Goal: Transaction & Acquisition: Book appointment/travel/reservation

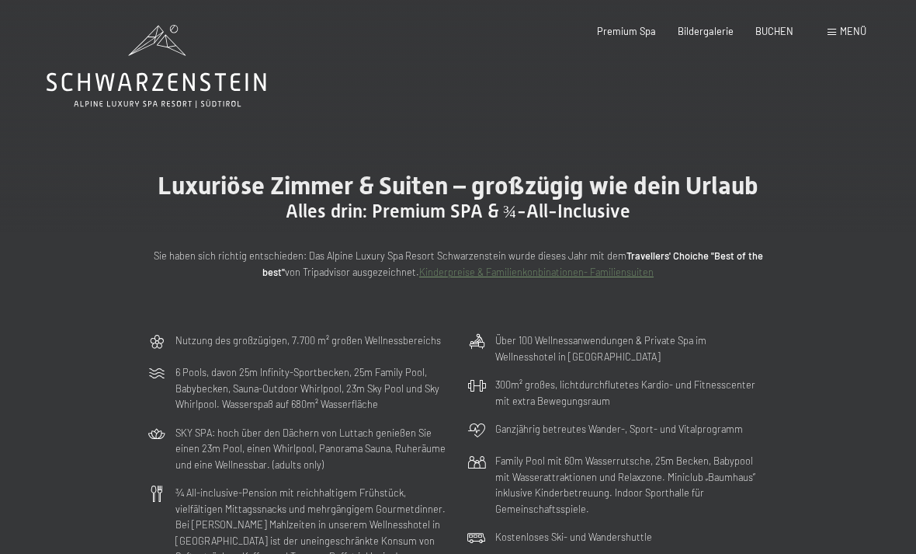
click at [164, 76] on icon at bounding box center [157, 66] width 220 height 83
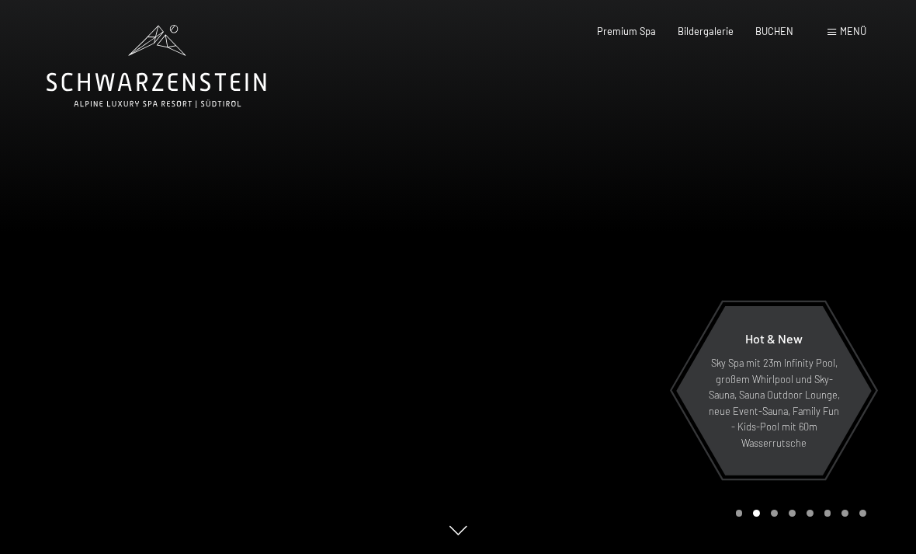
click at [774, 36] on div "BUCHEN" at bounding box center [775, 32] width 38 height 14
click at [788, 26] on span "BUCHEN" at bounding box center [775, 31] width 38 height 12
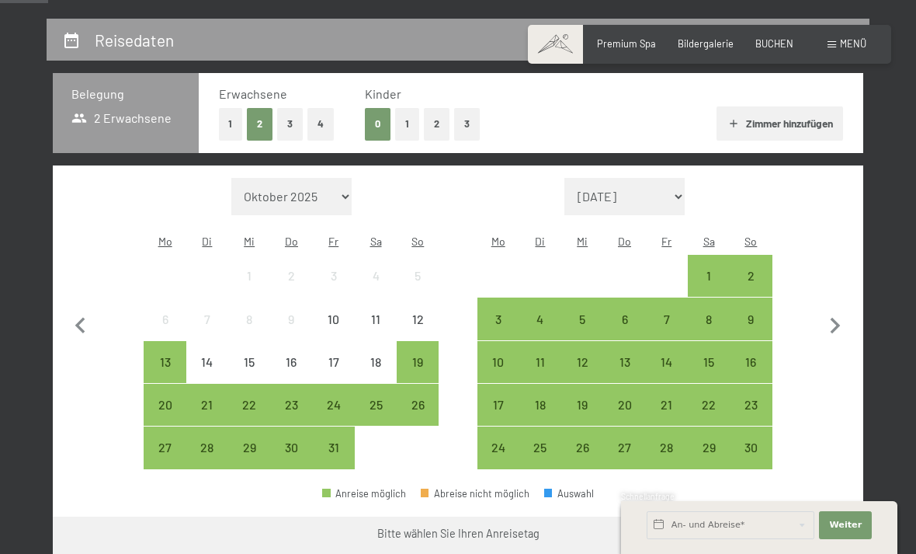
scroll to position [284, 0]
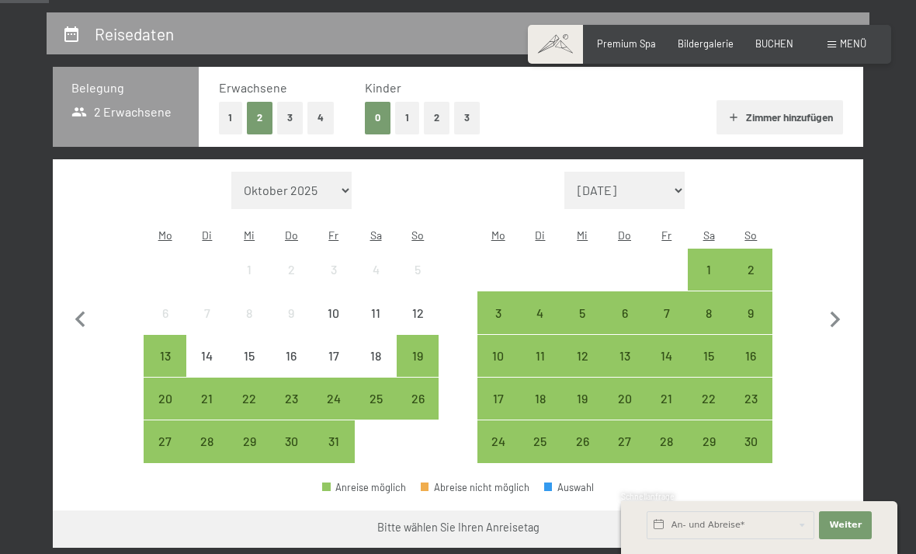
click at [503, 349] on div "10" at bounding box center [498, 368] width 39 height 39
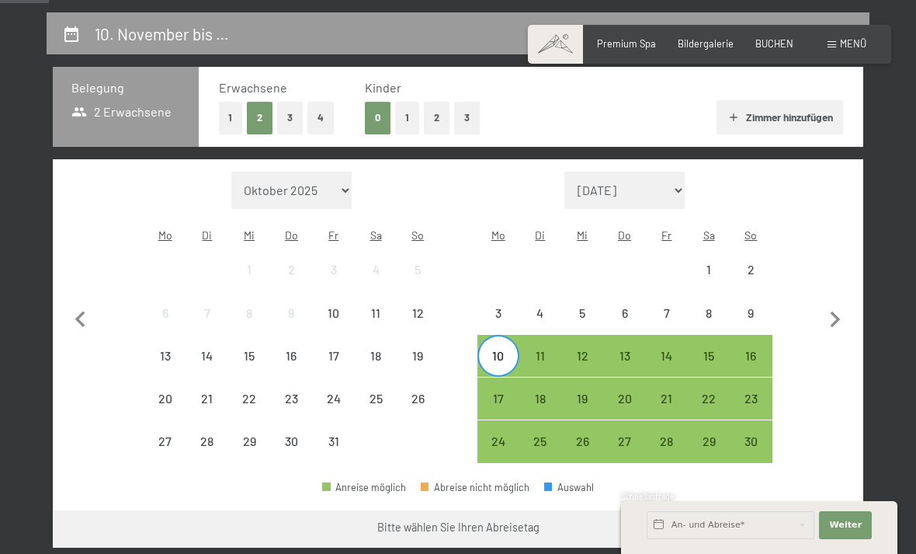
click at [680, 349] on div "14" at bounding box center [667, 368] width 39 height 39
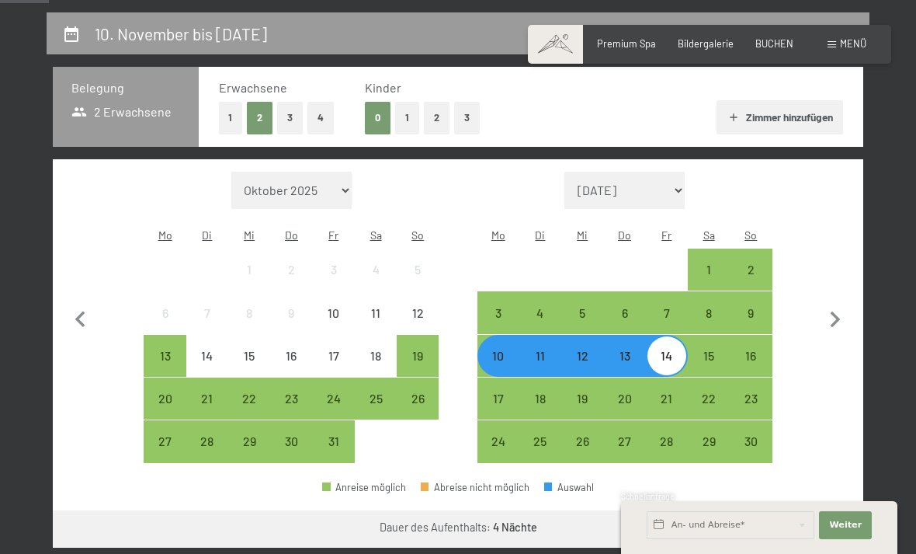
click at [801, 510] on button "Weiter zu „Zimmer“" at bounding box center [794, 528] width 139 height 37
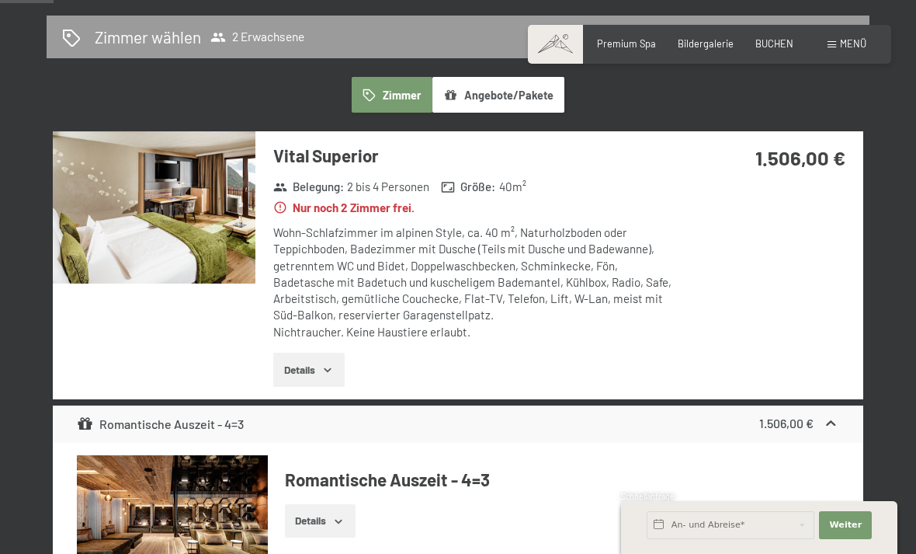
scroll to position [352, 0]
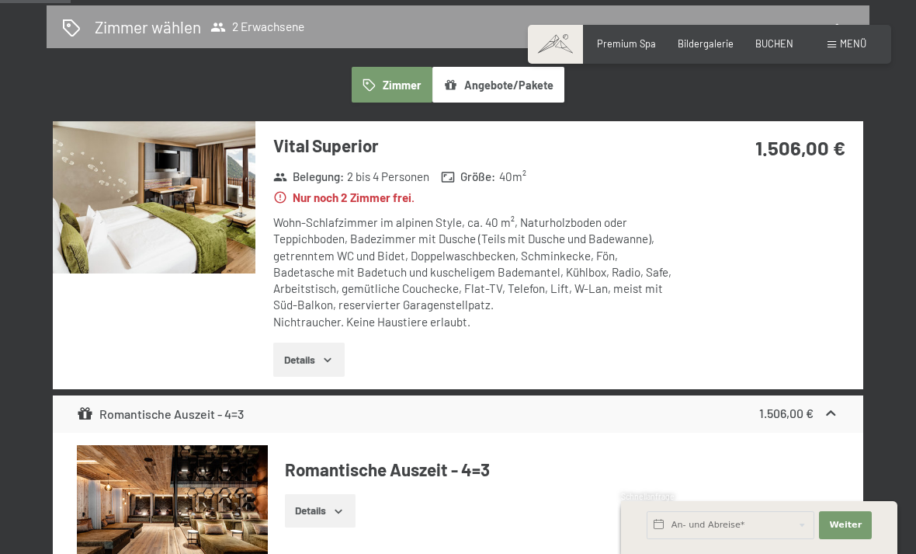
click at [339, 329] on span "Einwilligung Marketing*" at bounding box center [372, 322] width 128 height 16
click at [300, 329] on input "Einwilligung Marketing*" at bounding box center [292, 322] width 16 height 16
click at [331, 329] on span "Einwilligung Marketing*" at bounding box center [372, 322] width 128 height 16
click at [300, 329] on input "Einwilligung Marketing*" at bounding box center [292, 322] width 16 height 16
click at [314, 329] on span "Einwilligung Marketing*" at bounding box center [372, 322] width 128 height 16
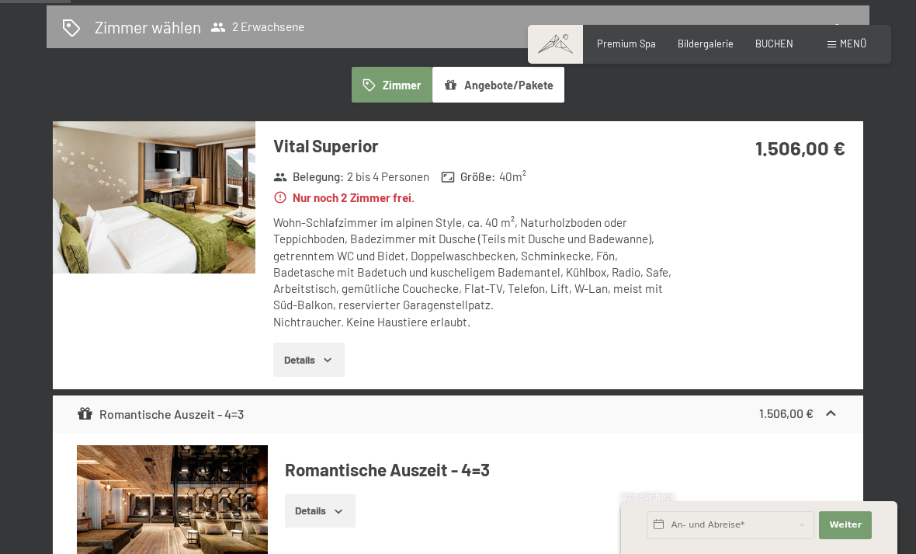
click at [300, 329] on input "Einwilligung Marketing*" at bounding box center [292, 322] width 16 height 16
checkbox input "false"
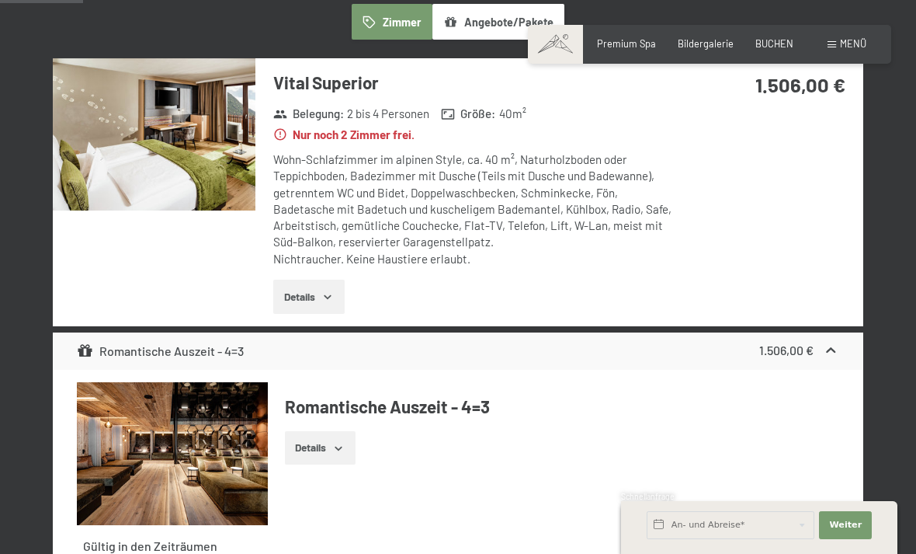
scroll to position [485, 0]
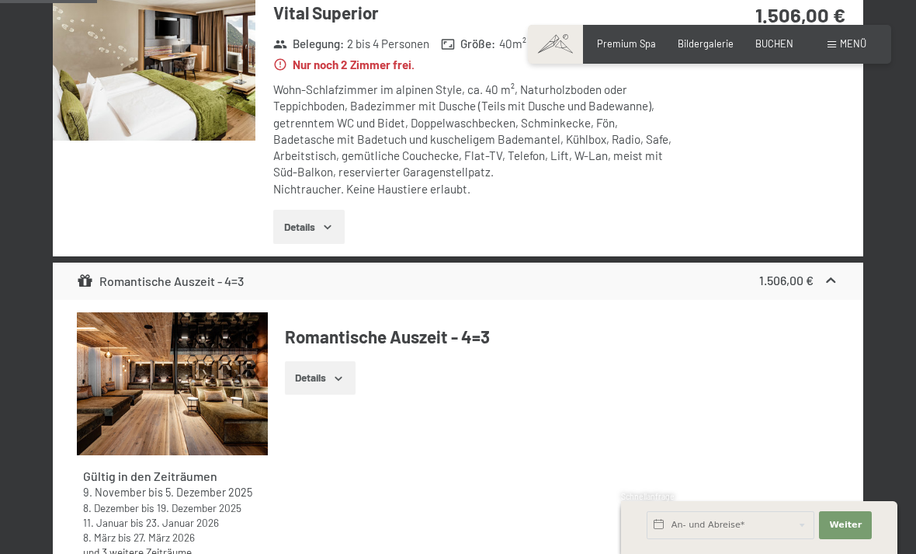
click at [350, 362] on button "Details" at bounding box center [320, 378] width 71 height 34
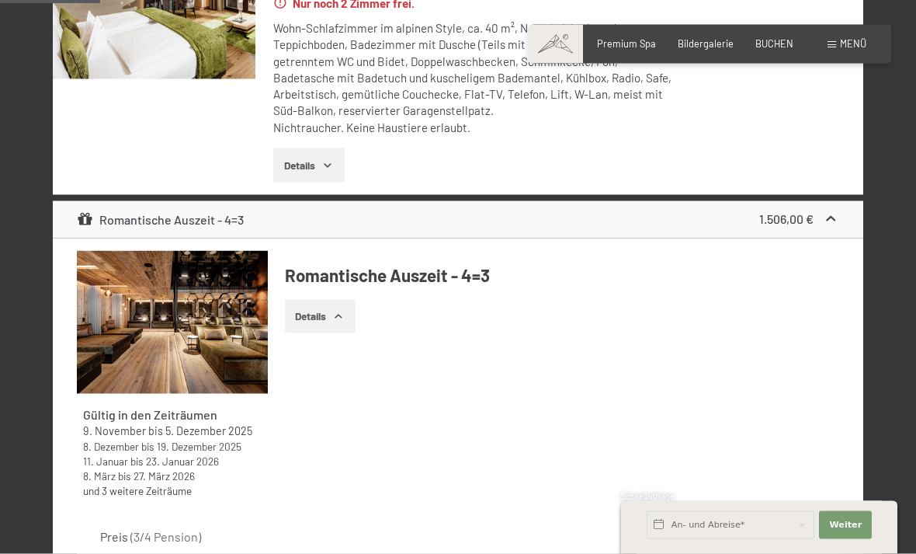
scroll to position [344, 0]
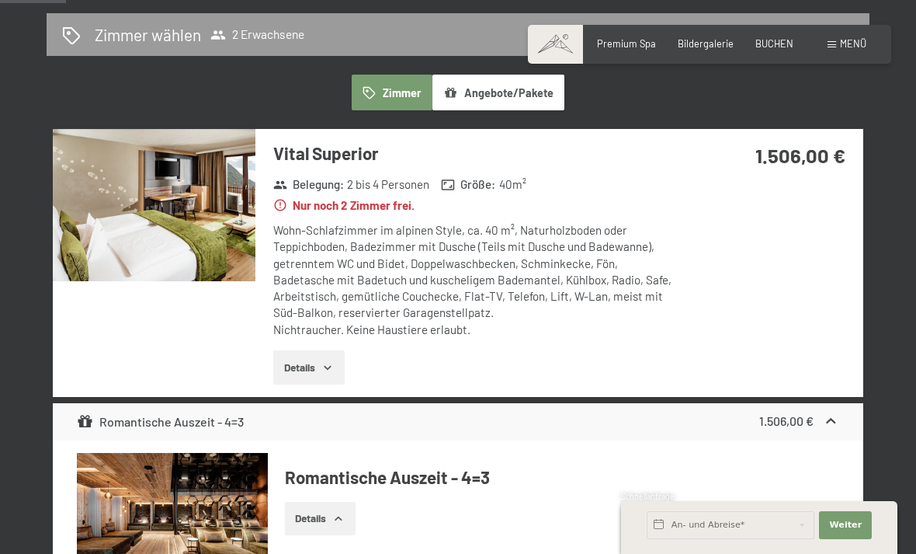
click at [334, 361] on icon "button" at bounding box center [328, 367] width 12 height 12
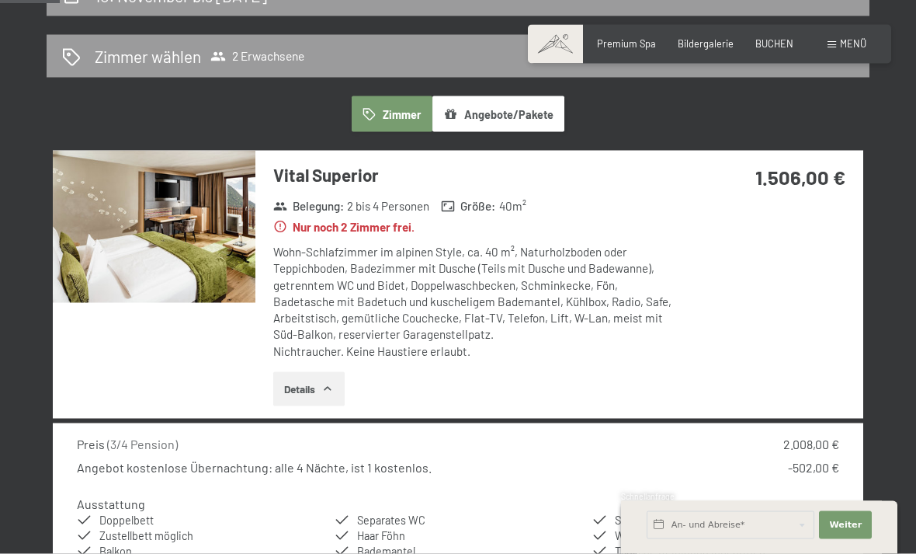
click at [213, 238] on img at bounding box center [154, 227] width 203 height 152
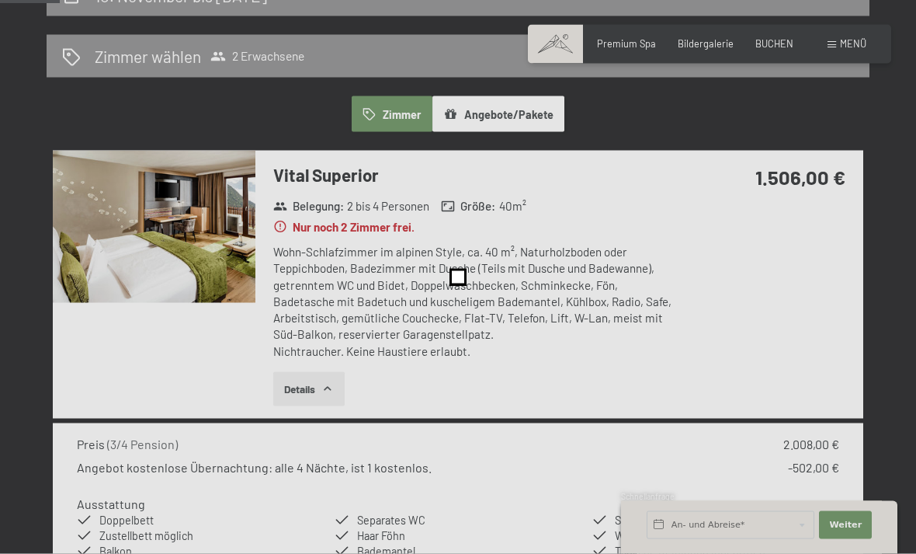
scroll to position [323, 0]
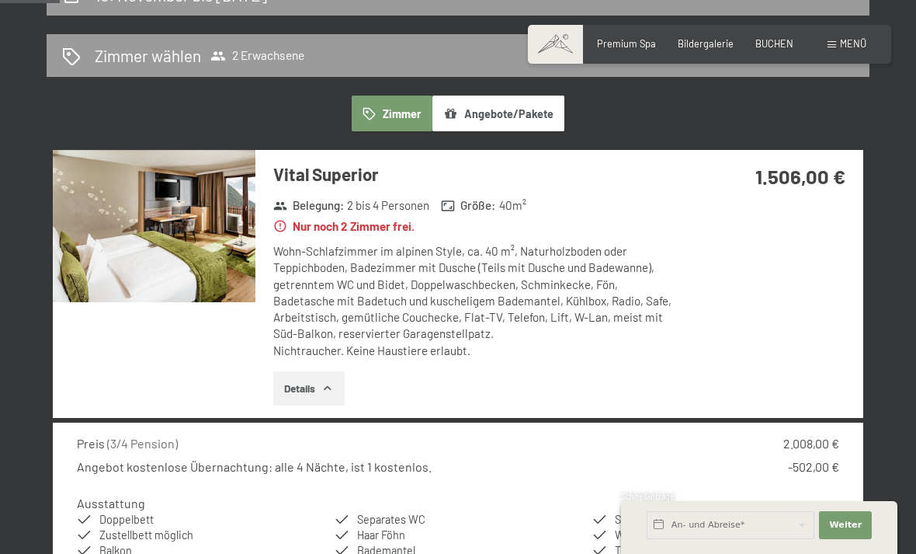
click at [214, 238] on img at bounding box center [154, 226] width 203 height 152
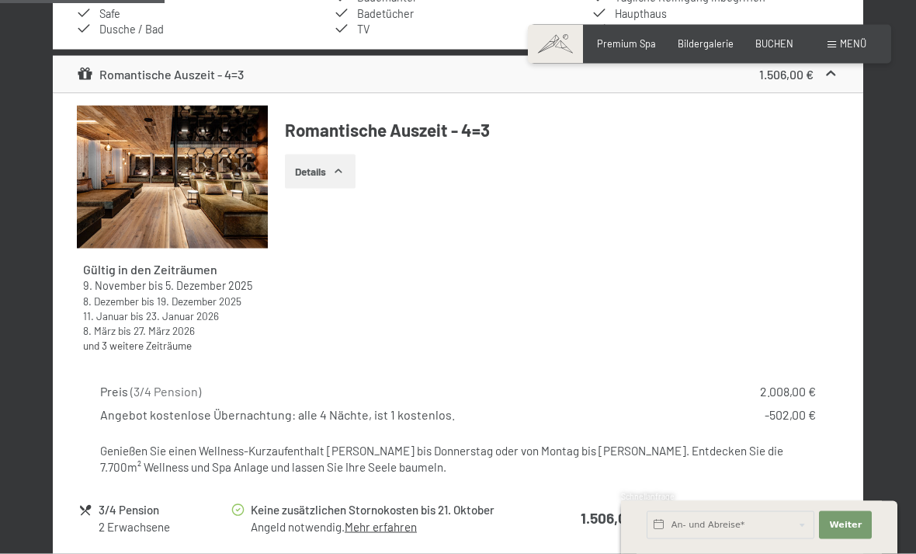
scroll to position [873, 0]
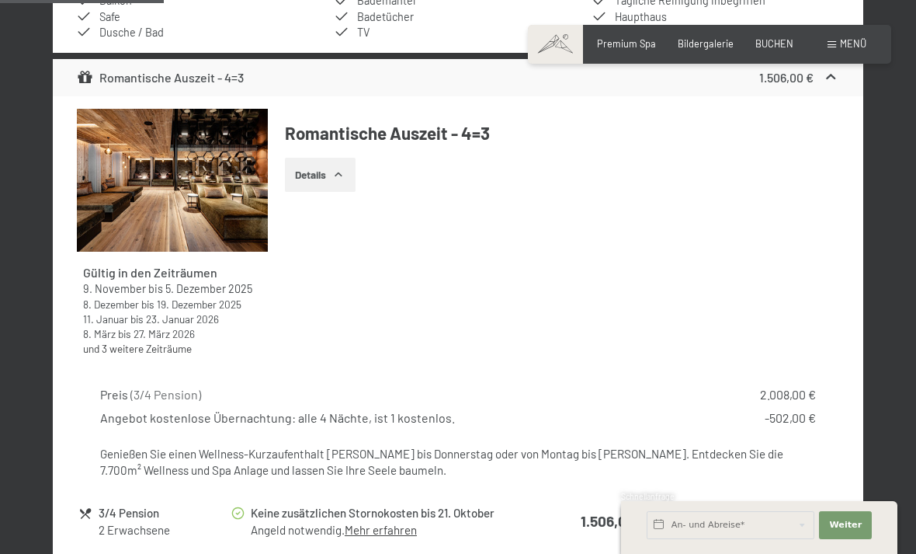
click at [197, 171] on img at bounding box center [172, 180] width 190 height 143
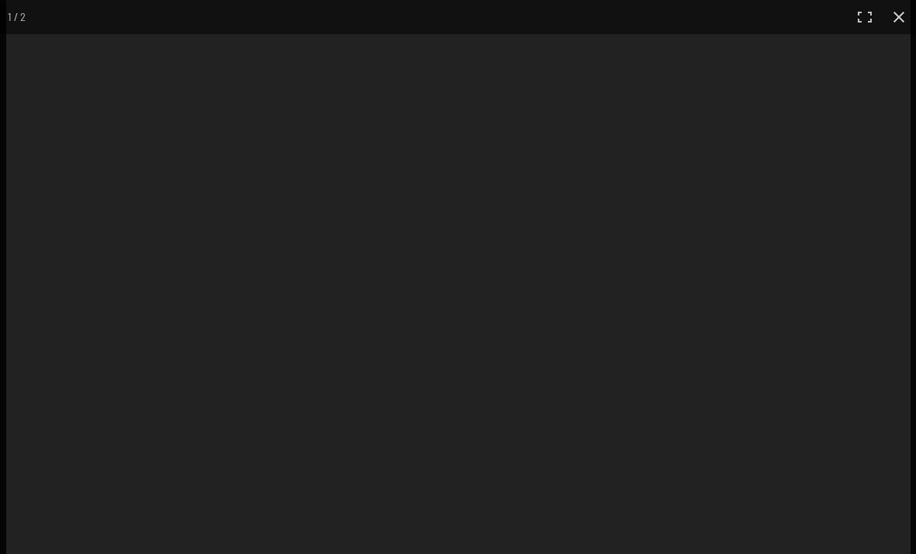
click at [778, 364] on div at bounding box center [458, 301] width 905 height 603
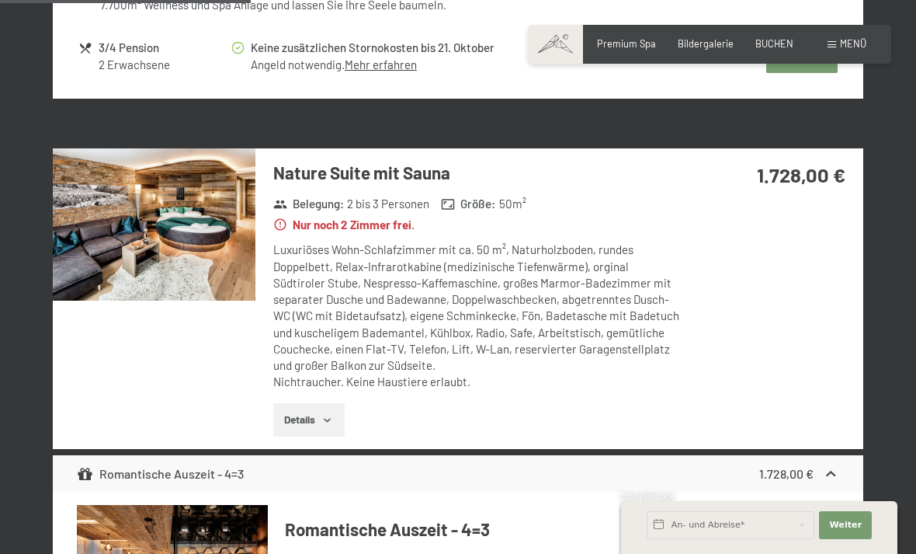
scroll to position [1337, 0]
click at [179, 258] on img at bounding box center [154, 225] width 203 height 152
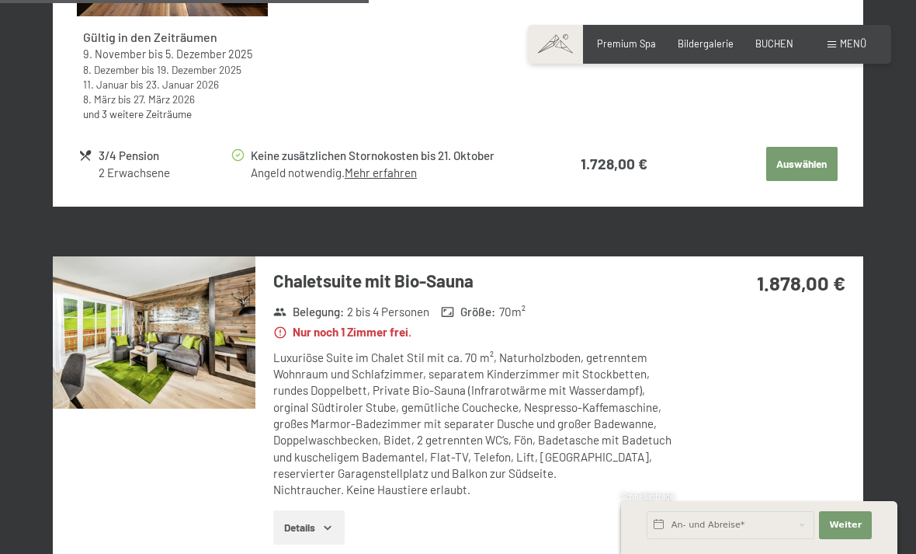
scroll to position [1969, 0]
click at [211, 325] on img at bounding box center [154, 333] width 203 height 152
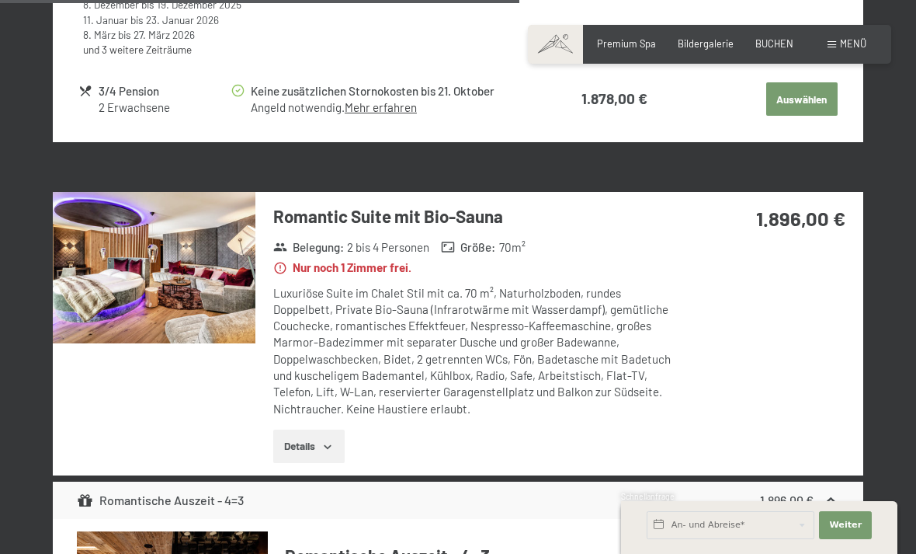
scroll to position [2774, 0]
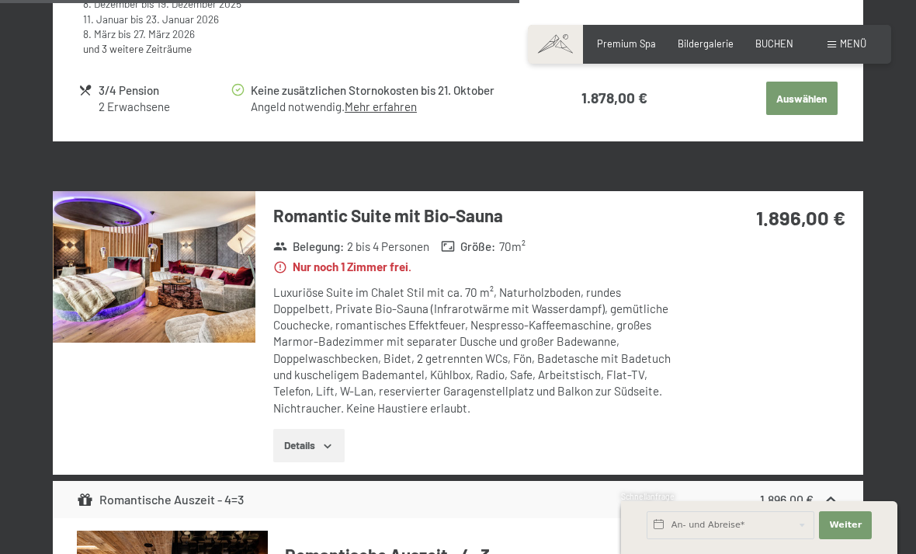
click at [162, 254] on img at bounding box center [154, 267] width 203 height 152
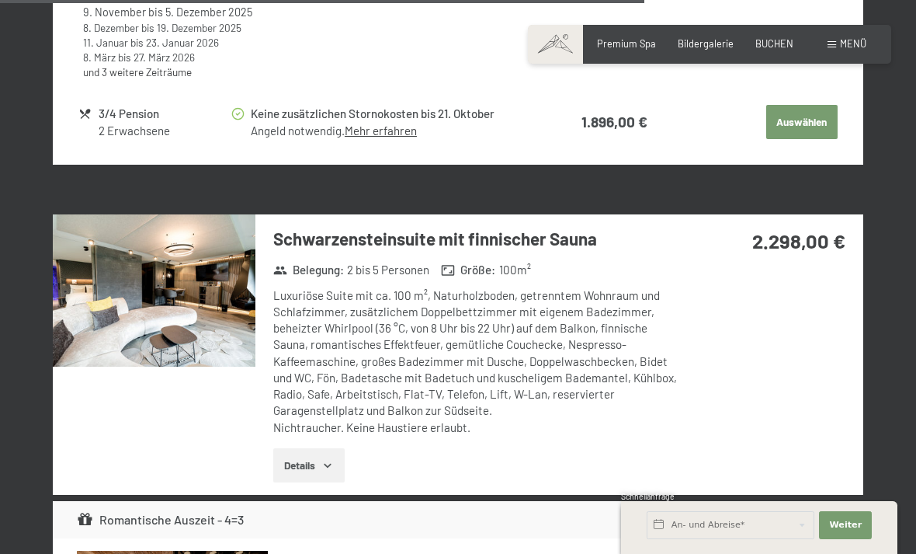
scroll to position [3474, 0]
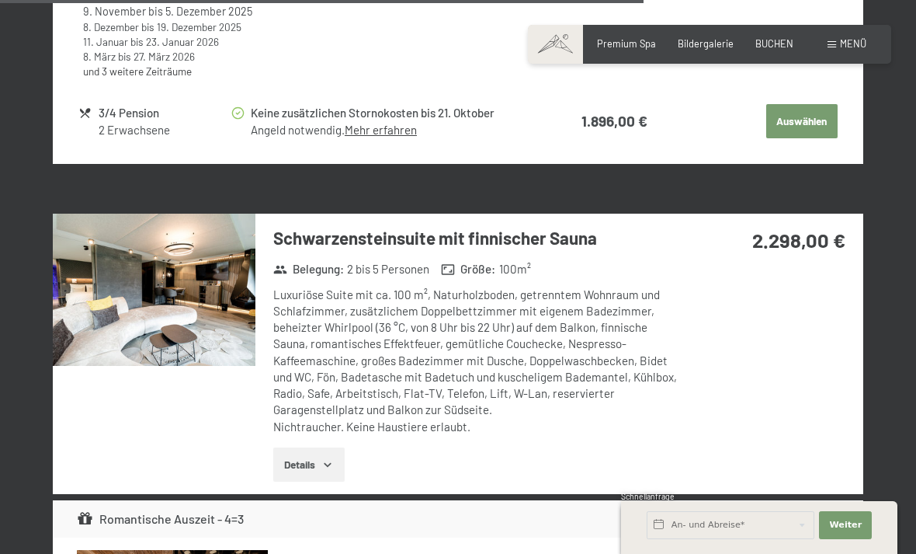
click at [209, 267] on img at bounding box center [154, 290] width 203 height 152
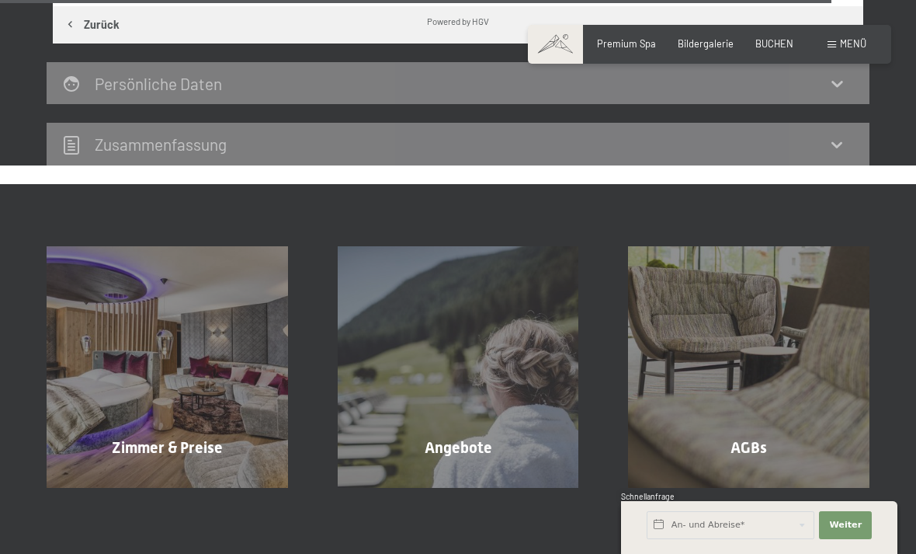
scroll to position [4445, 0]
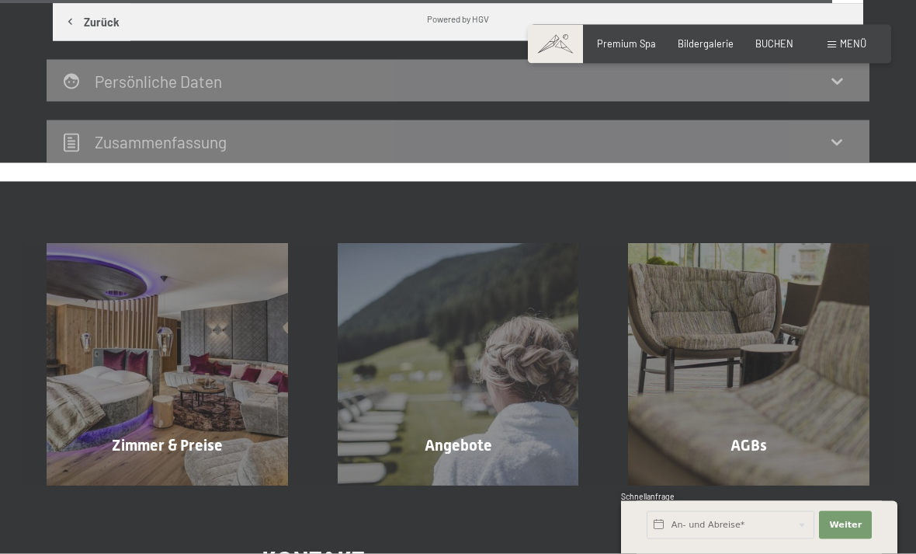
click at [467, 341] on div "Angebote Mehr erfahren" at bounding box center [458, 365] width 291 height 242
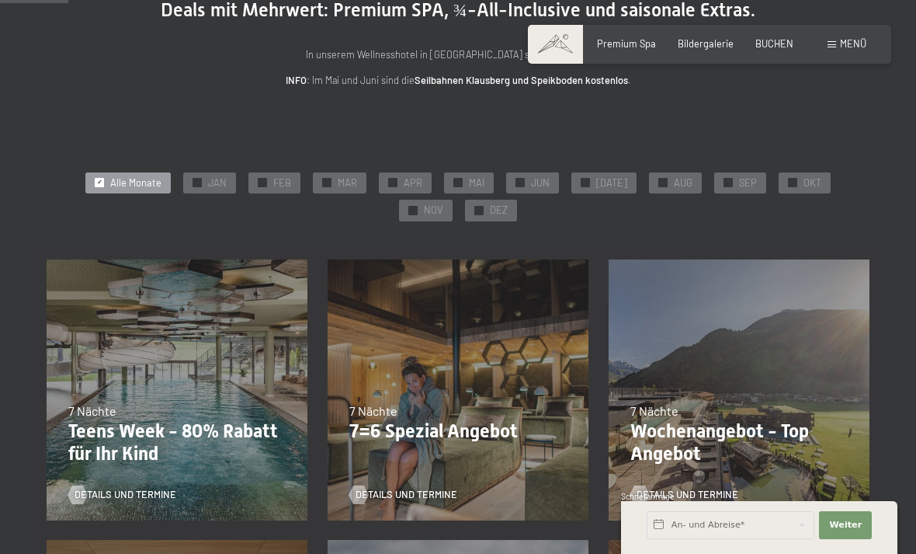
scroll to position [148, 0]
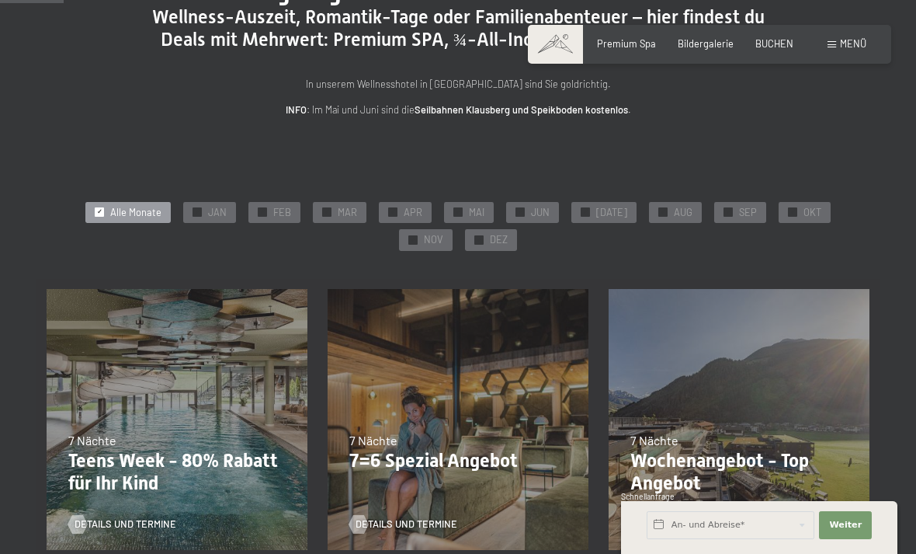
click at [453, 229] on div "✓ NOV" at bounding box center [426, 240] width 54 height 22
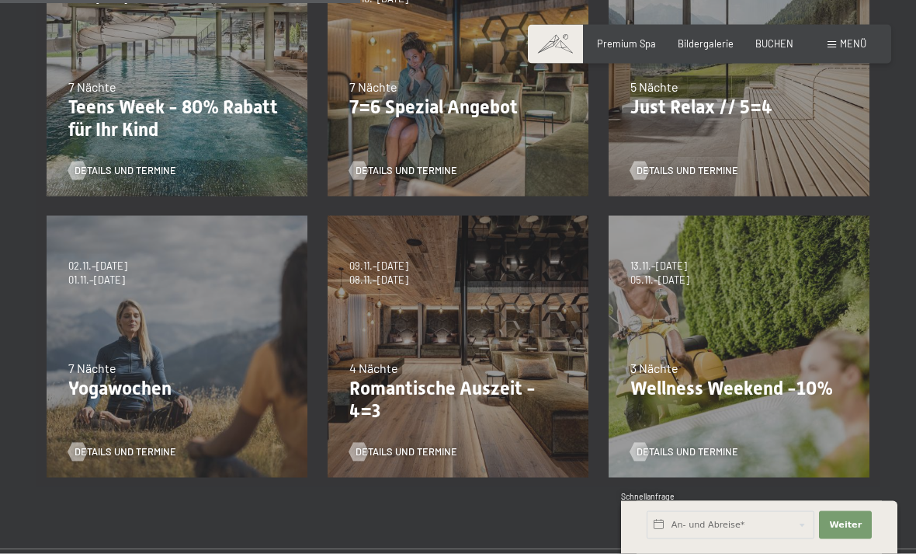
scroll to position [502, 0]
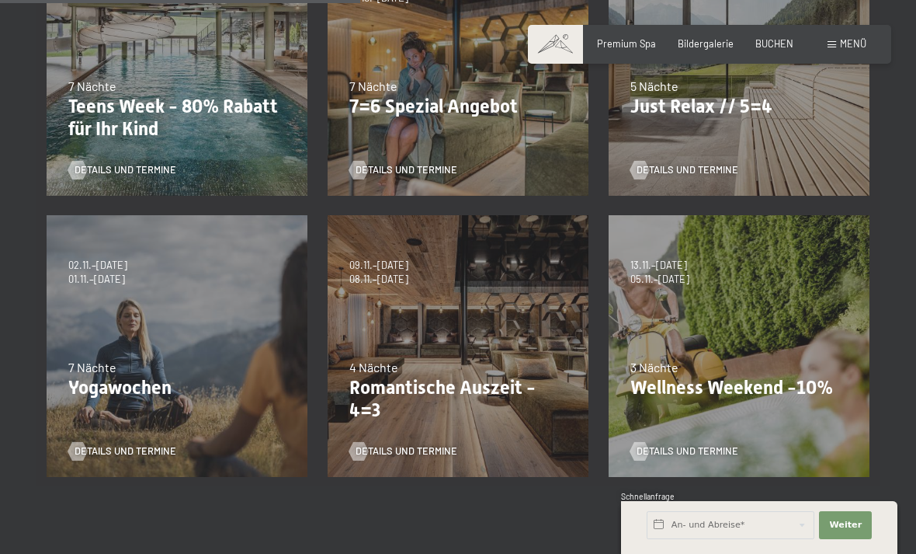
click at [449, 384] on p "Romantische Auszeit - 4=3" at bounding box center [457, 399] width 217 height 45
click at [415, 453] on span "Details und Termine" at bounding box center [407, 451] width 102 height 14
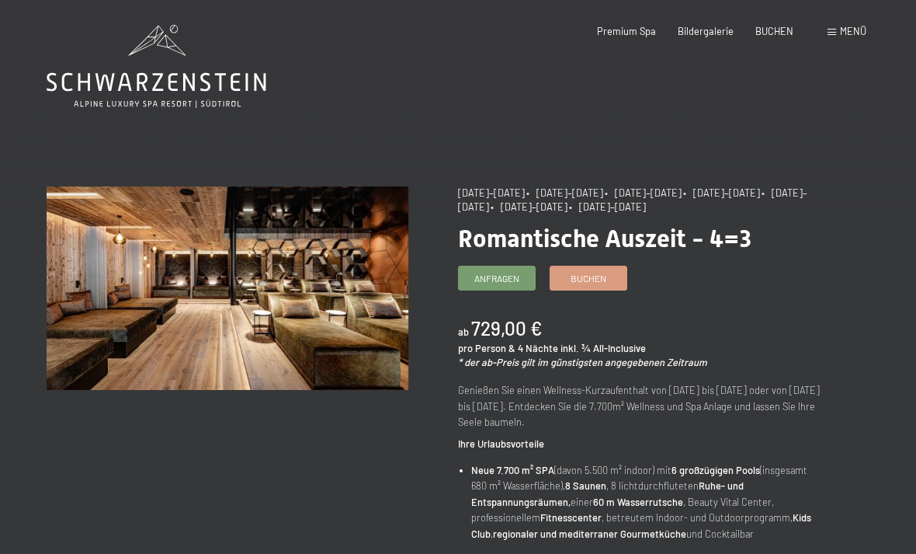
click at [498, 272] on span "Anfragen" at bounding box center [497, 278] width 45 height 13
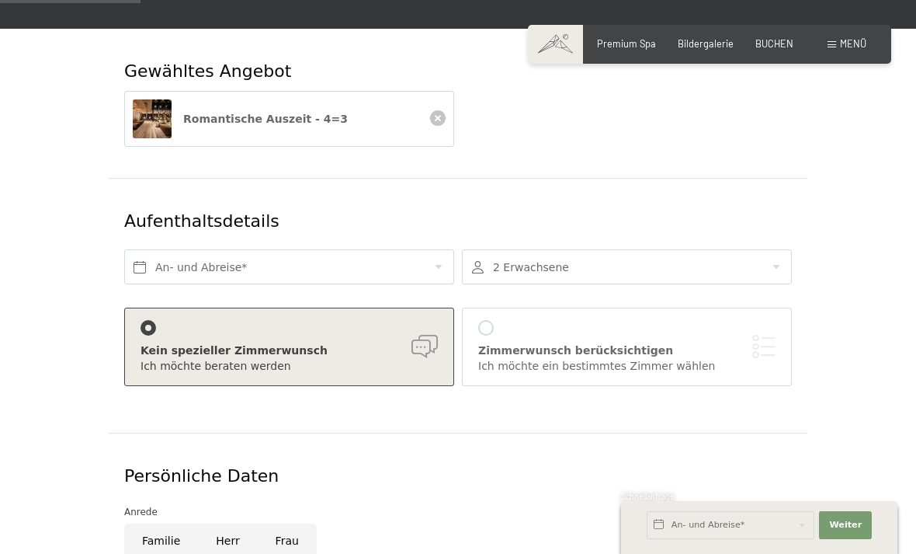
scroll to position [221, 0]
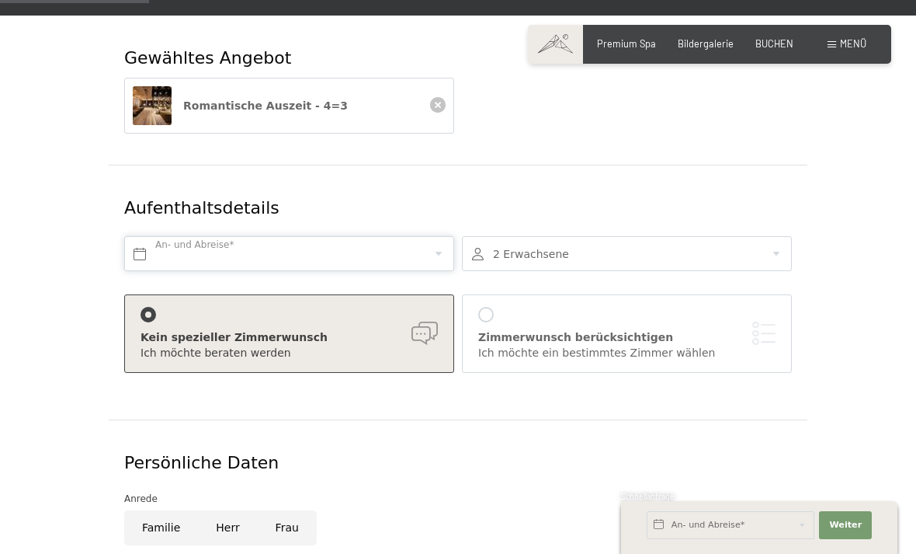
click at [184, 236] on input "text" at bounding box center [289, 253] width 330 height 35
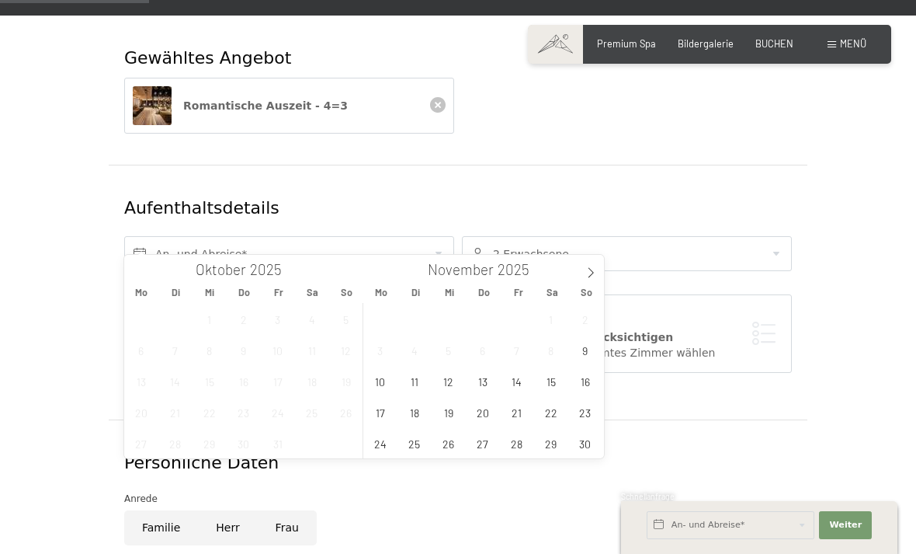
click at [596, 273] on icon at bounding box center [591, 272] width 11 height 11
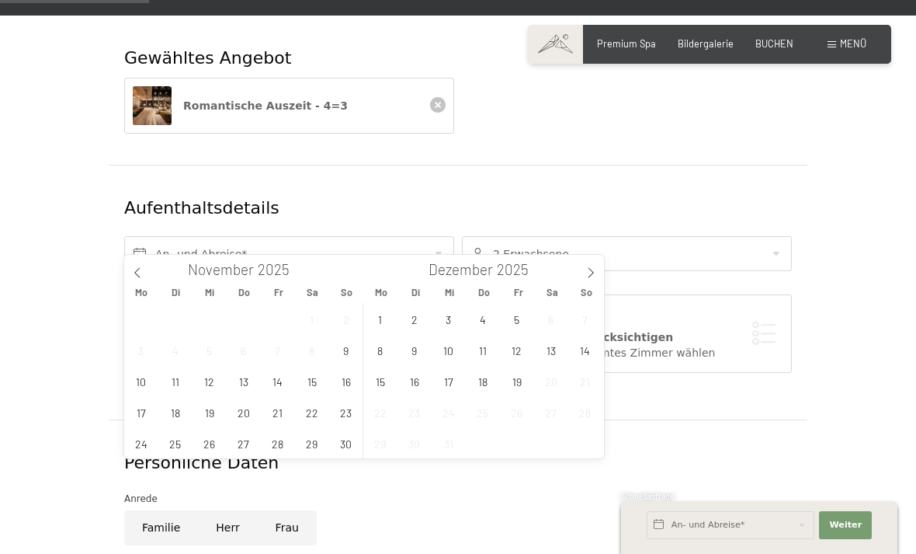
click at [139, 273] on icon at bounding box center [137, 272] width 11 height 11
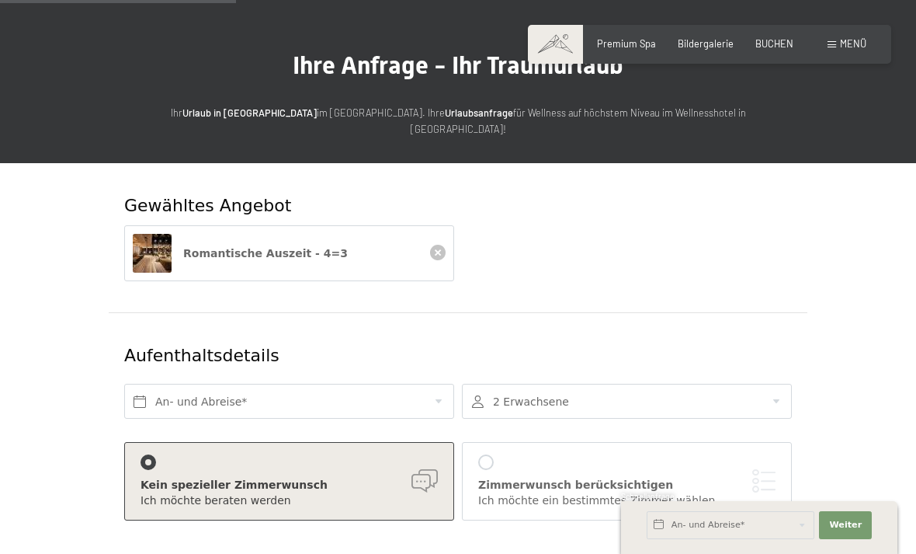
scroll to position [0, 0]
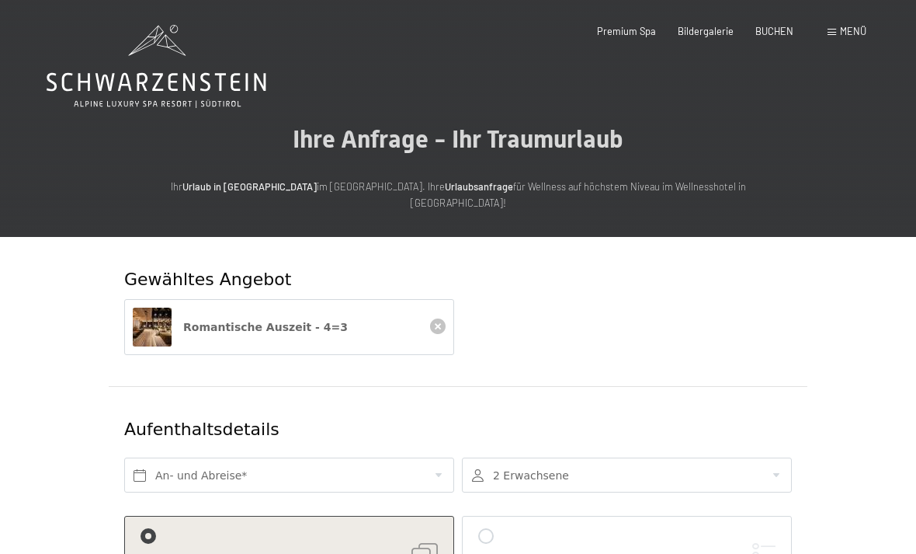
click at [777, 29] on span "BUCHEN" at bounding box center [775, 31] width 38 height 12
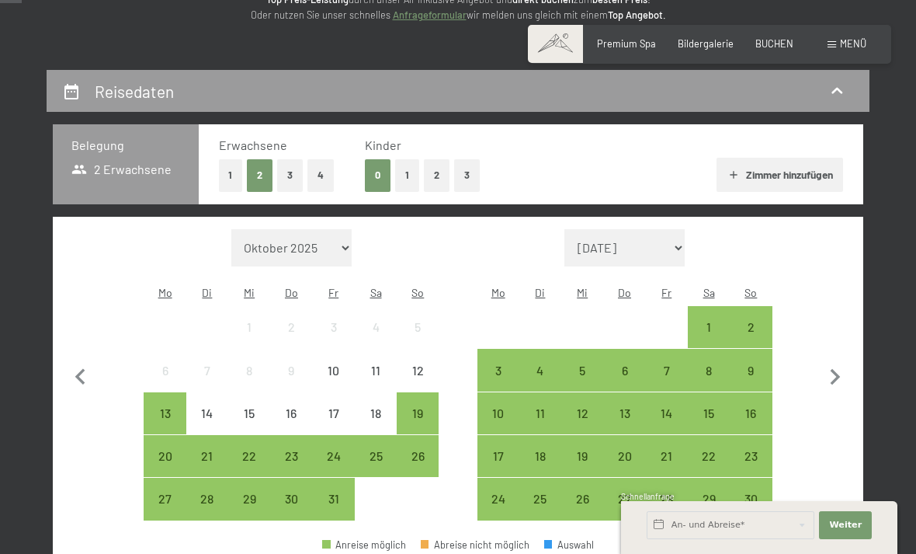
scroll to position [236, 0]
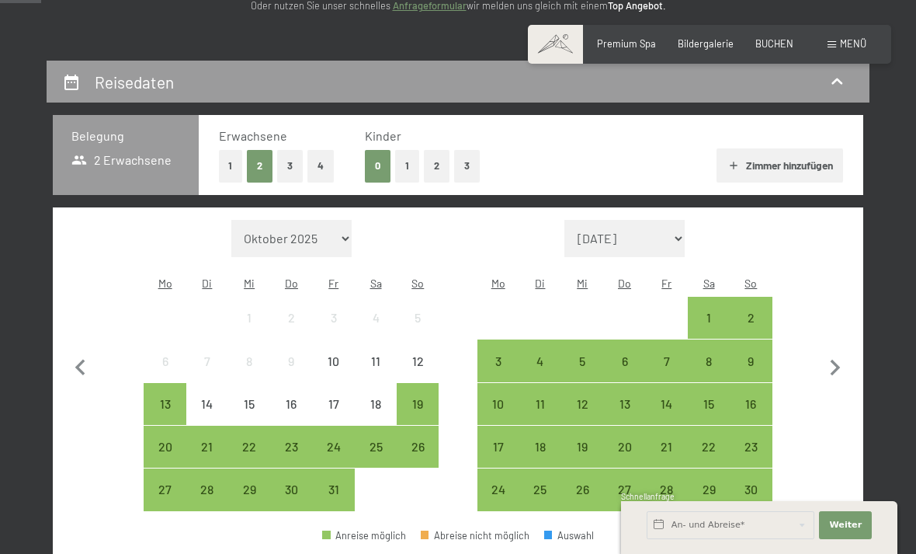
click at [507, 398] on div "10" at bounding box center [498, 417] width 39 height 39
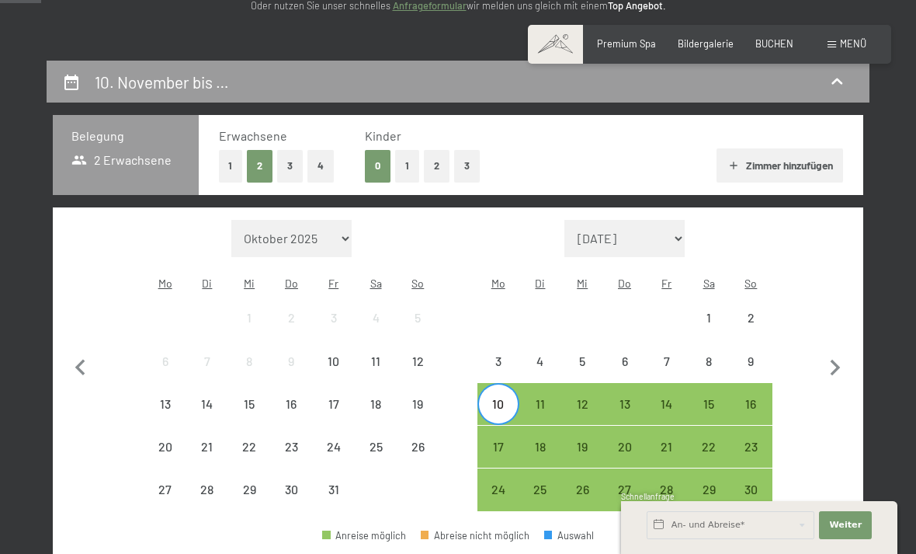
click at [631, 398] on div "13" at bounding box center [624, 417] width 39 height 39
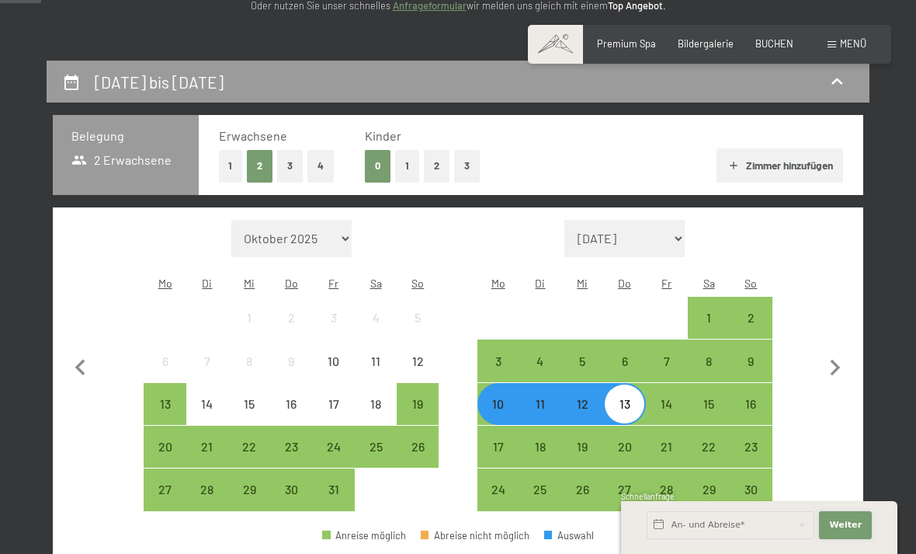
click at [844, 531] on span "Weiter" at bounding box center [845, 525] width 33 height 12
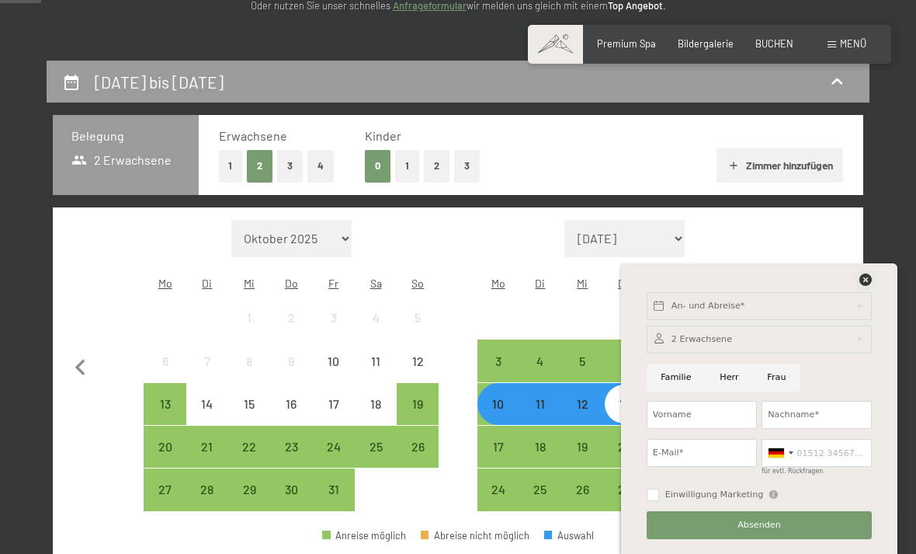
click at [871, 286] on icon at bounding box center [866, 279] width 12 height 12
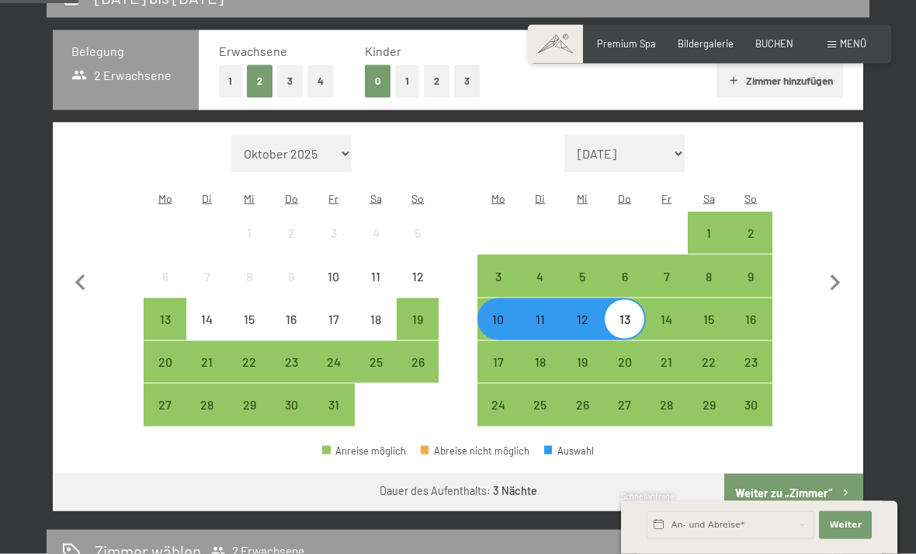
scroll to position [323, 0]
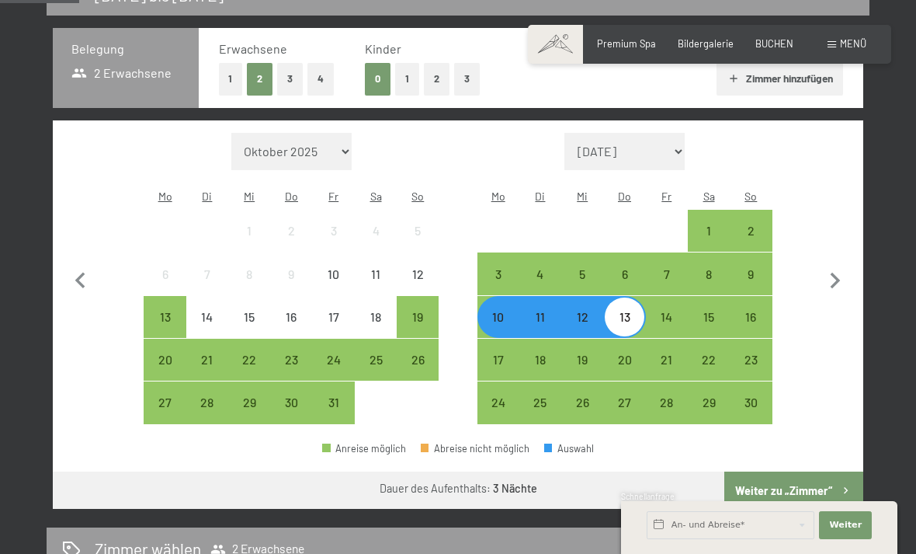
click at [799, 471] on button "Weiter zu „Zimmer“" at bounding box center [794, 489] width 139 height 37
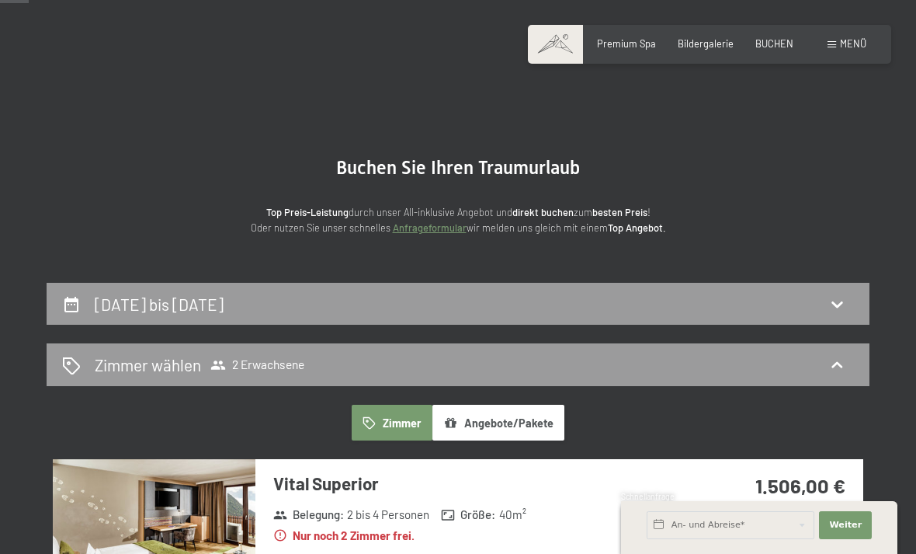
scroll to position [0, 0]
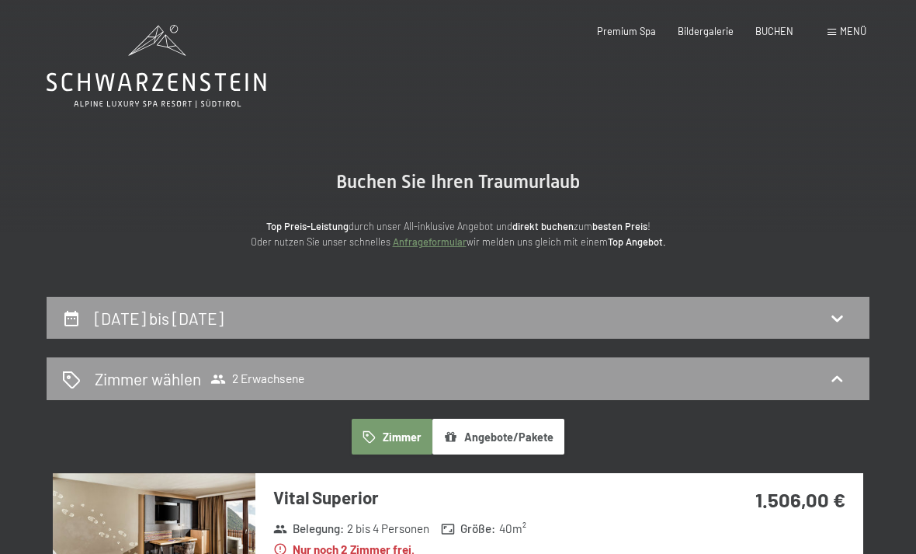
click at [224, 309] on h2 "10. November bis 13. November 2025" at bounding box center [159, 317] width 129 height 19
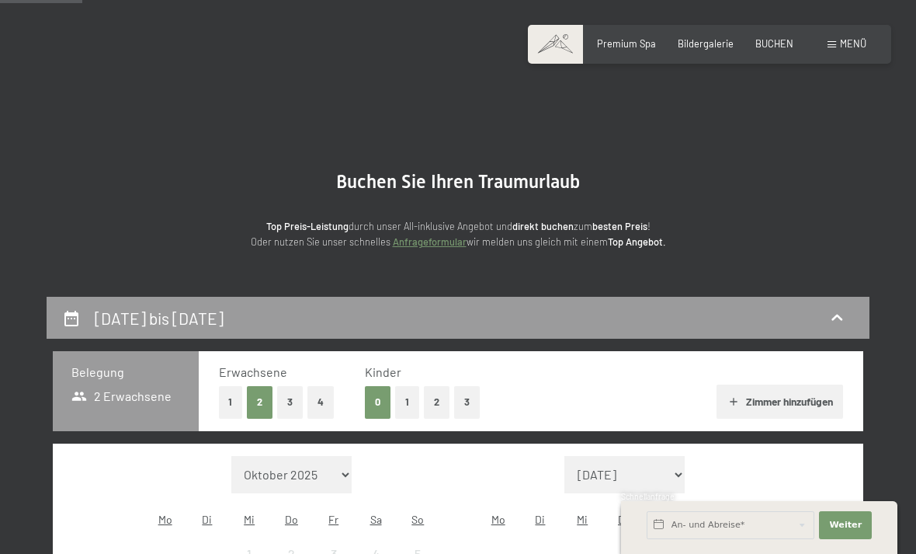
scroll to position [295, 0]
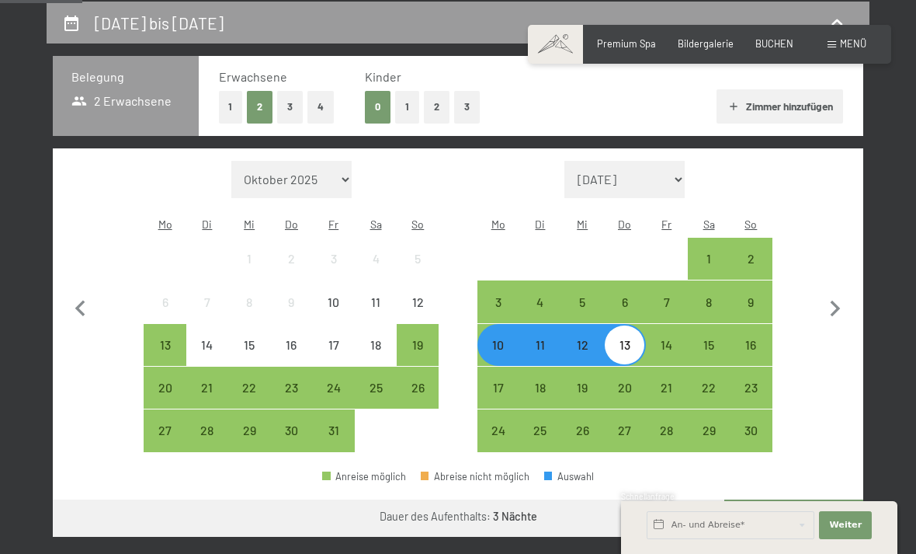
click at [503, 339] on div "10" at bounding box center [498, 358] width 39 height 39
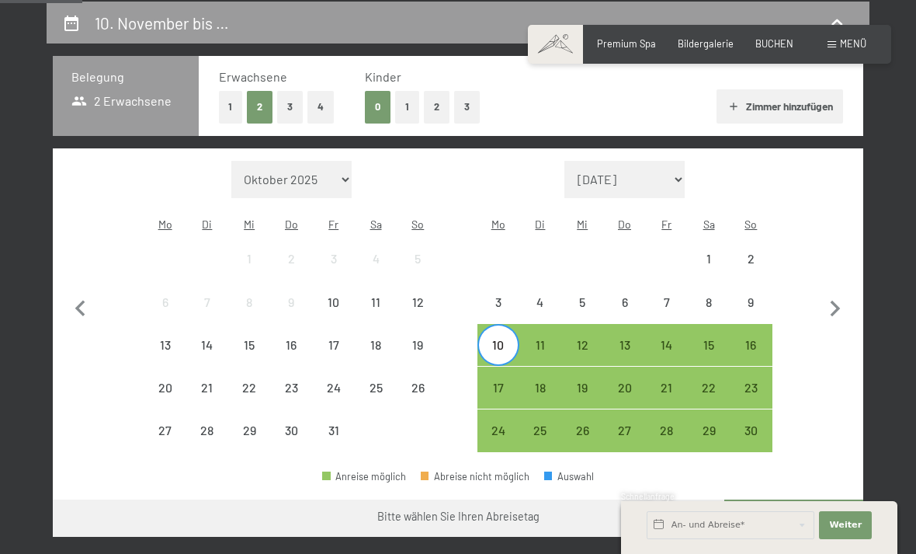
click at [660, 339] on div "14" at bounding box center [667, 358] width 39 height 39
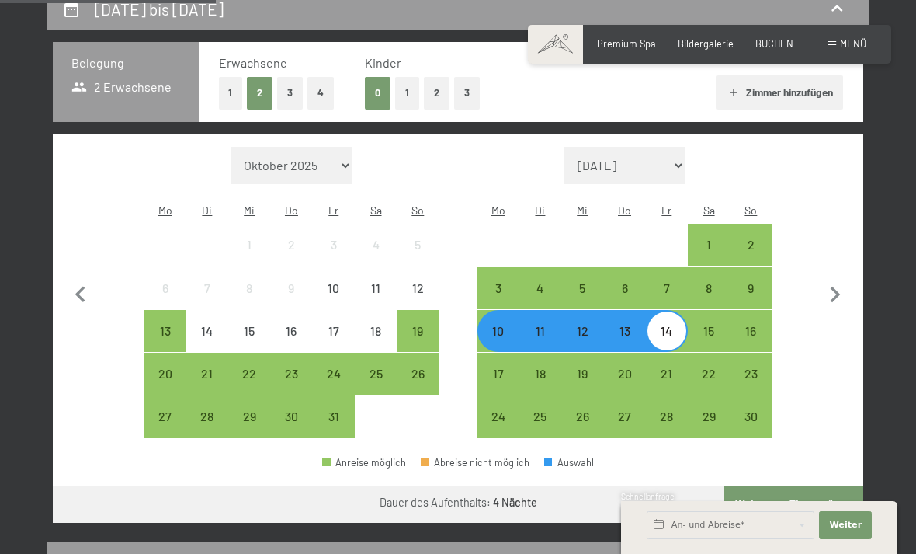
scroll to position [325, 0]
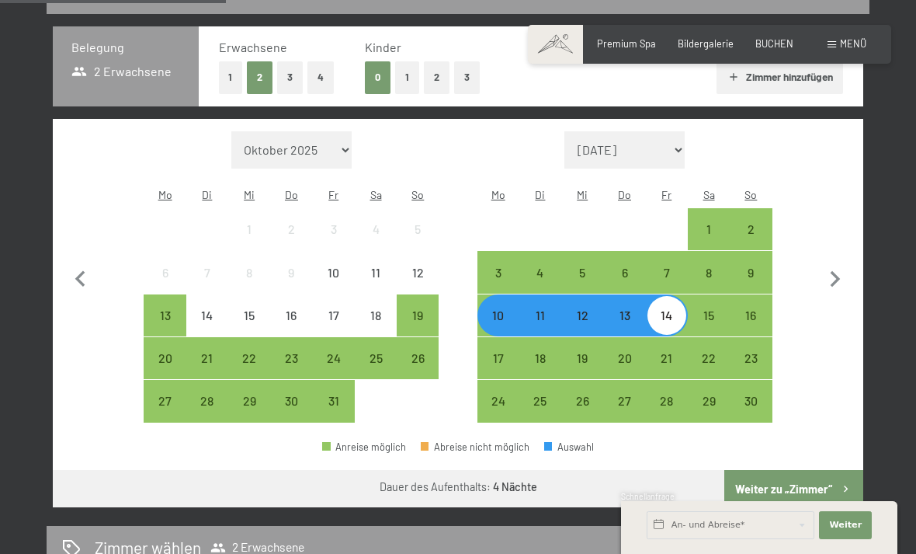
click at [811, 470] on button "Weiter zu „Zimmer“" at bounding box center [794, 488] width 139 height 37
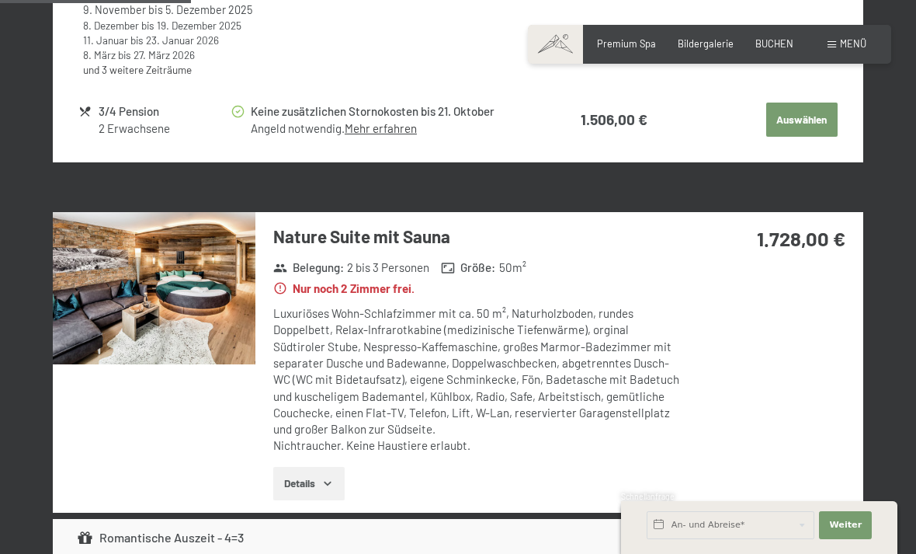
scroll to position [964, 0]
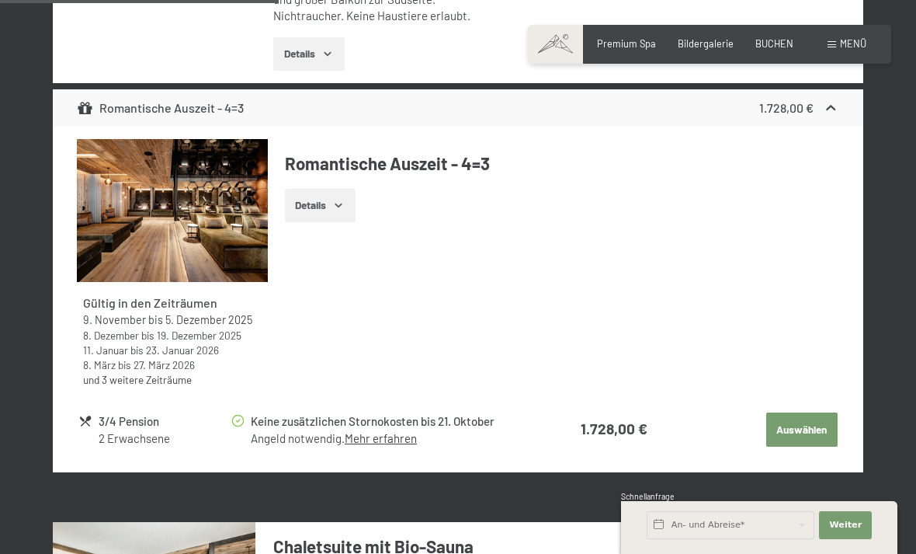
click at [796, 415] on button "Auswählen" at bounding box center [802, 429] width 71 height 34
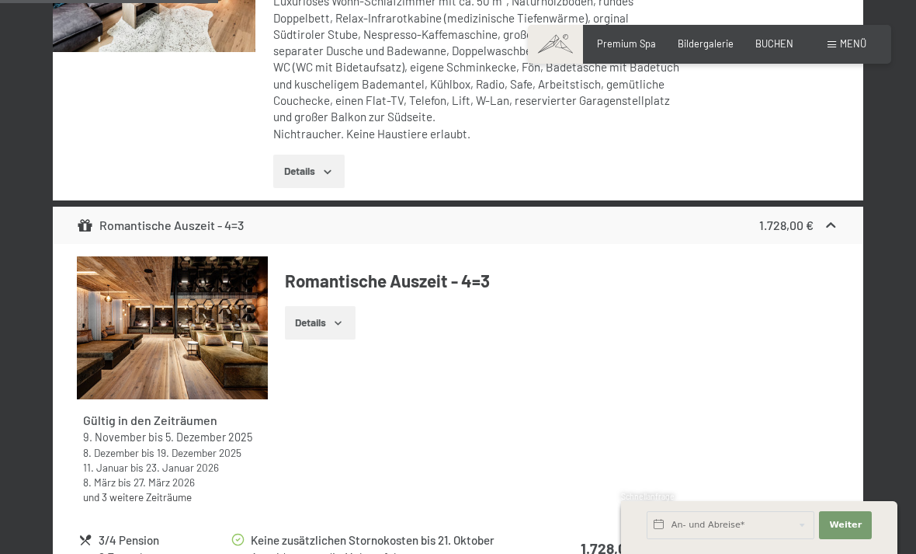
scroll to position [1279, 0]
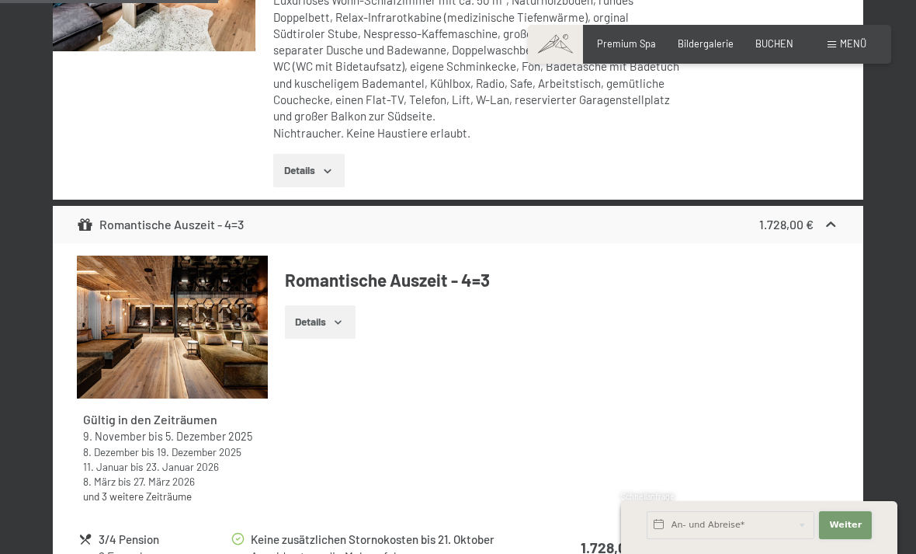
click at [854, 531] on span "Weiter" at bounding box center [845, 525] width 33 height 12
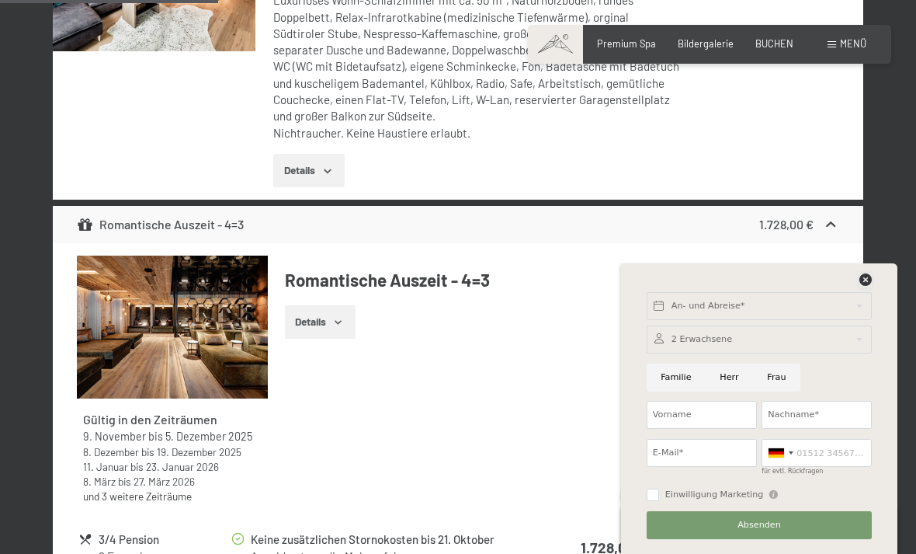
click at [863, 286] on icon at bounding box center [866, 279] width 12 height 12
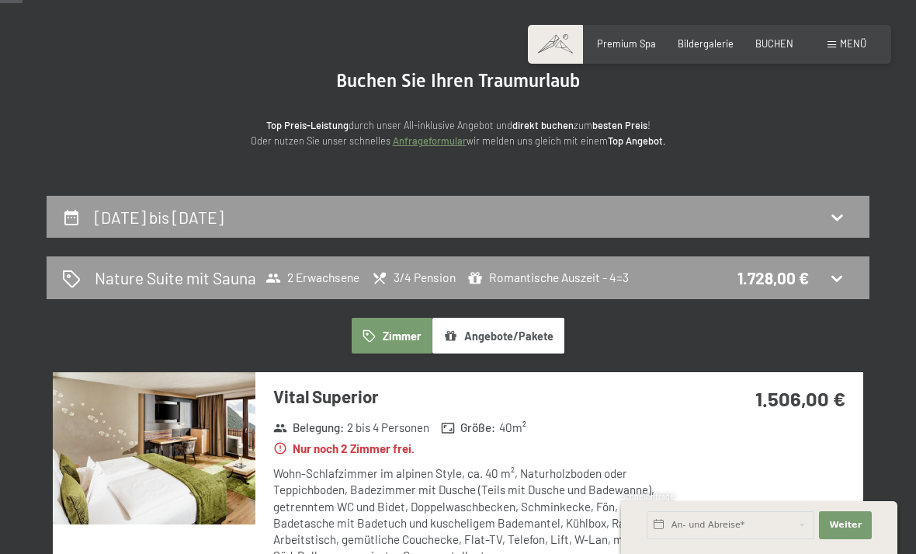
scroll to position [0, 0]
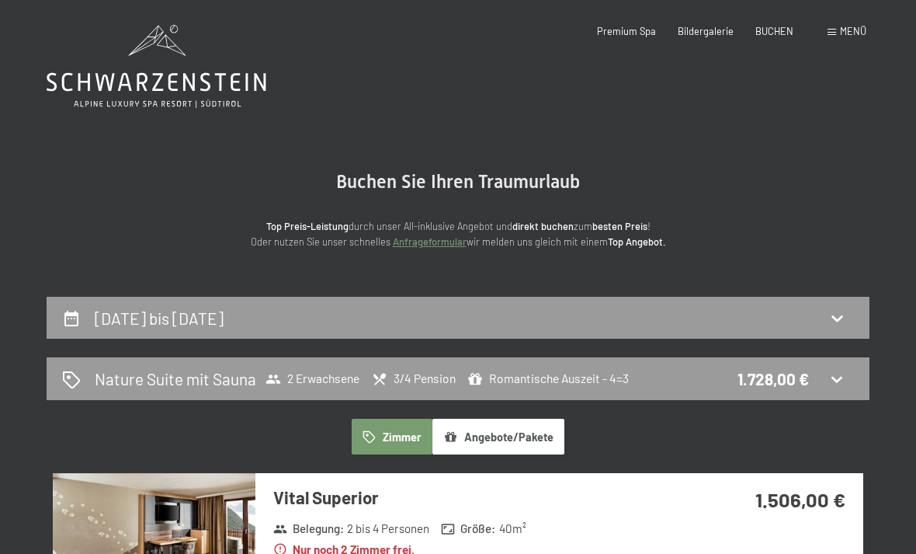
click at [451, 318] on div "10. November bis [DATE]" at bounding box center [458, 318] width 792 height 23
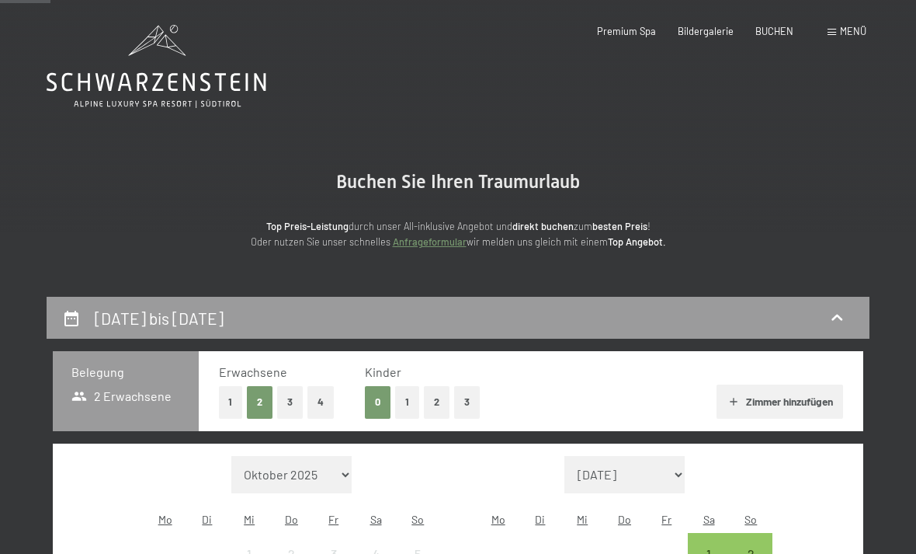
scroll to position [295, 0]
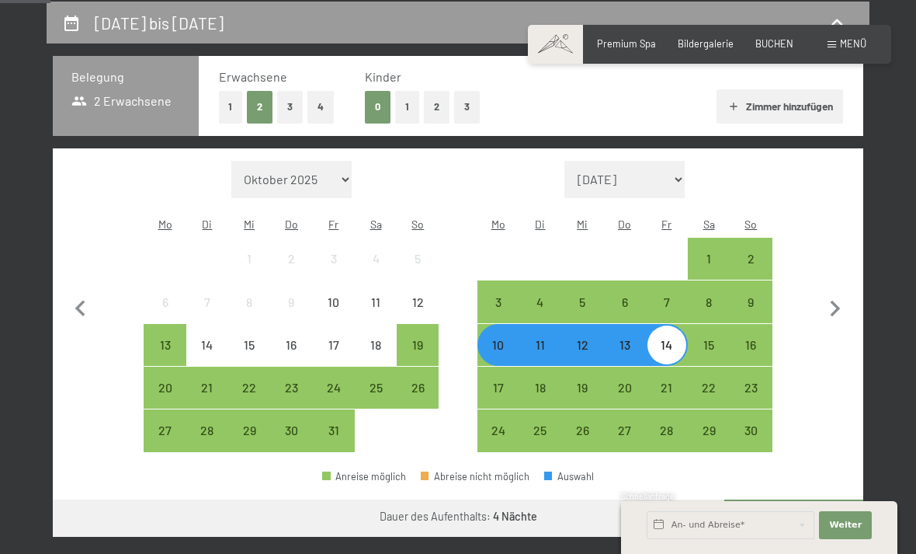
click at [490, 339] on div "10" at bounding box center [498, 358] width 39 height 39
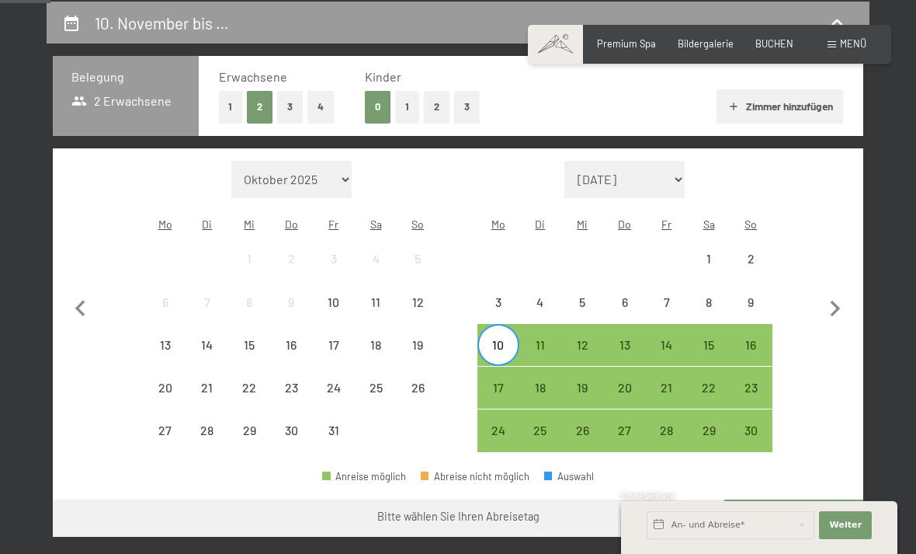
click at [718, 339] on div "15" at bounding box center [709, 358] width 39 height 39
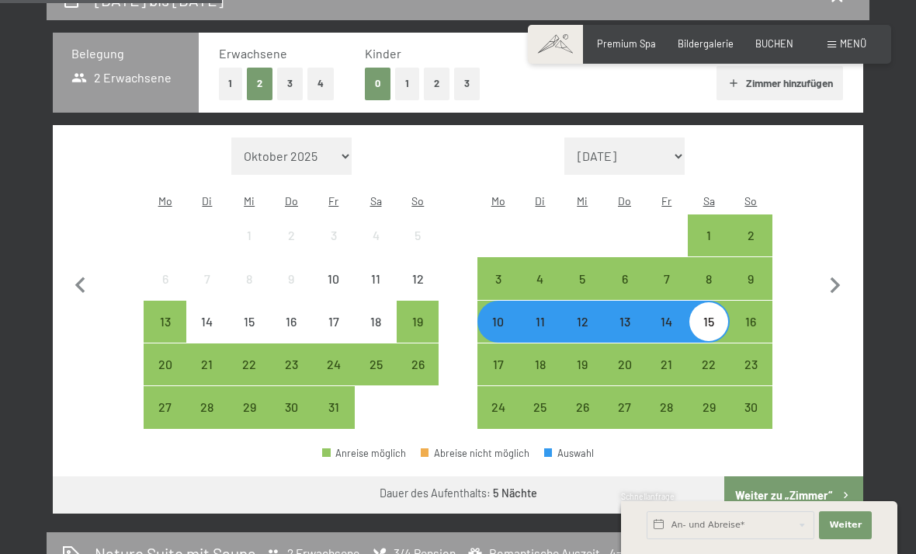
click at [805, 479] on button "Weiter zu „Zimmer“" at bounding box center [794, 494] width 139 height 37
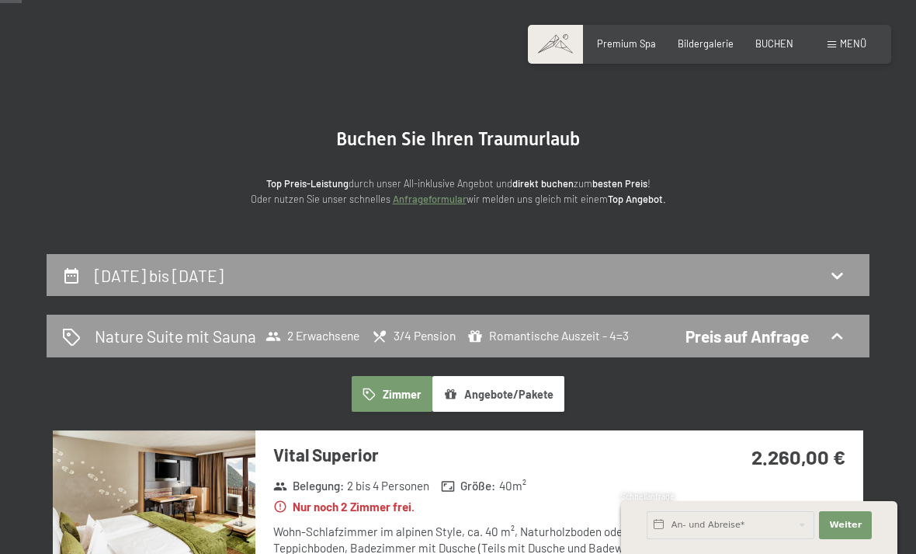
scroll to position [0, 0]
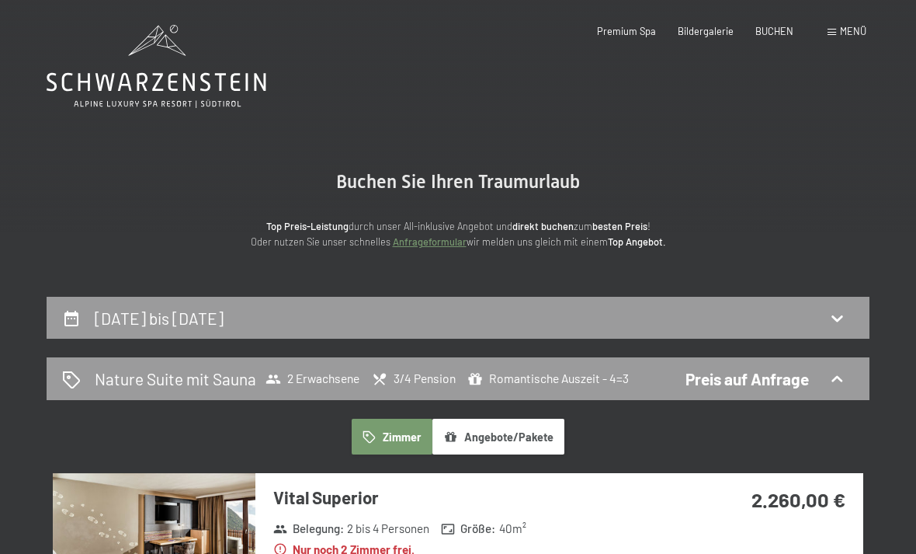
click at [224, 323] on h2 "10. November bis 15. November 2025" at bounding box center [159, 317] width 129 height 19
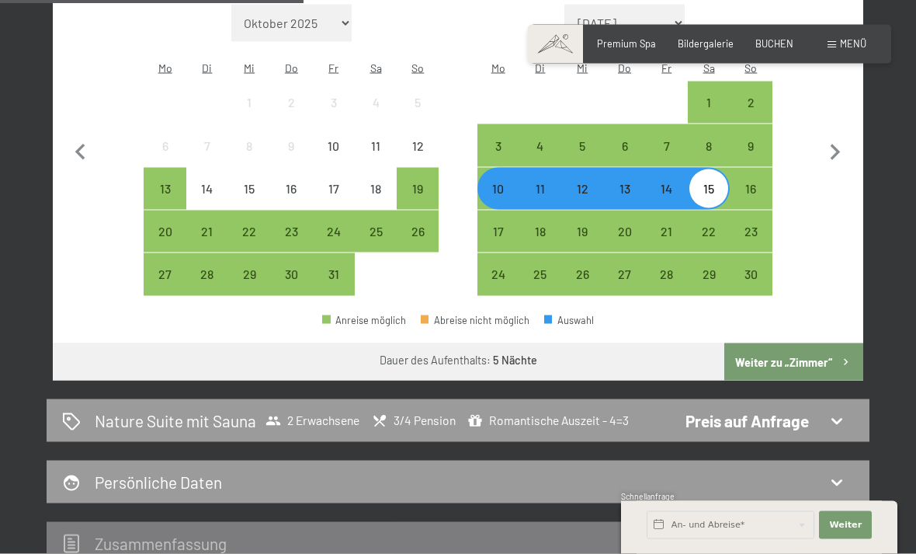
click at [807, 343] on button "Weiter zu „Zimmer“" at bounding box center [794, 361] width 139 height 37
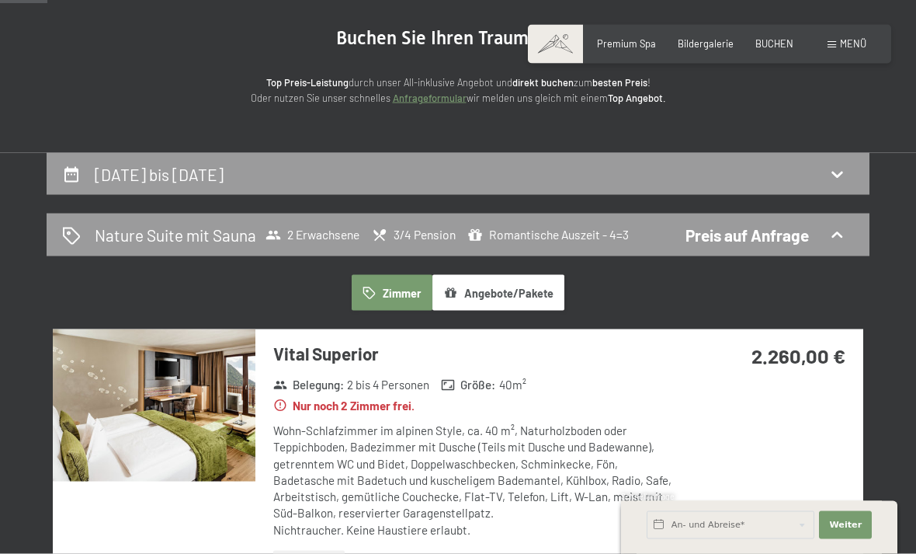
scroll to position [144, 0]
click at [819, 233] on div "Nature Suite mit Sauna 2 Erwachsene 3/4 Pension Romantische Auszeit - 4=3 Preis…" at bounding box center [458, 234] width 792 height 23
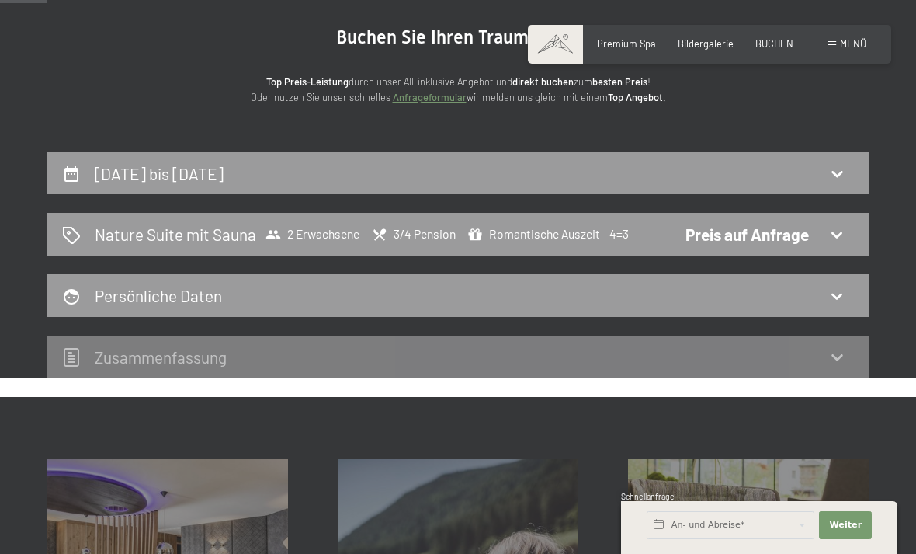
click at [367, 172] on div "10. November bis 15. November 2025" at bounding box center [458, 173] width 792 height 23
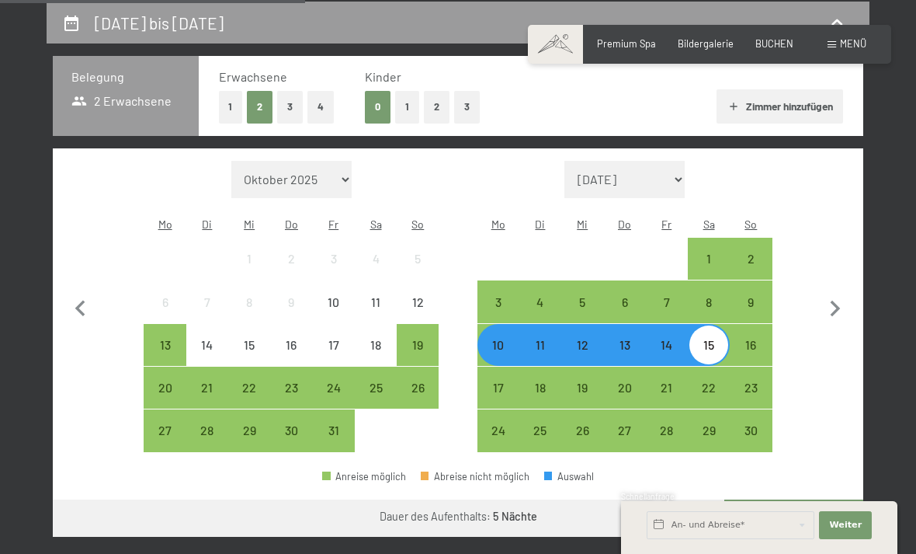
click at [506, 339] on div "10" at bounding box center [498, 358] width 39 height 39
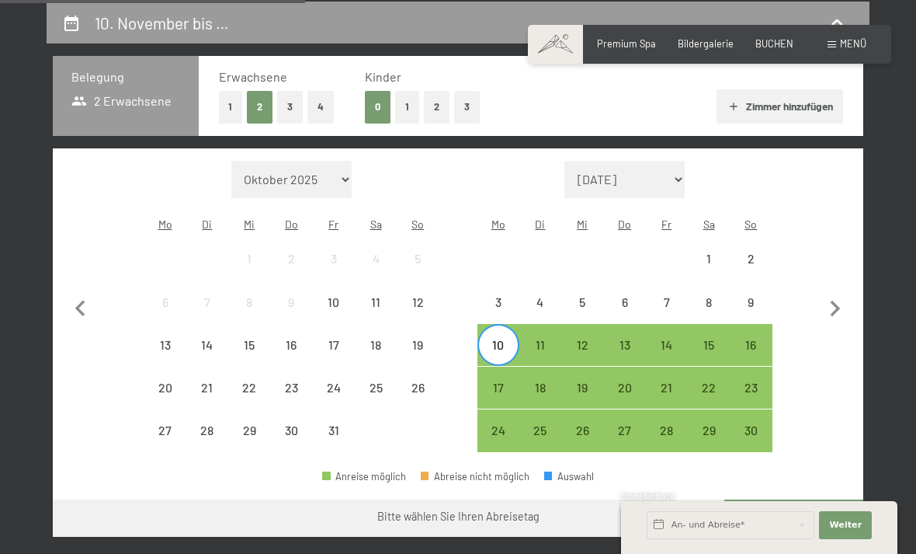
click at [673, 339] on div "14" at bounding box center [667, 358] width 39 height 39
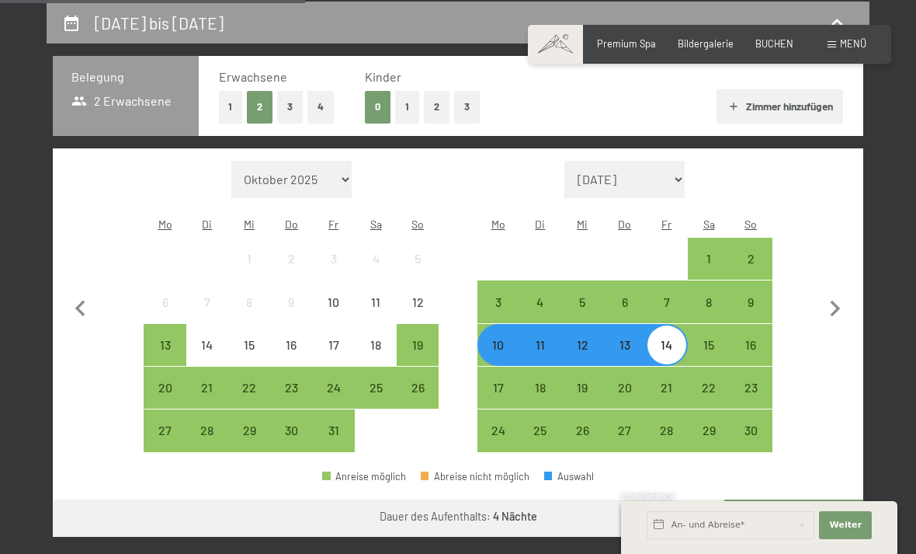
click at [541, 339] on div "11" at bounding box center [540, 358] width 39 height 39
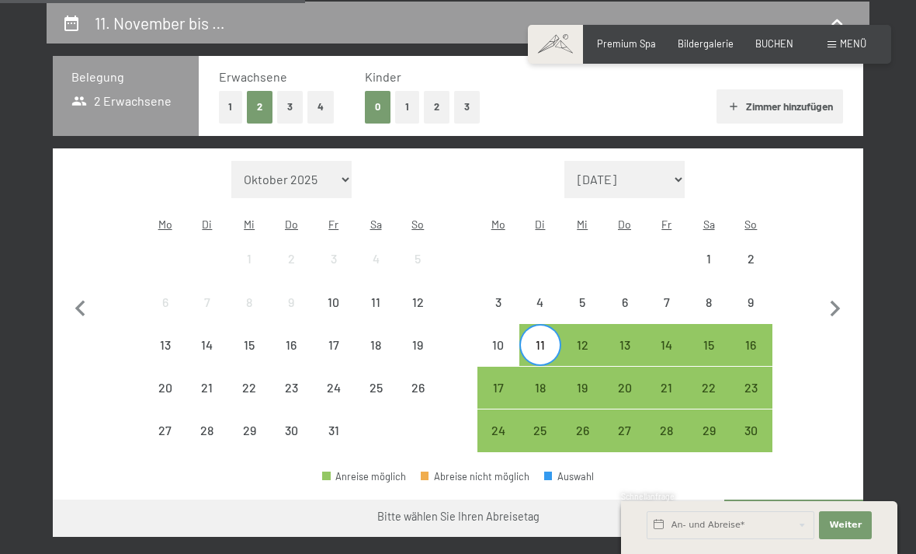
click at [716, 339] on div "15" at bounding box center [709, 358] width 39 height 39
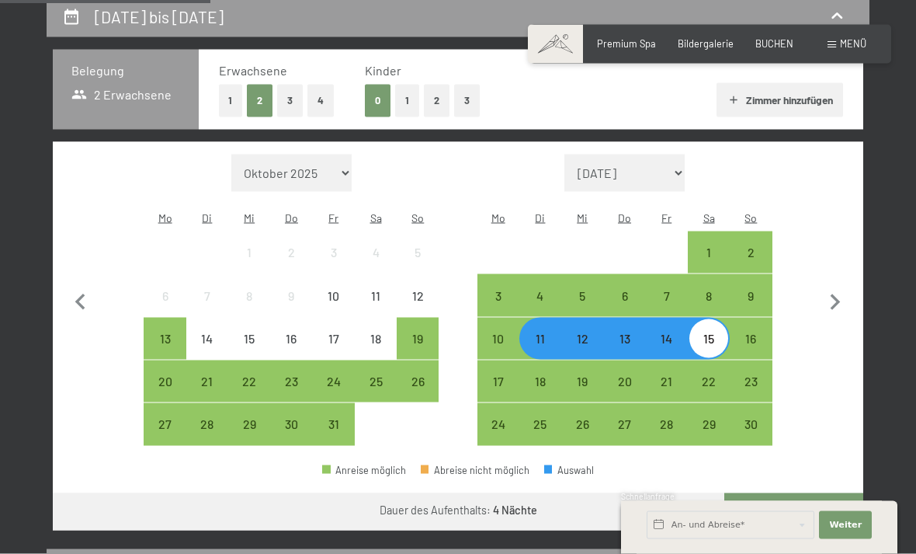
click at [807, 493] on button "Weiter zu „Zimmer“" at bounding box center [794, 511] width 139 height 37
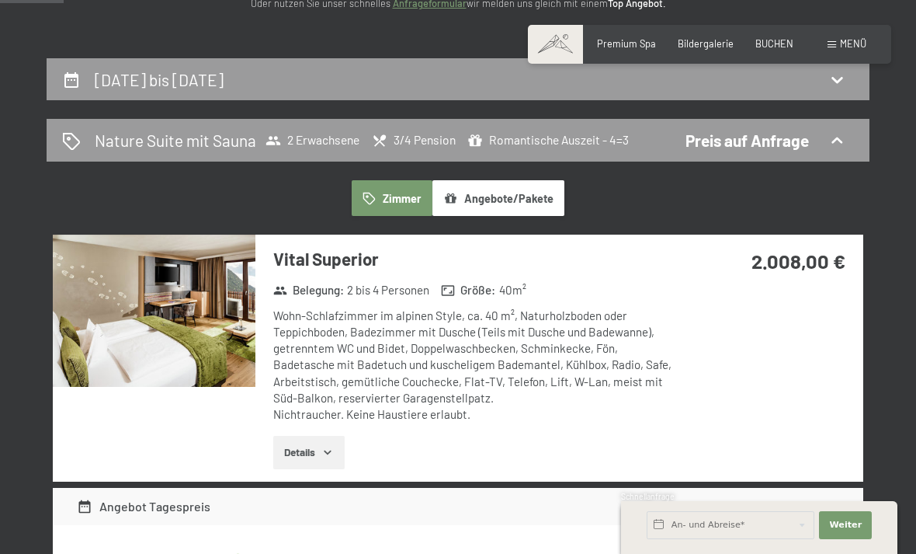
scroll to position [0, 0]
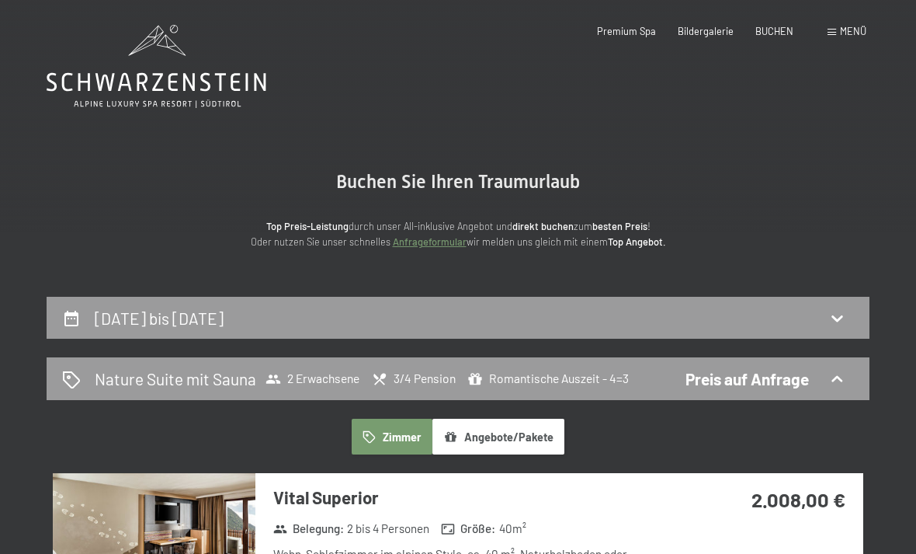
click at [224, 315] on h2 "11. November bis 15. November 2025" at bounding box center [159, 317] width 129 height 19
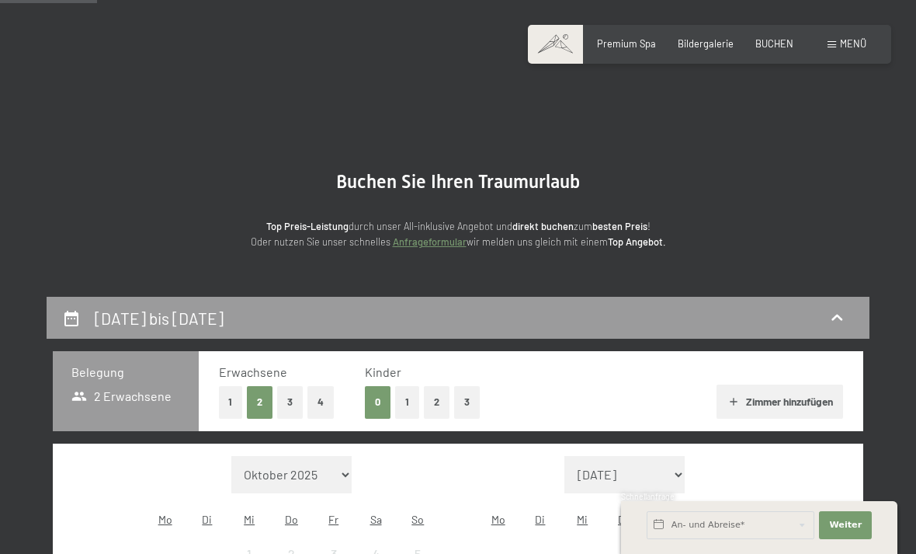
scroll to position [295, 0]
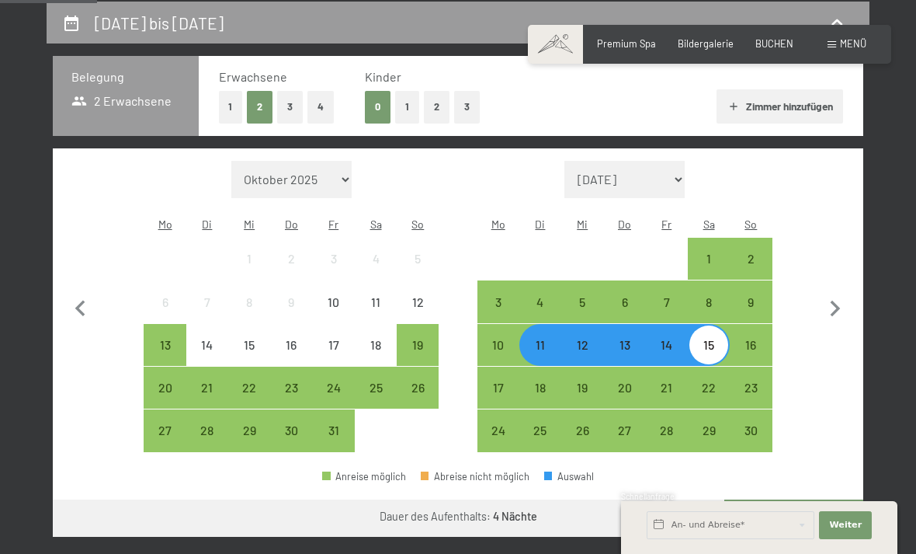
click at [506, 339] on div "10" at bounding box center [498, 358] width 39 height 39
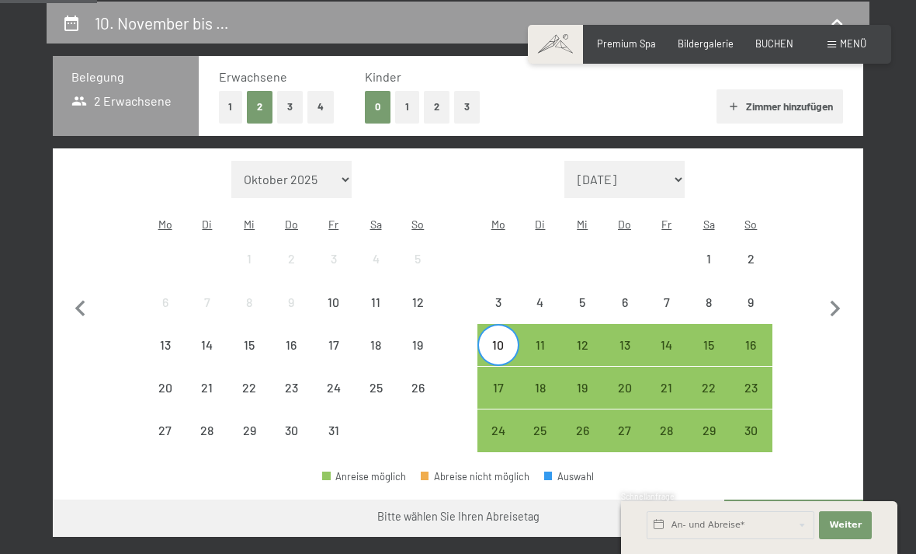
click at [665, 339] on div "14" at bounding box center [667, 358] width 39 height 39
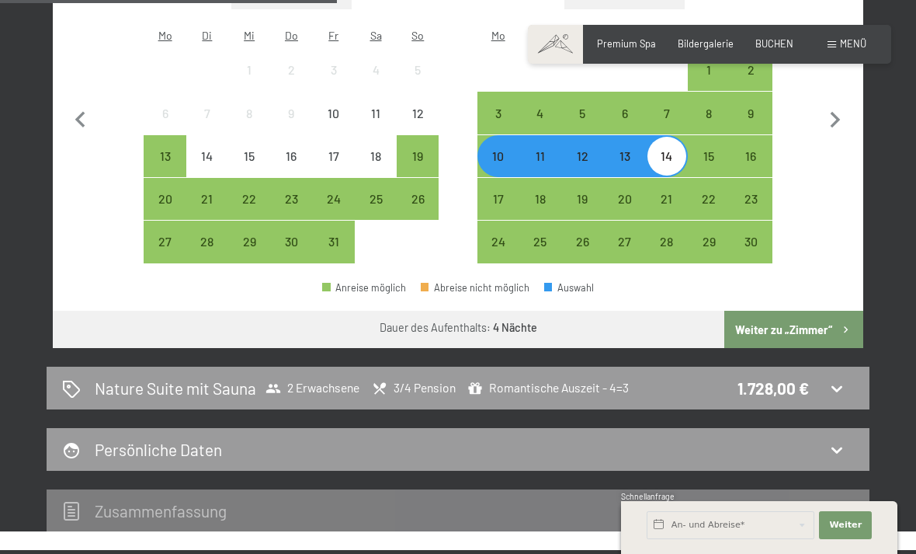
click at [807, 315] on button "Weiter zu „Zimmer“" at bounding box center [794, 329] width 139 height 37
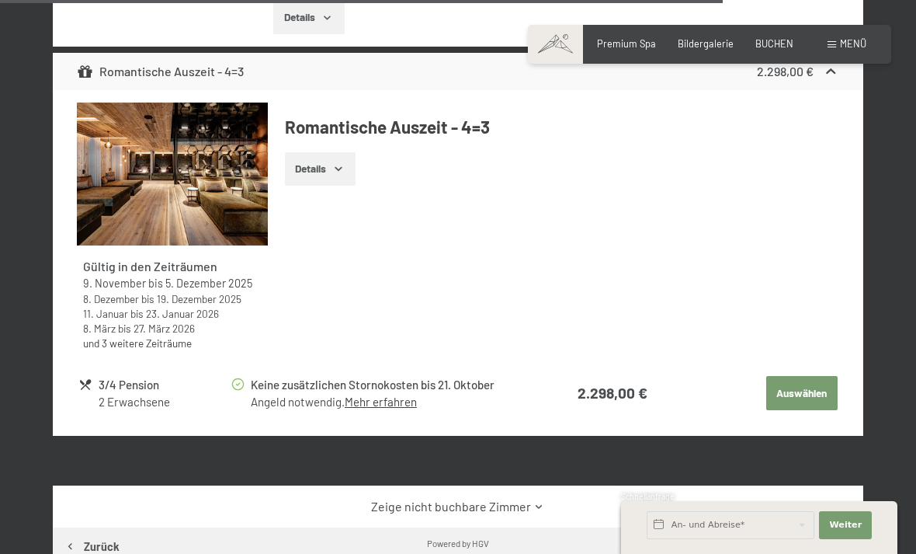
scroll to position [3611, 0]
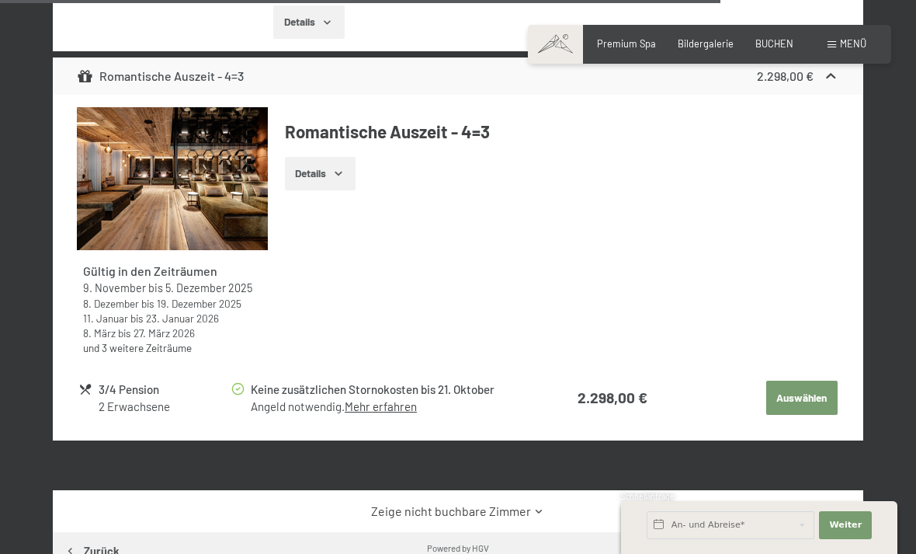
click at [402, 399] on link "Mehr erfahren" at bounding box center [381, 406] width 72 height 14
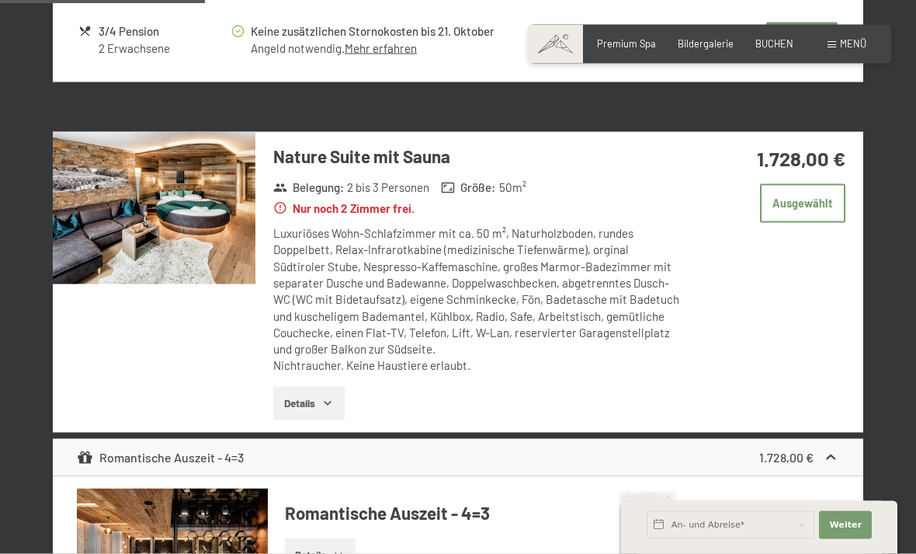
scroll to position [1092, 0]
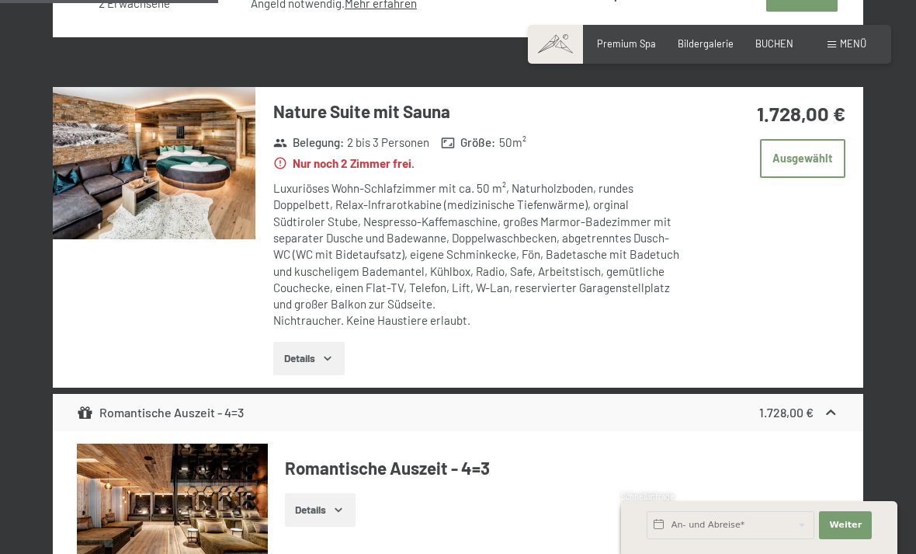
click at [191, 170] on img at bounding box center [154, 163] width 203 height 152
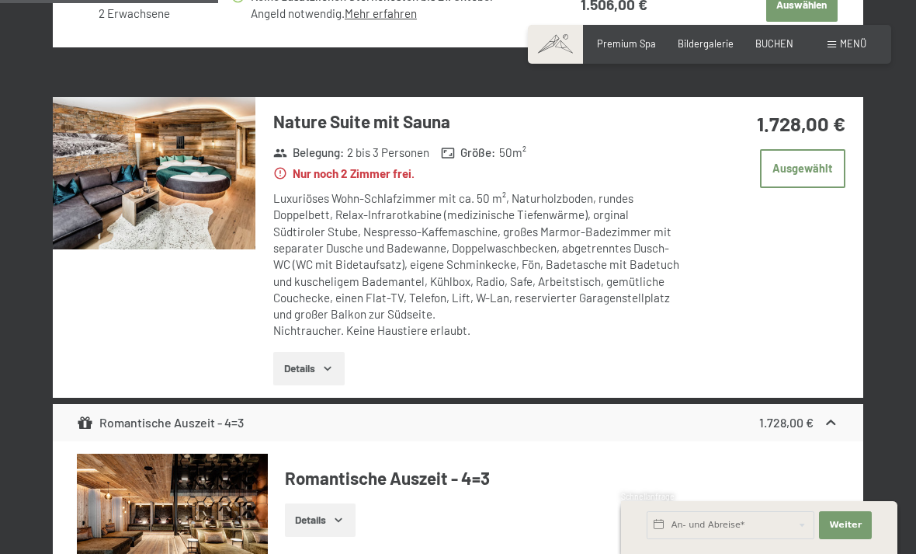
scroll to position [1073, 0]
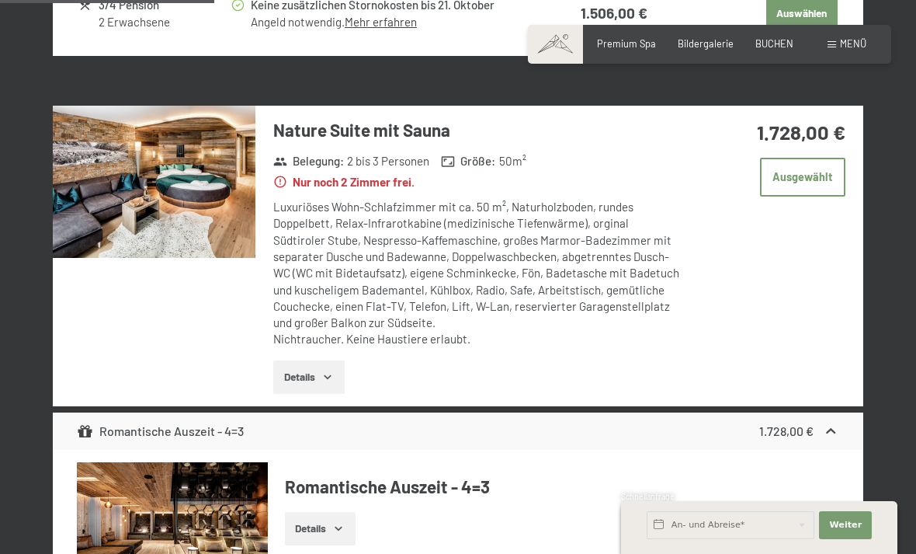
click at [203, 186] on img at bounding box center [154, 182] width 203 height 152
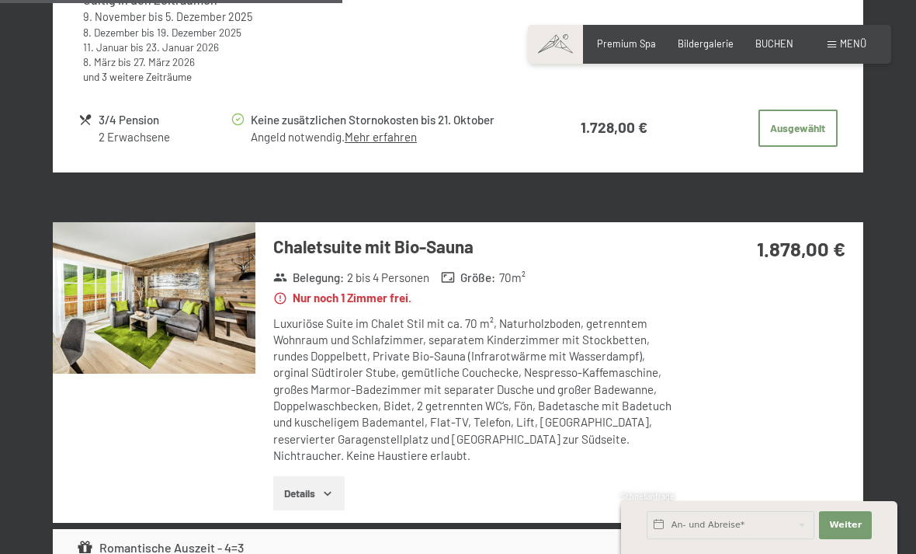
scroll to position [1715, 0]
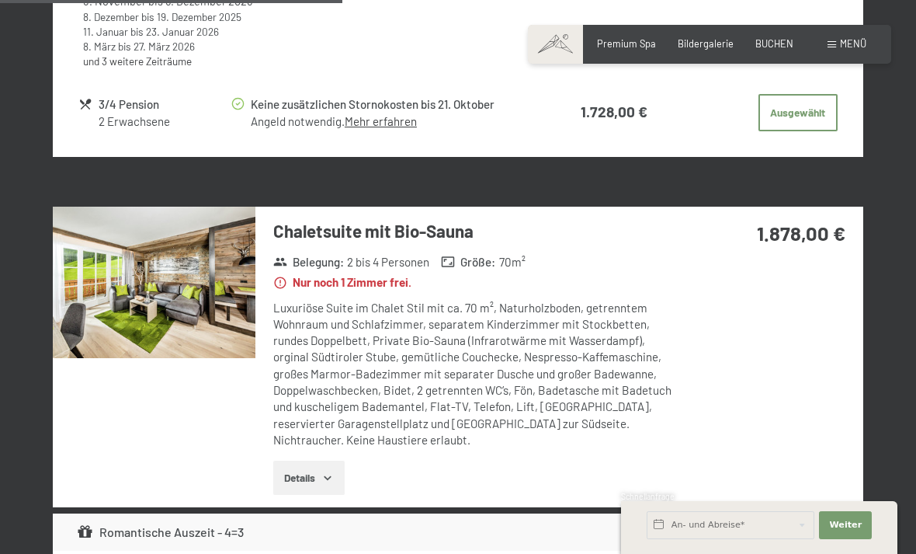
click at [217, 279] on img at bounding box center [154, 283] width 203 height 152
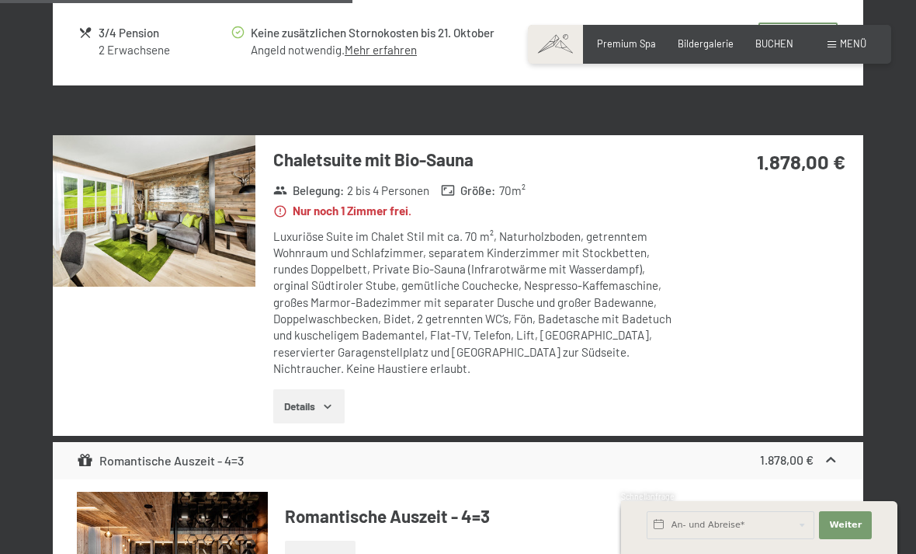
scroll to position [1785, 0]
click at [193, 229] on img at bounding box center [154, 212] width 203 height 152
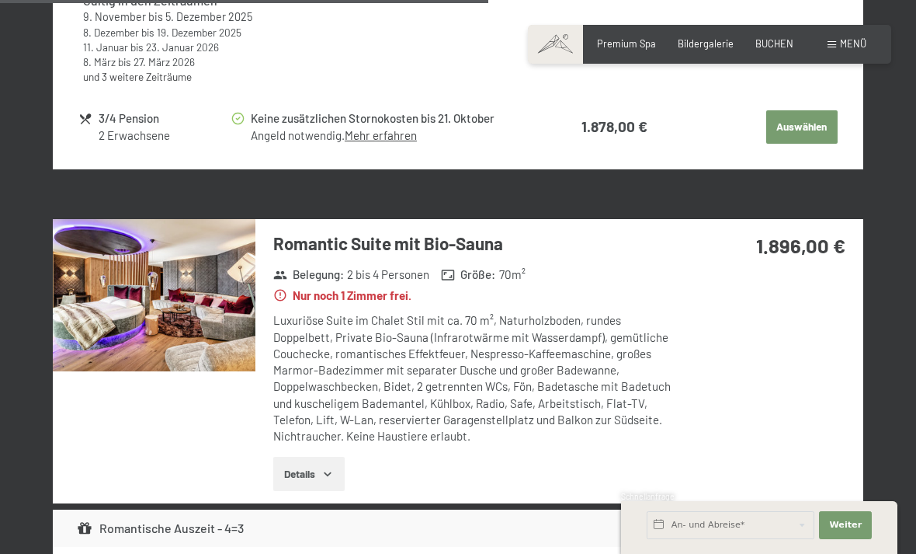
scroll to position [2463, 0]
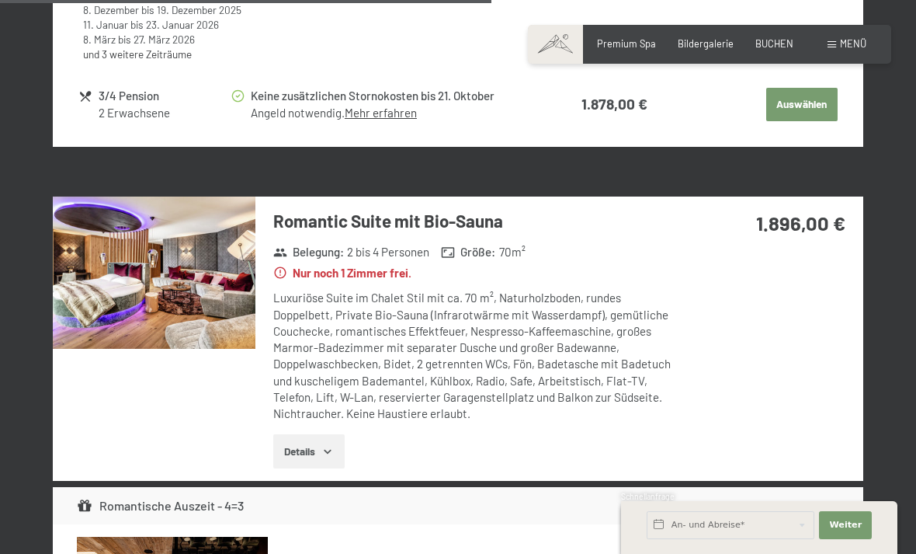
click at [176, 269] on img at bounding box center [154, 272] width 203 height 152
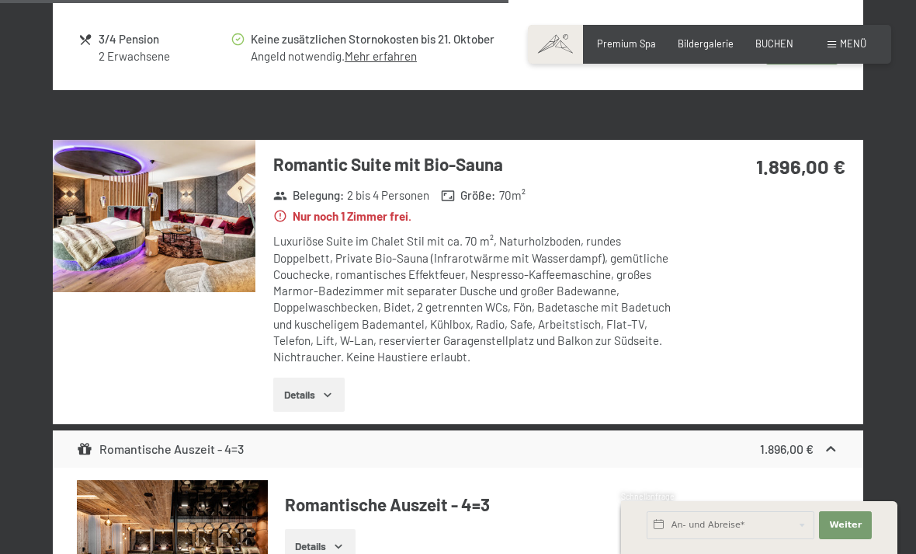
scroll to position [2519, 0]
click at [186, 197] on img at bounding box center [154, 217] width 203 height 152
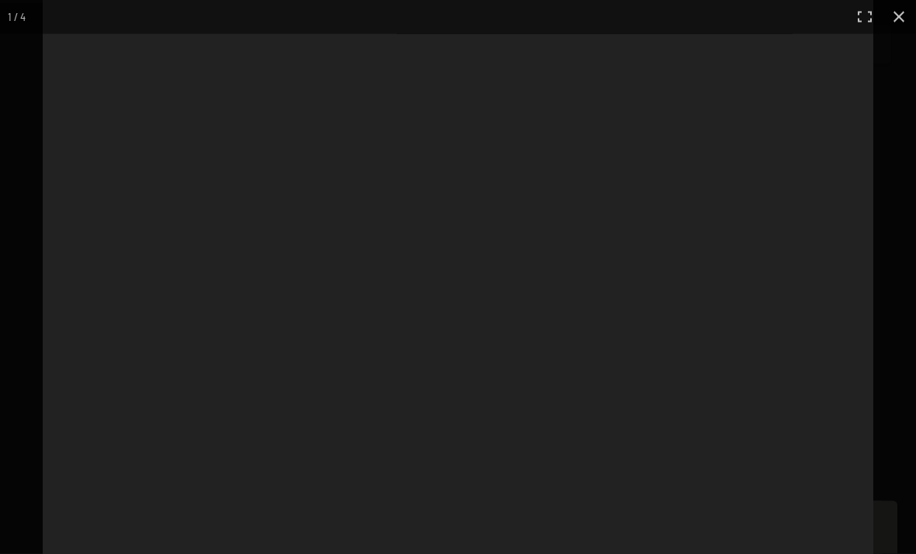
scroll to position [2520, 0]
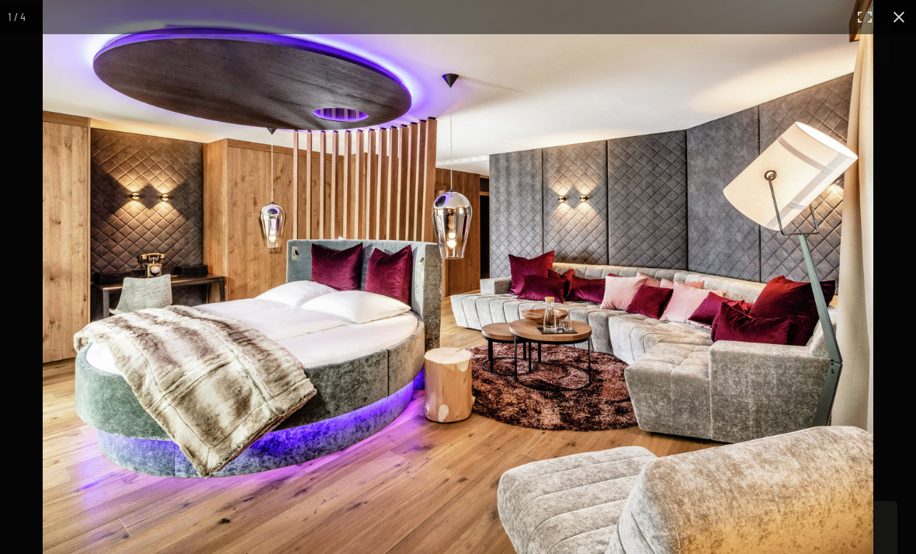
click at [755, 324] on img at bounding box center [458, 277] width 831 height 554
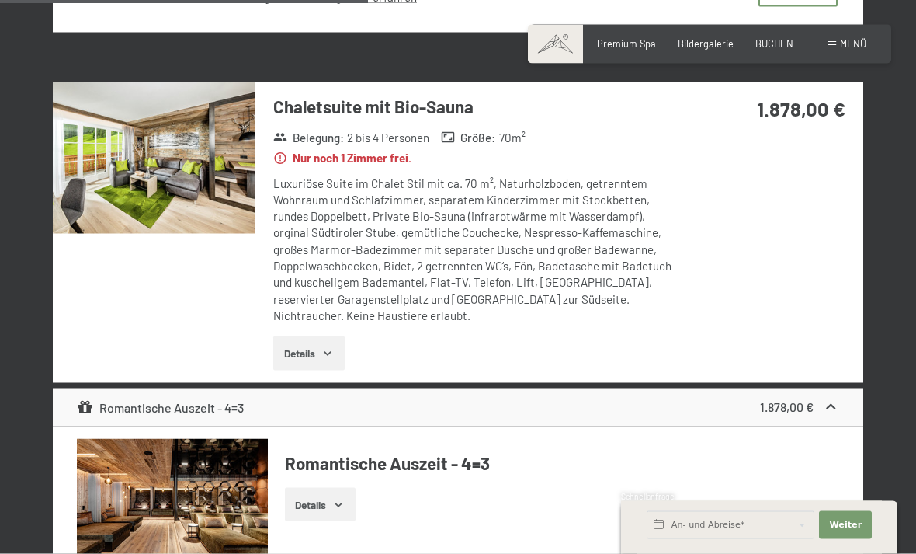
scroll to position [1796, 0]
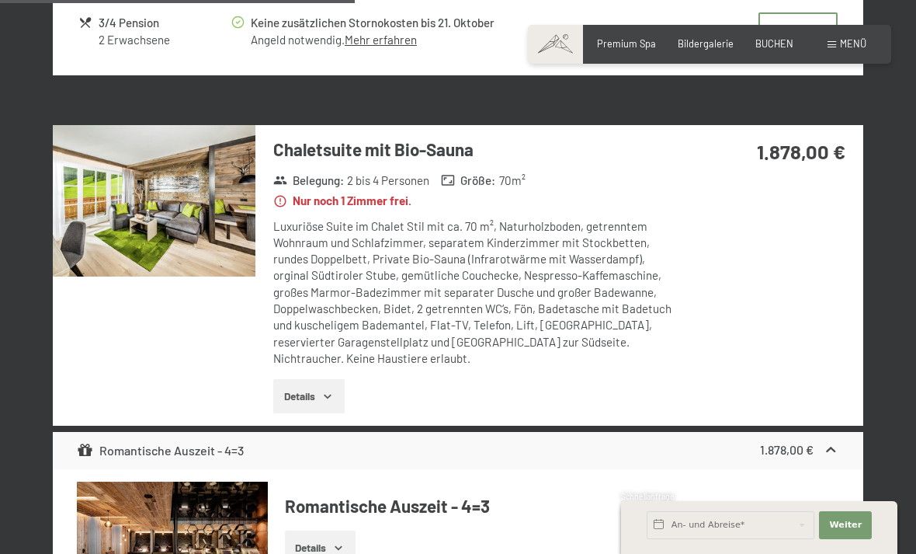
click at [228, 201] on img at bounding box center [154, 201] width 203 height 152
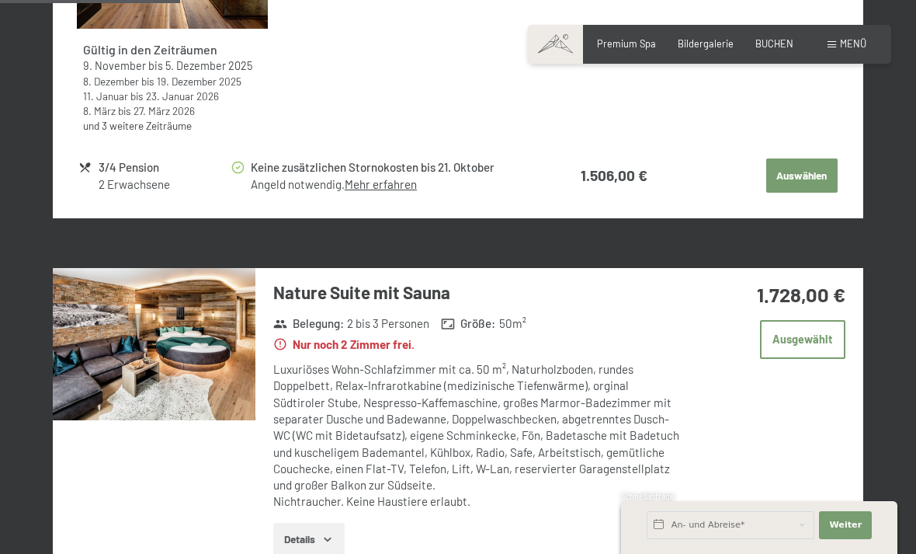
scroll to position [903, 0]
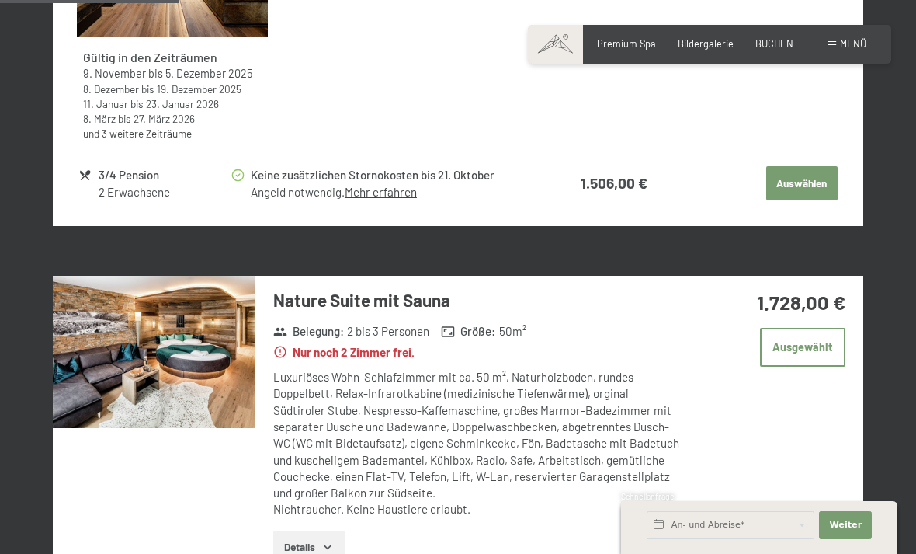
click at [198, 367] on img at bounding box center [154, 352] width 203 height 152
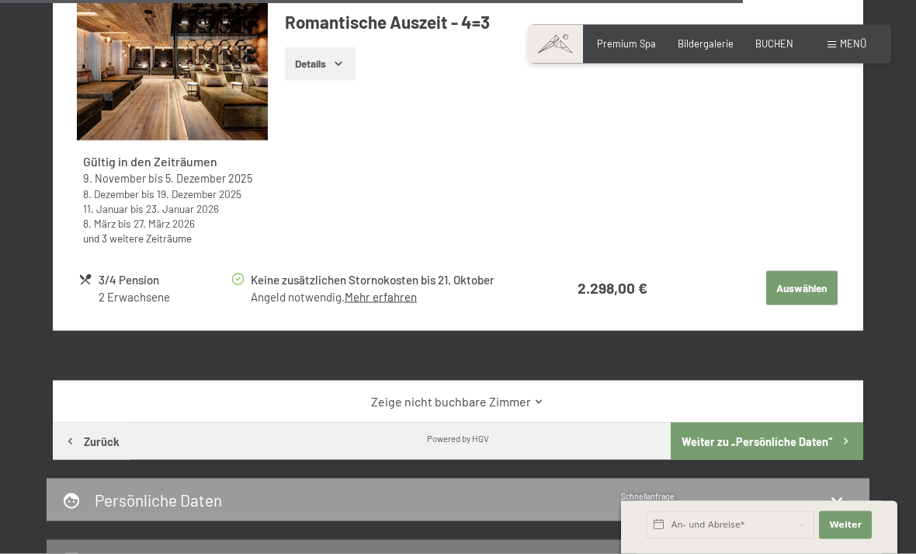
scroll to position [3725, 0]
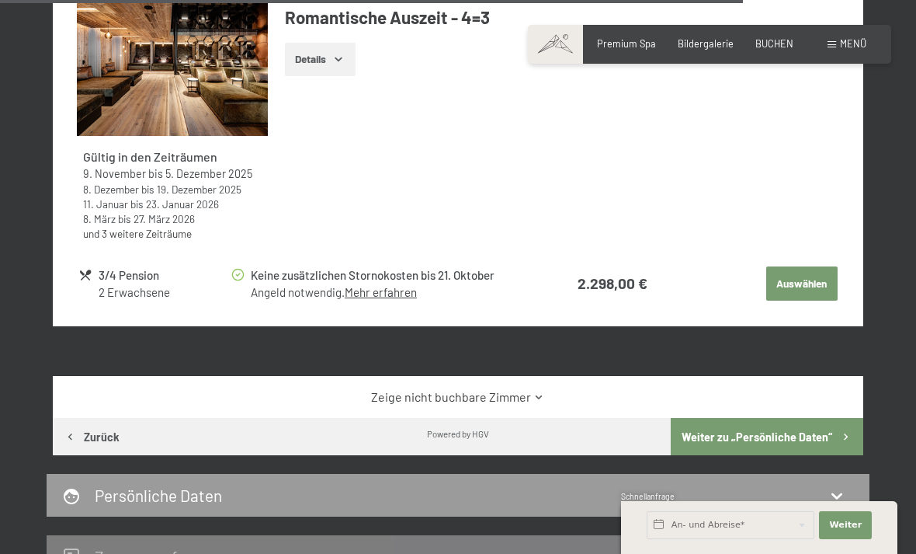
click at [526, 388] on link "Zeige nicht buchbare Zimmer" at bounding box center [458, 396] width 762 height 17
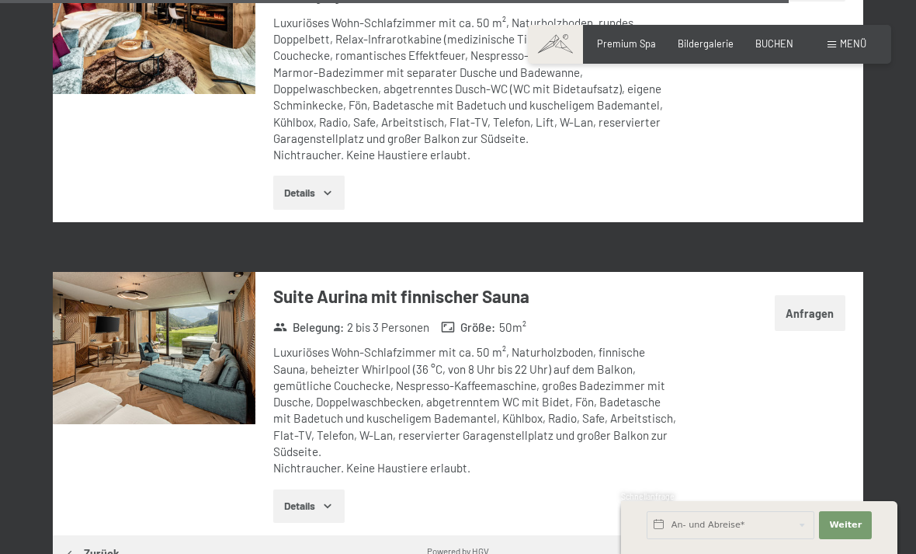
scroll to position [5939, 0]
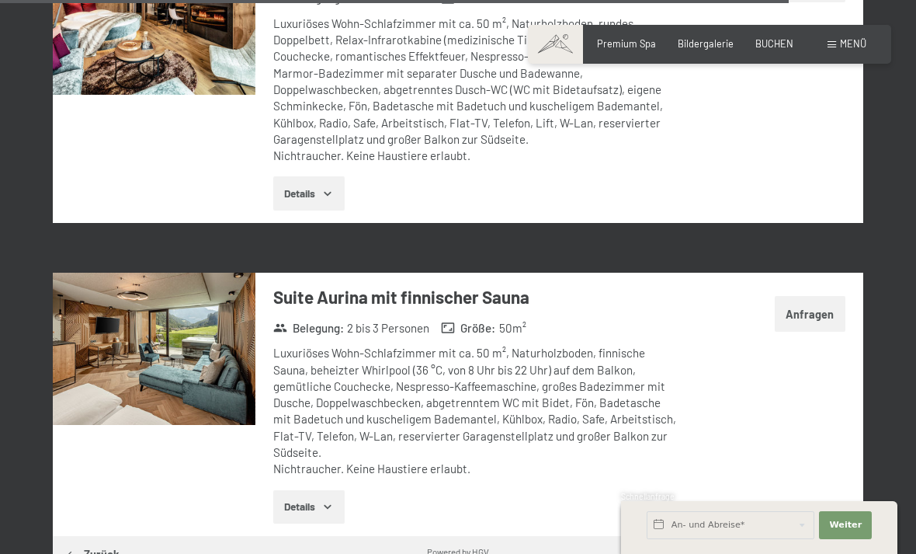
click at [176, 329] on img at bounding box center [154, 349] width 203 height 152
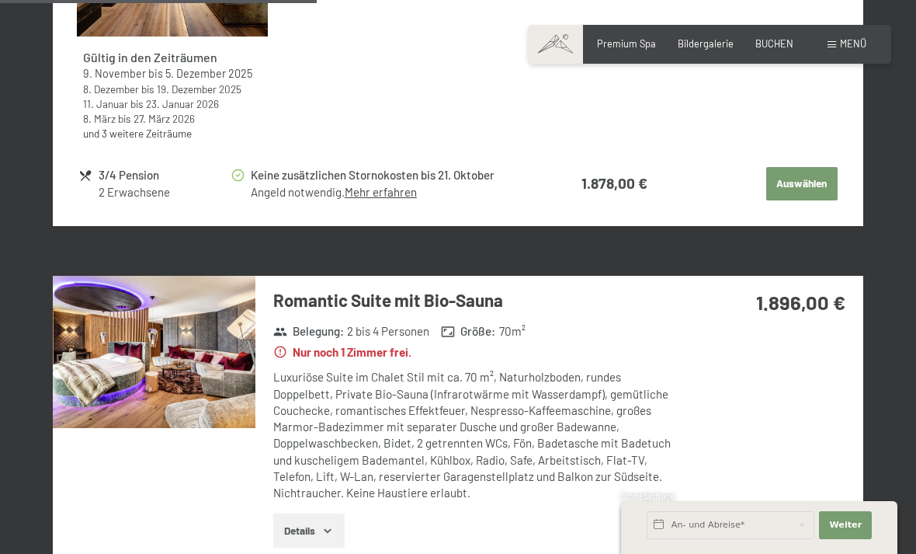
scroll to position [2383, 0]
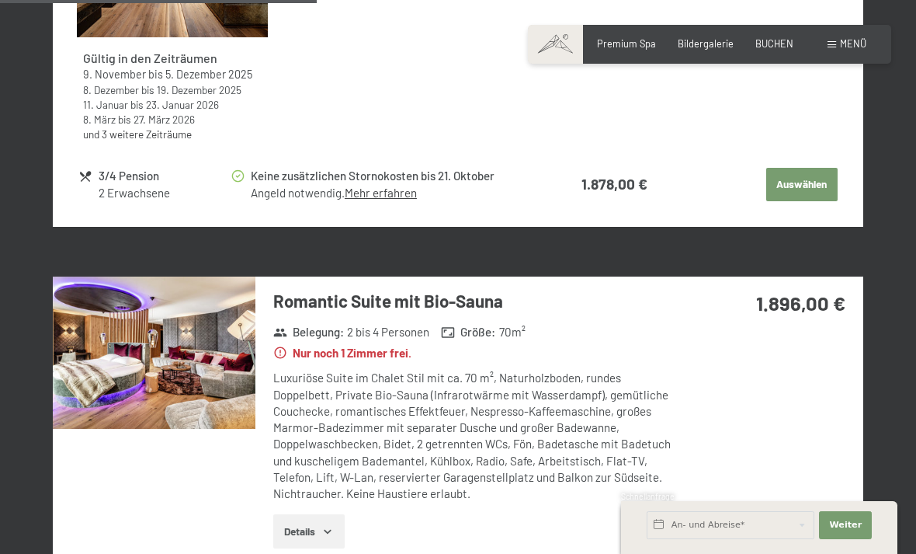
click at [199, 351] on img at bounding box center [154, 352] width 203 height 152
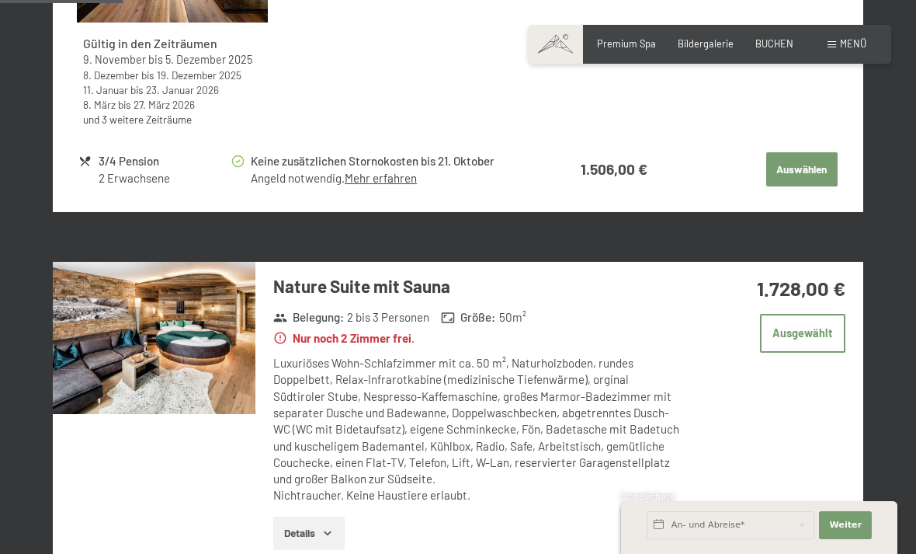
scroll to position [915, 0]
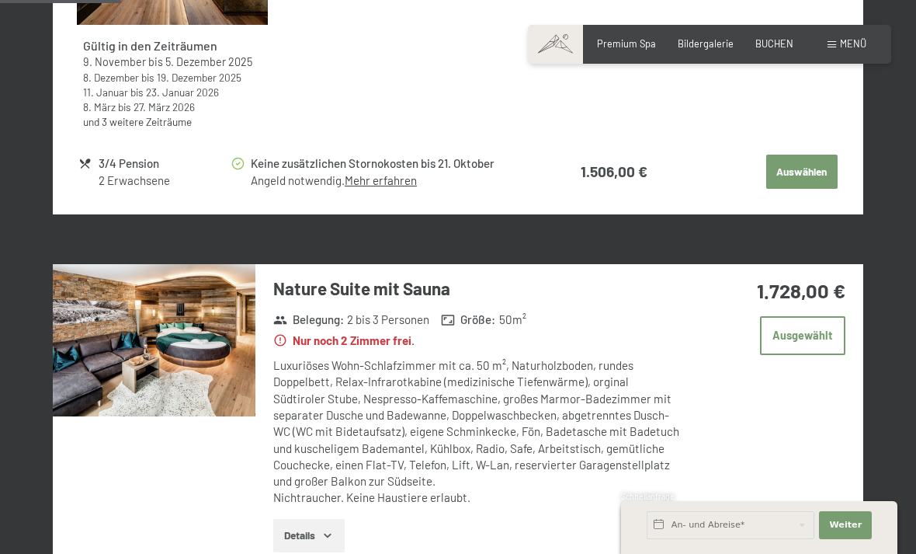
click at [204, 334] on img at bounding box center [154, 340] width 203 height 152
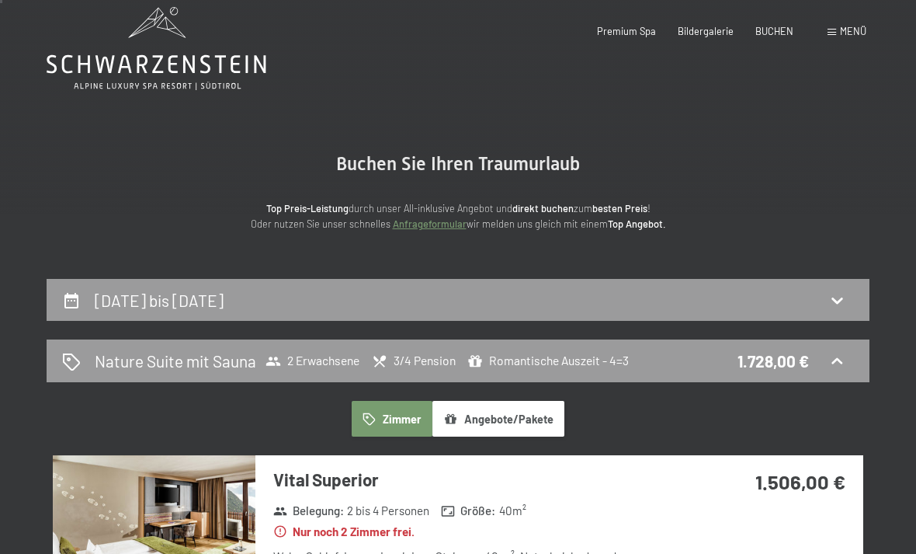
scroll to position [0, 0]
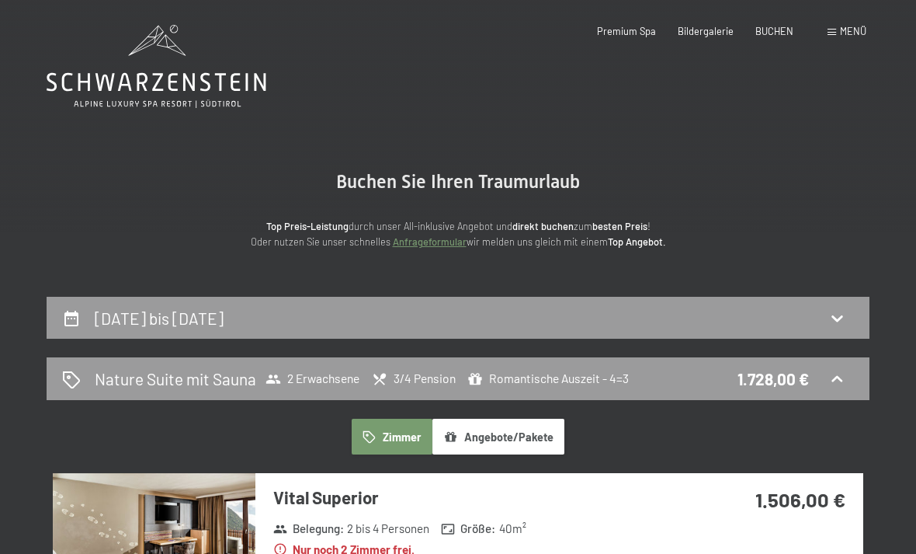
click at [710, 33] on span "Bildergalerie" at bounding box center [706, 31] width 56 height 12
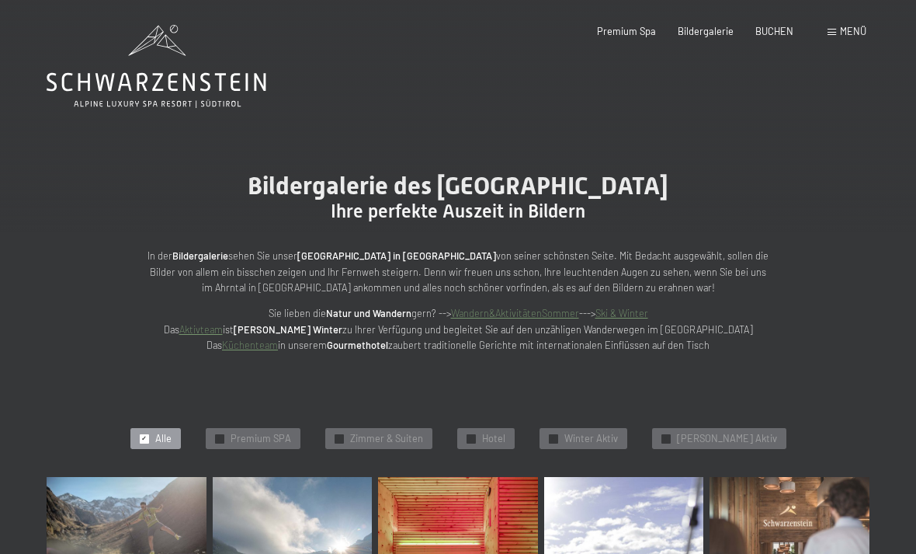
click at [774, 31] on span "BUCHEN" at bounding box center [775, 31] width 38 height 12
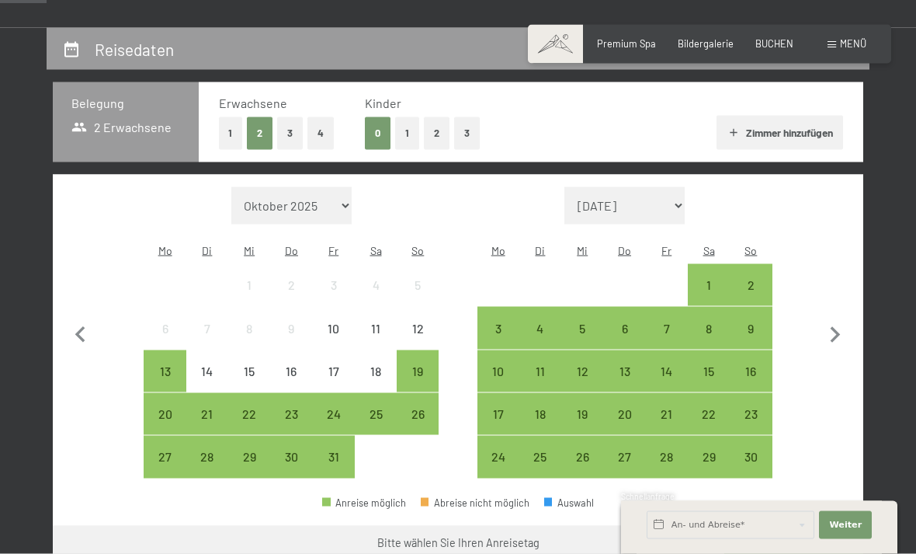
scroll to position [269, 0]
click at [504, 364] on div "10" at bounding box center [498, 383] width 39 height 39
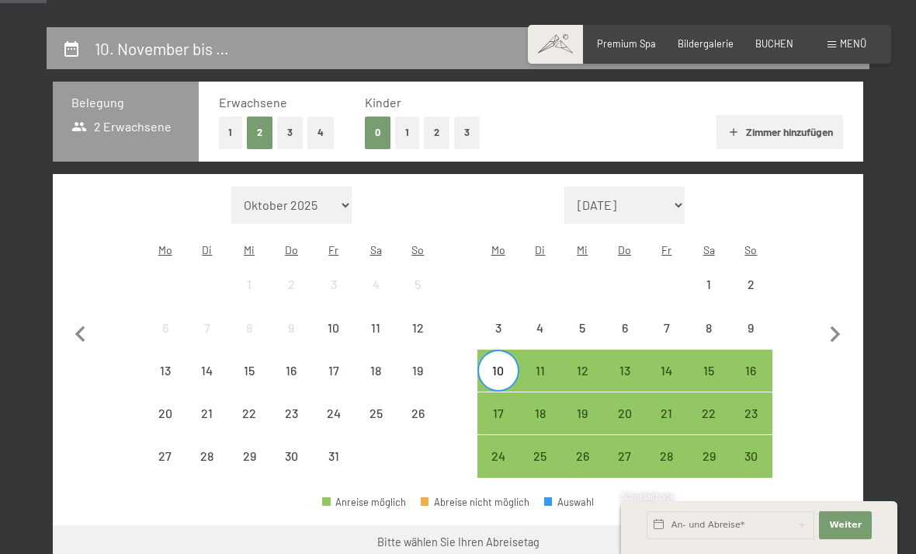
click at [675, 364] on div "14" at bounding box center [667, 383] width 39 height 39
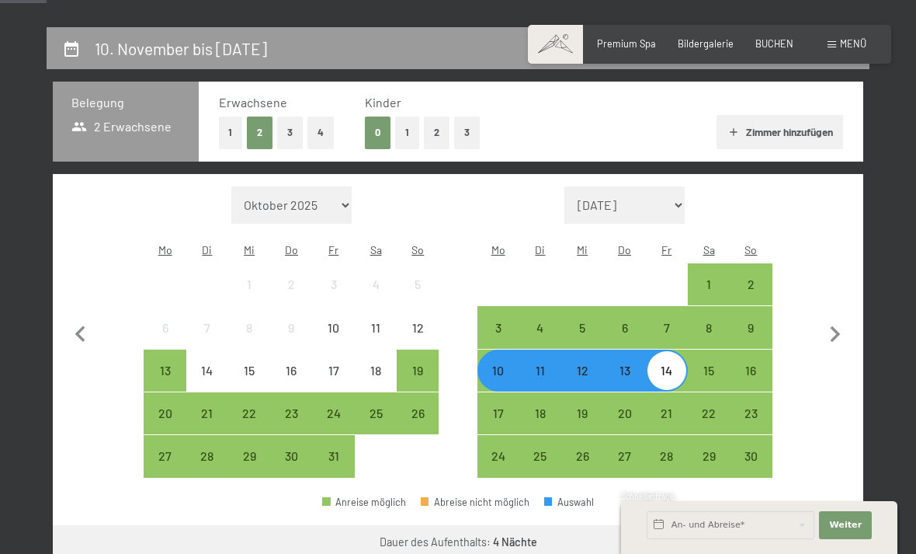
click at [815, 525] on button "Weiter zu „Zimmer“" at bounding box center [794, 543] width 139 height 37
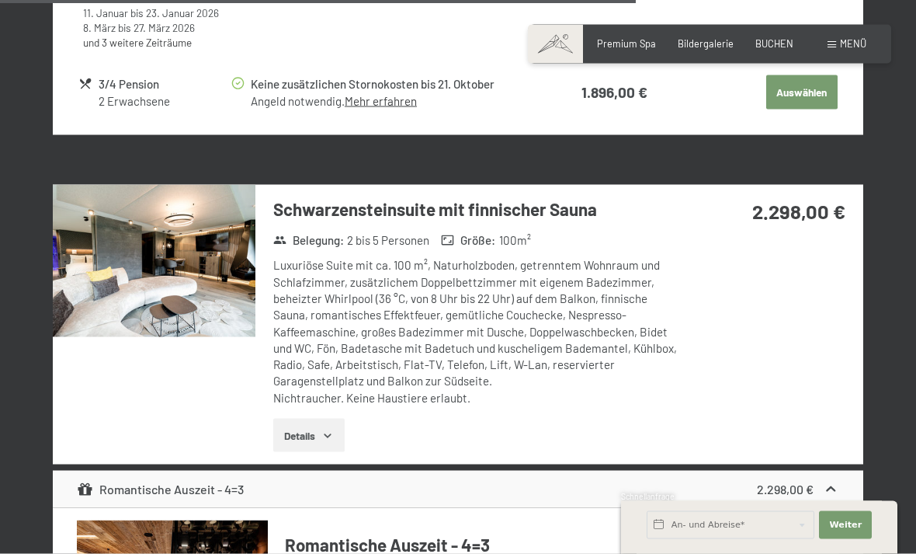
scroll to position [3186, 0]
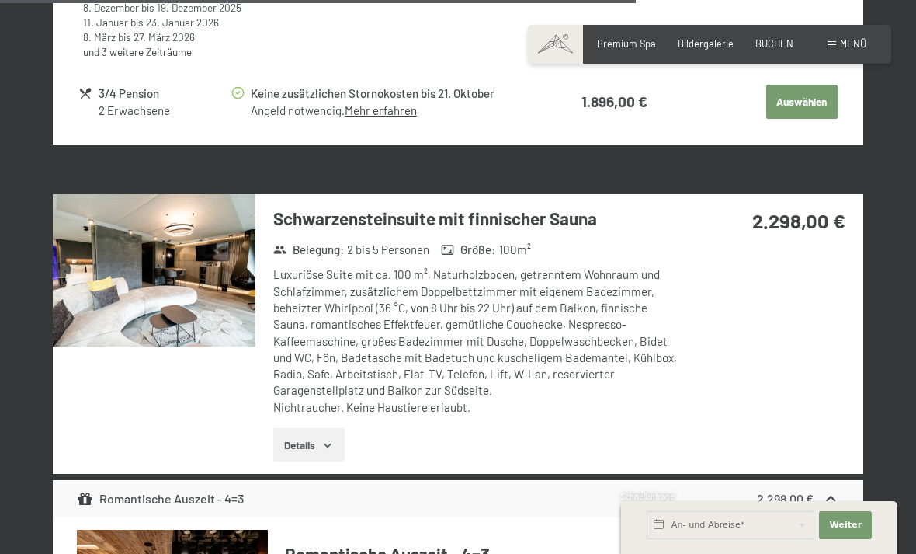
click at [206, 280] on img at bounding box center [154, 270] width 203 height 152
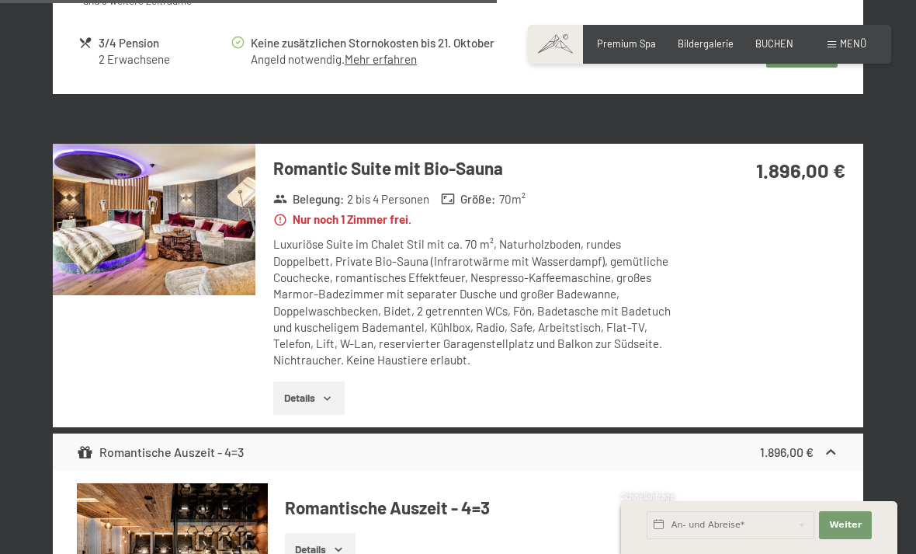
scroll to position [2512, 0]
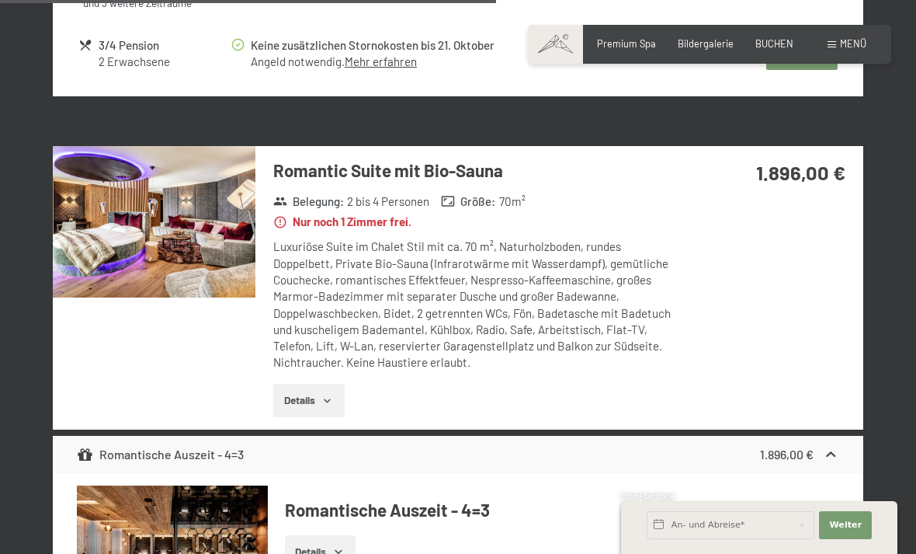
click at [239, 204] on img at bounding box center [154, 222] width 203 height 152
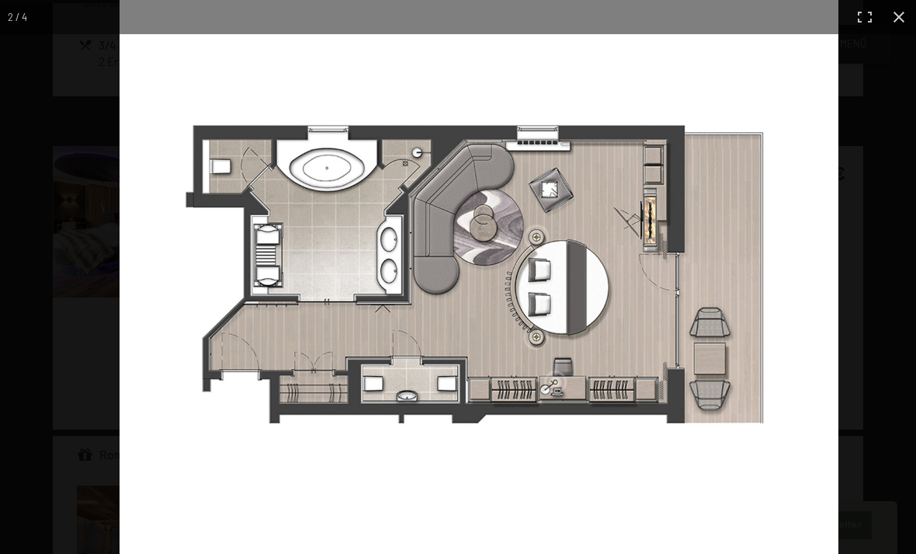
click at [724, 353] on img at bounding box center [479, 277] width 719 height 554
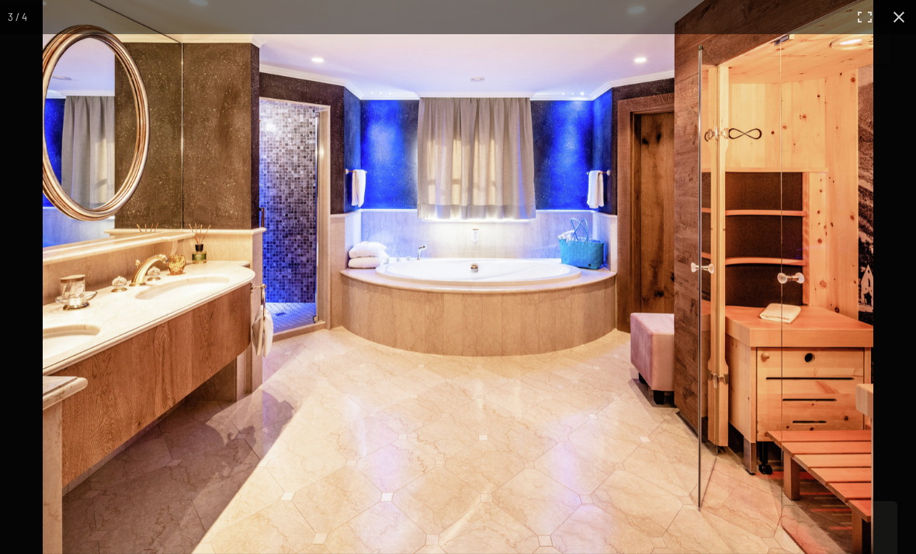
click at [735, 352] on img at bounding box center [458, 277] width 831 height 554
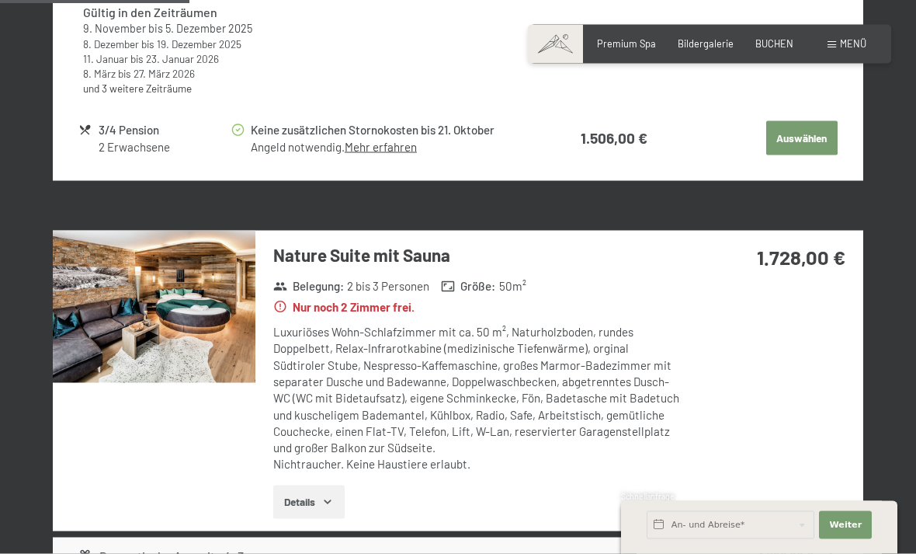
scroll to position [947, 0]
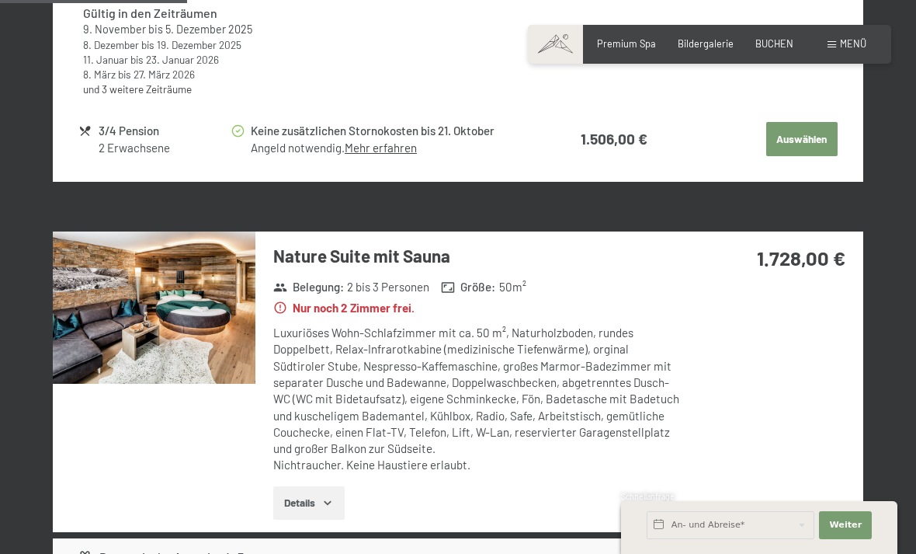
click at [199, 305] on img at bounding box center [154, 307] width 203 height 152
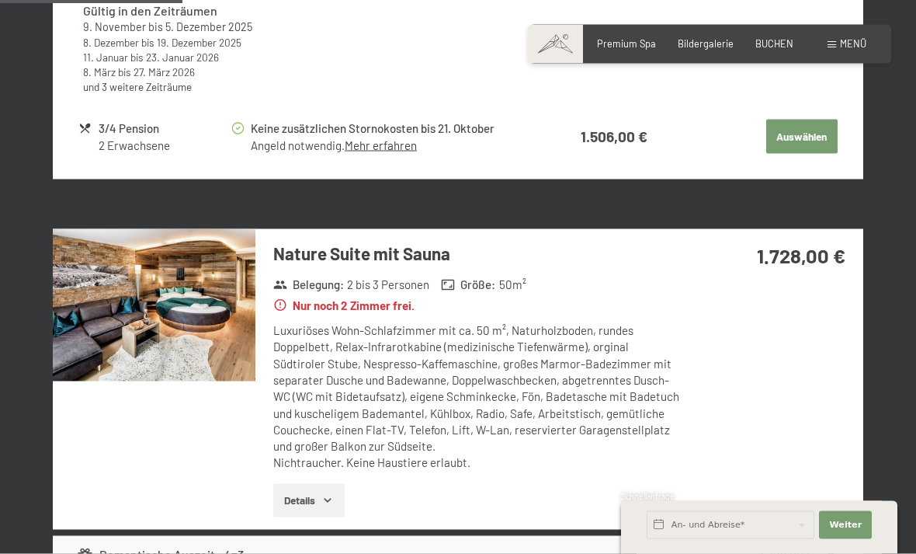
scroll to position [961, 0]
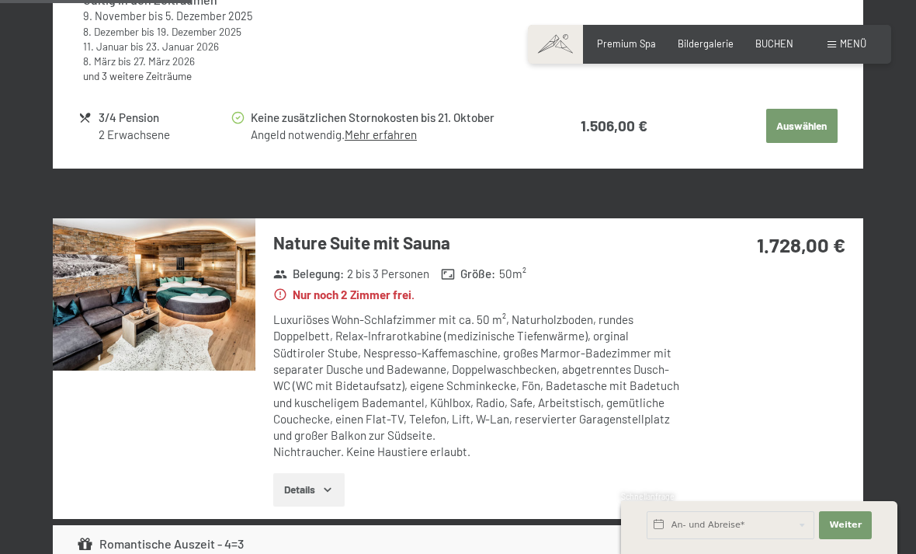
click at [172, 306] on img at bounding box center [154, 294] width 203 height 152
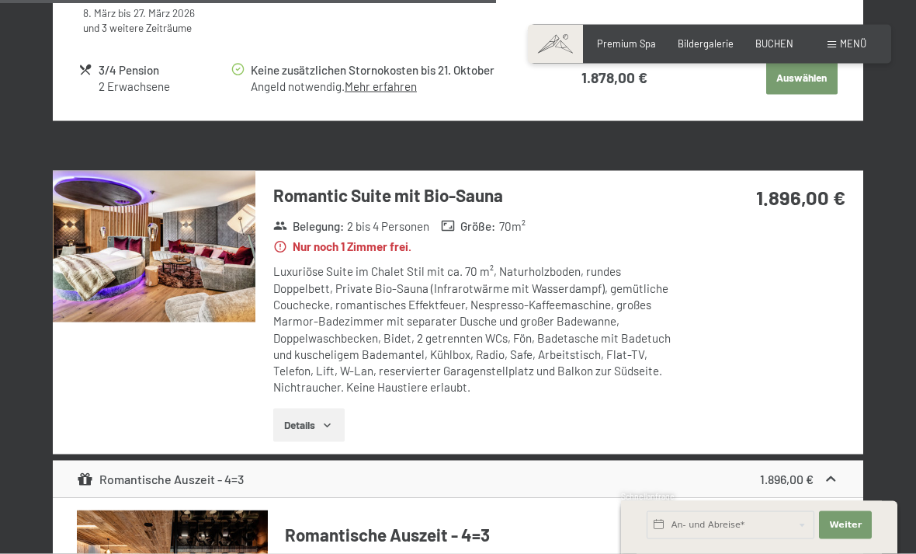
scroll to position [2487, 0]
click at [163, 265] on img at bounding box center [154, 247] width 203 height 152
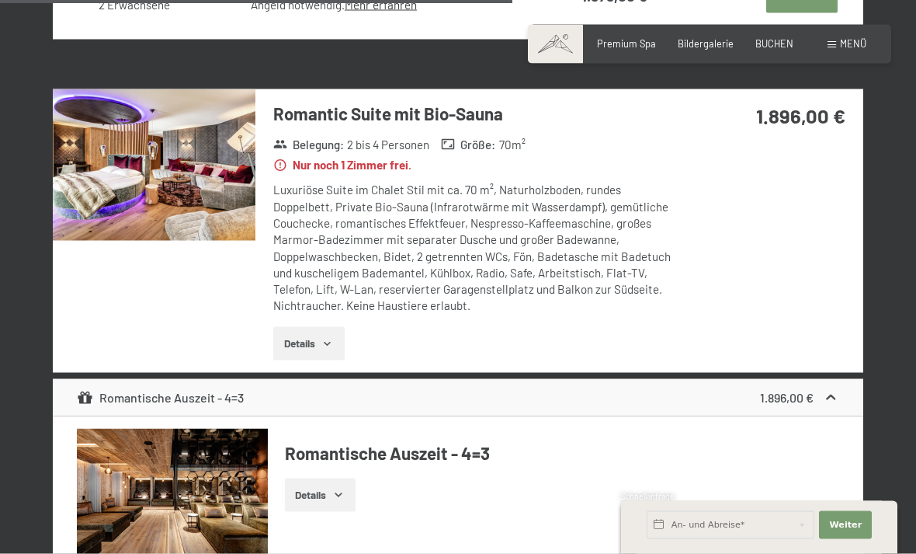
scroll to position [2570, 0]
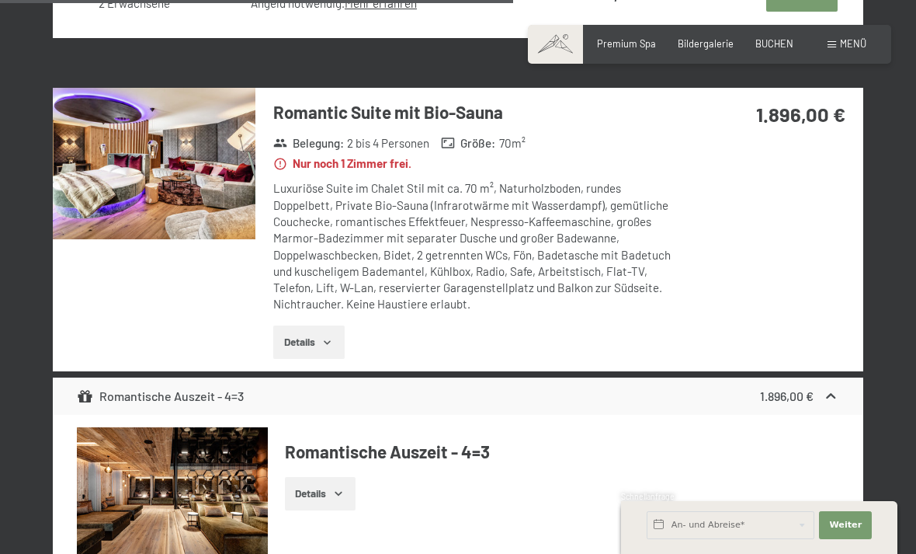
click at [199, 169] on img at bounding box center [154, 164] width 203 height 152
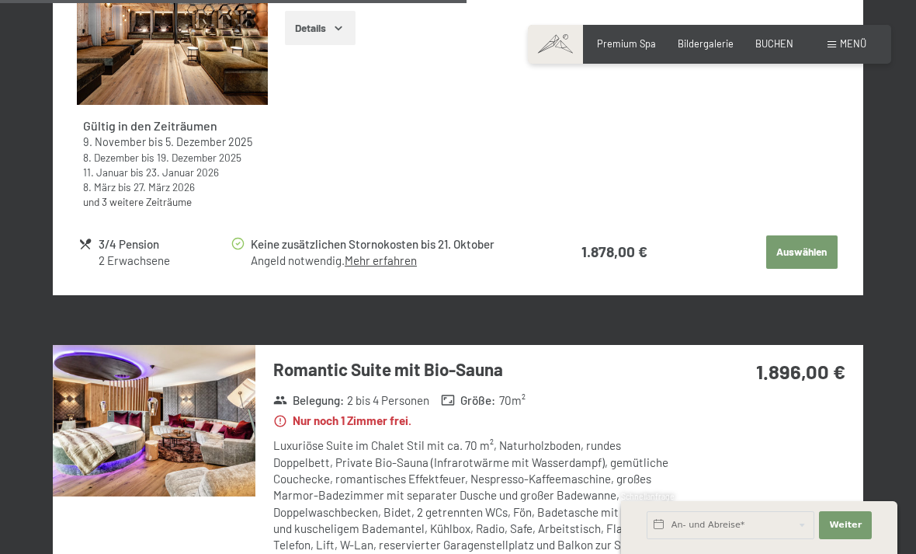
scroll to position [2259, 0]
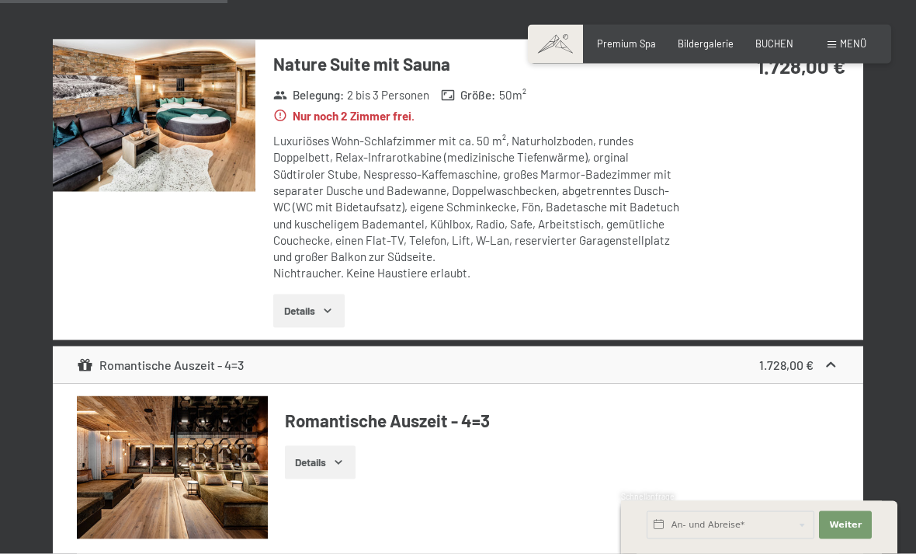
click at [193, 139] on img at bounding box center [154, 116] width 203 height 152
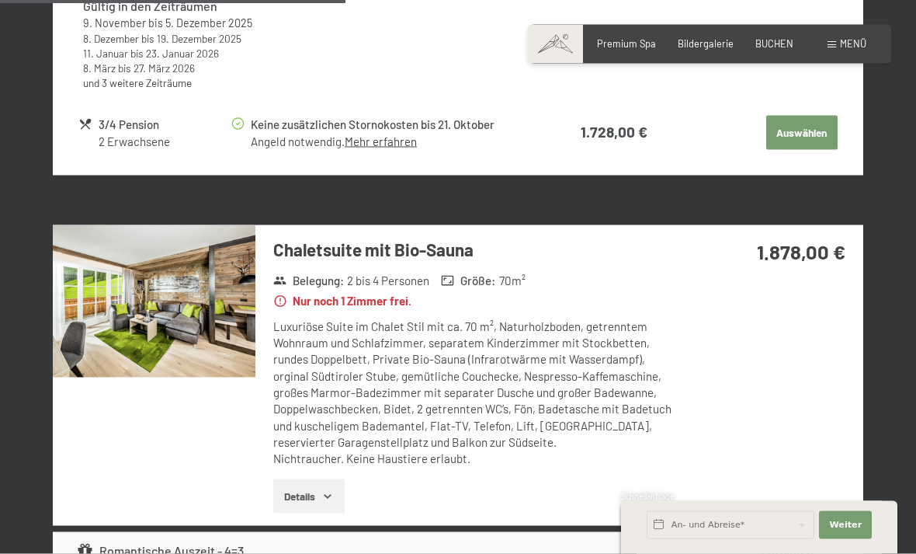
scroll to position [1740, 0]
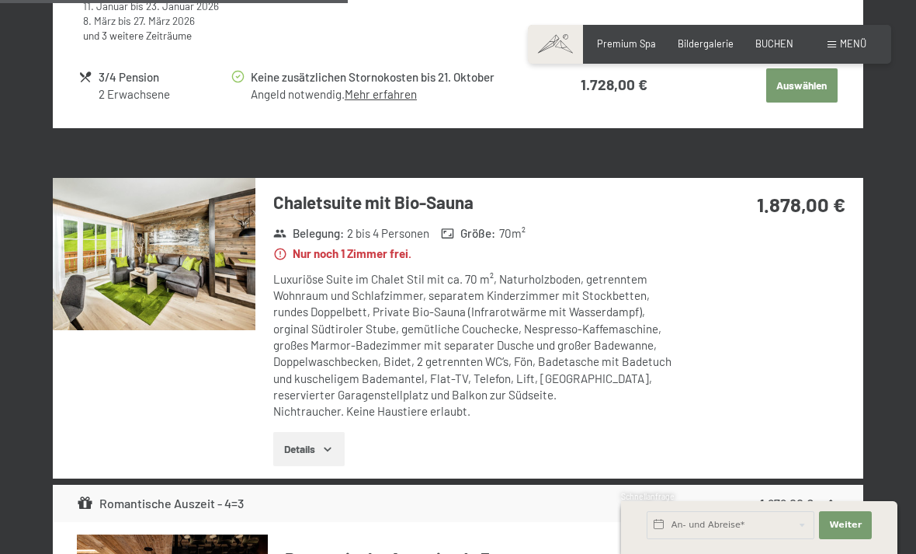
click at [192, 262] on img at bounding box center [154, 254] width 203 height 152
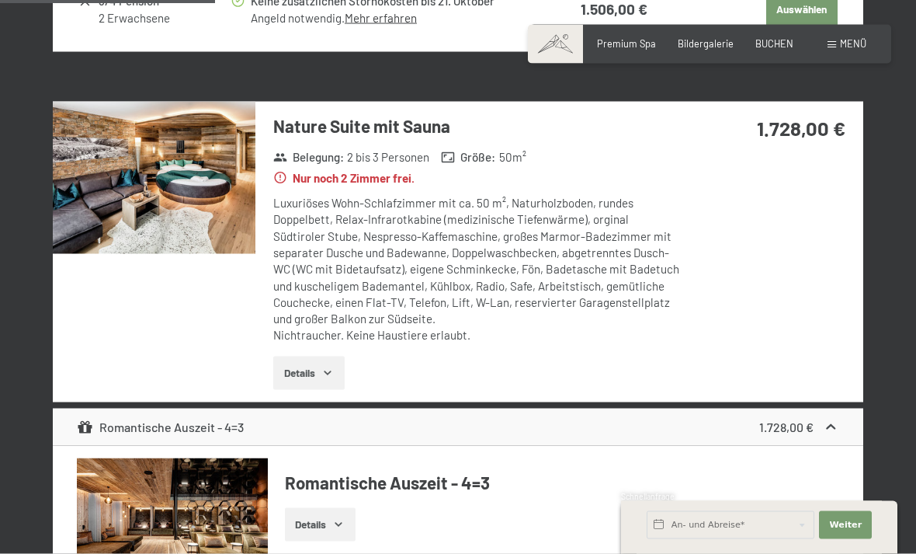
click at [189, 214] on img at bounding box center [154, 178] width 203 height 152
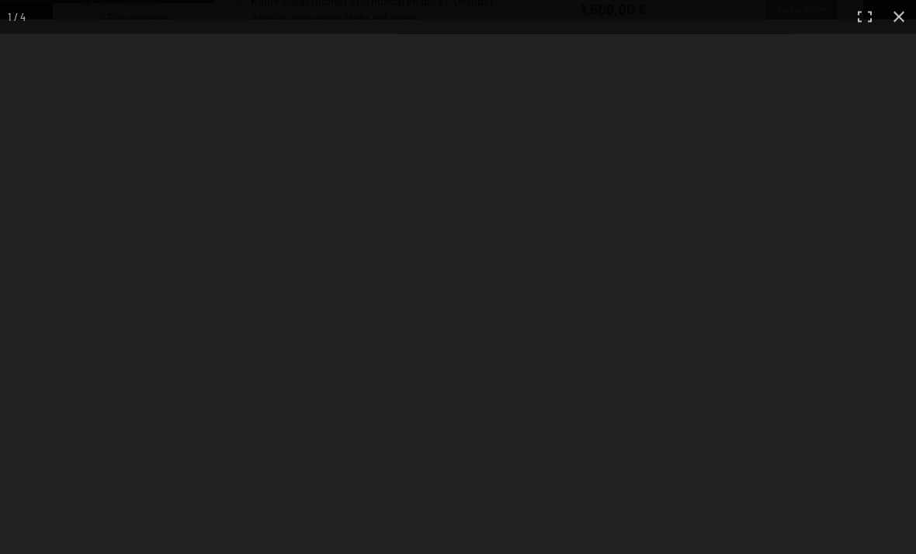
scroll to position [1078, 0]
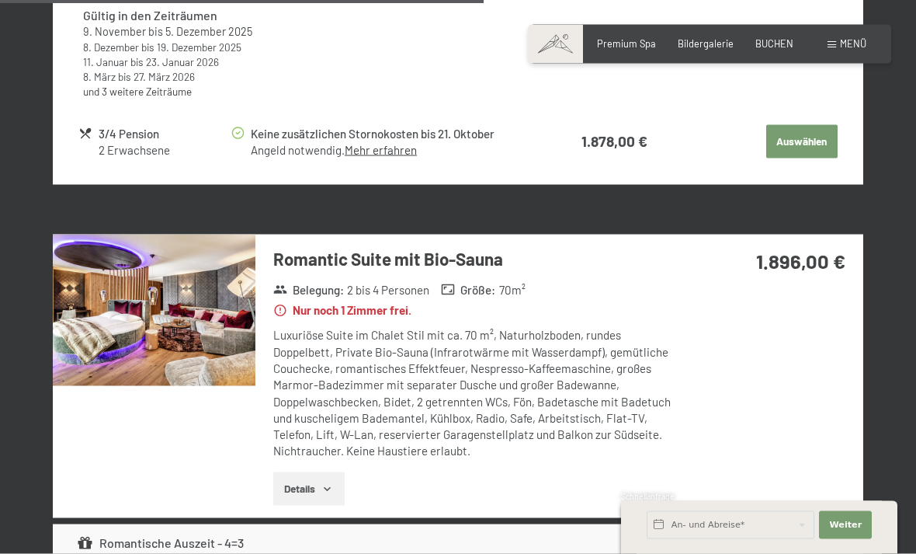
click at [204, 287] on img at bounding box center [154, 311] width 203 height 152
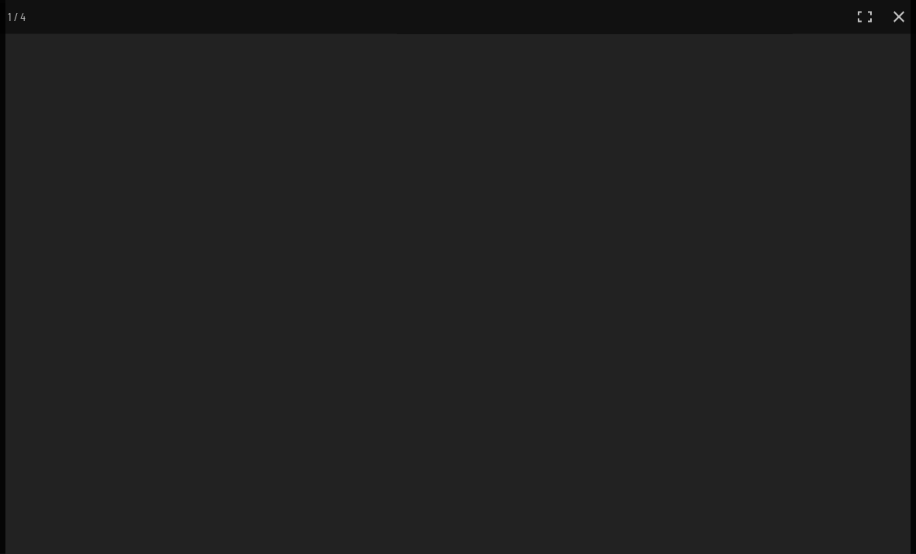
scroll to position [2424, 0]
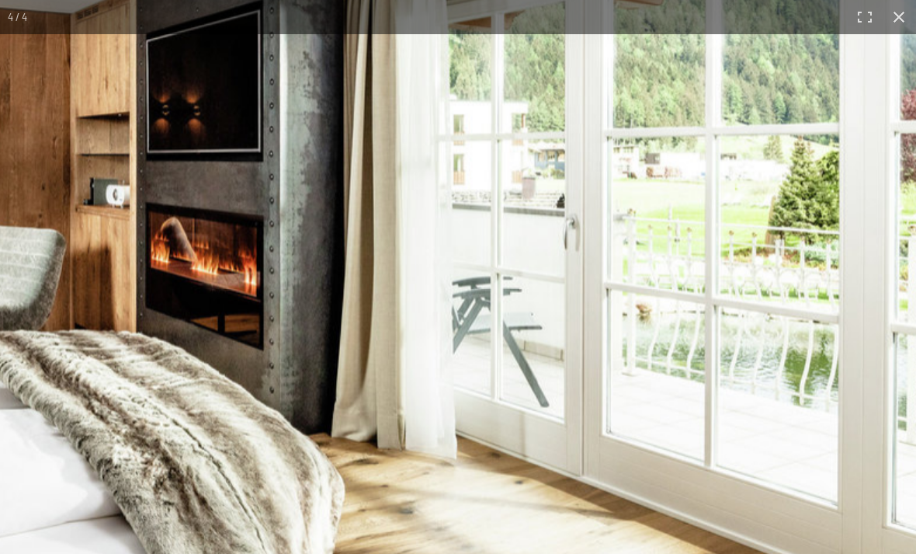
click at [840, 345] on img at bounding box center [130, 239] width 1643 height 1094
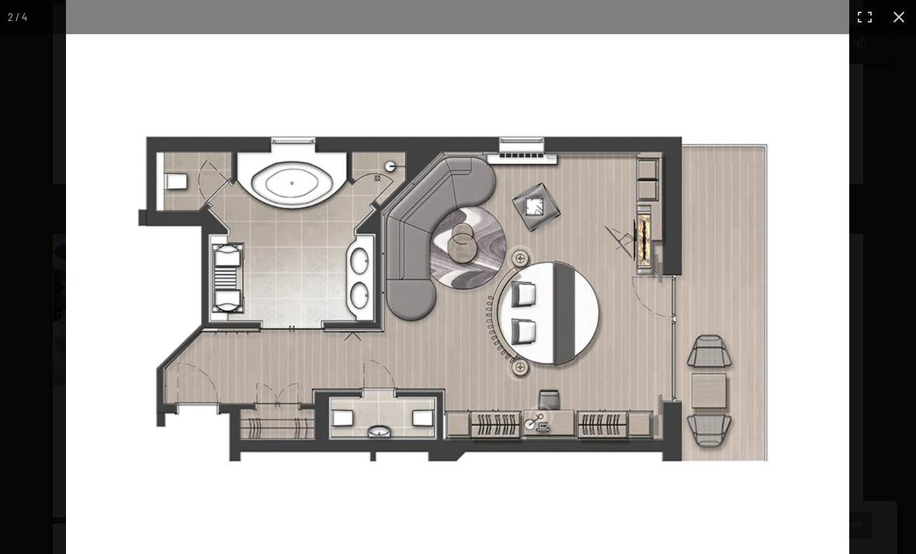
click at [892, 553] on div at bounding box center [524, 277] width 916 height 554
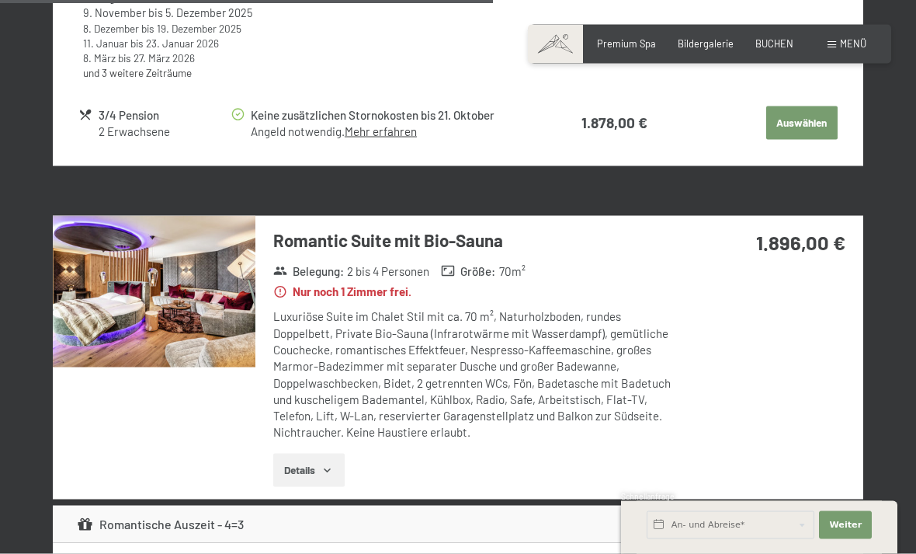
scroll to position [2439, 0]
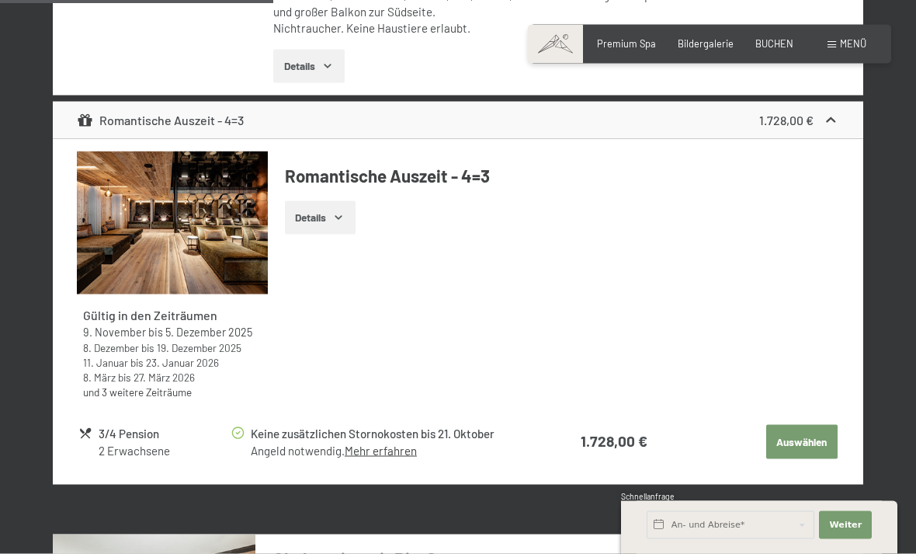
click at [207, 220] on img at bounding box center [172, 222] width 190 height 143
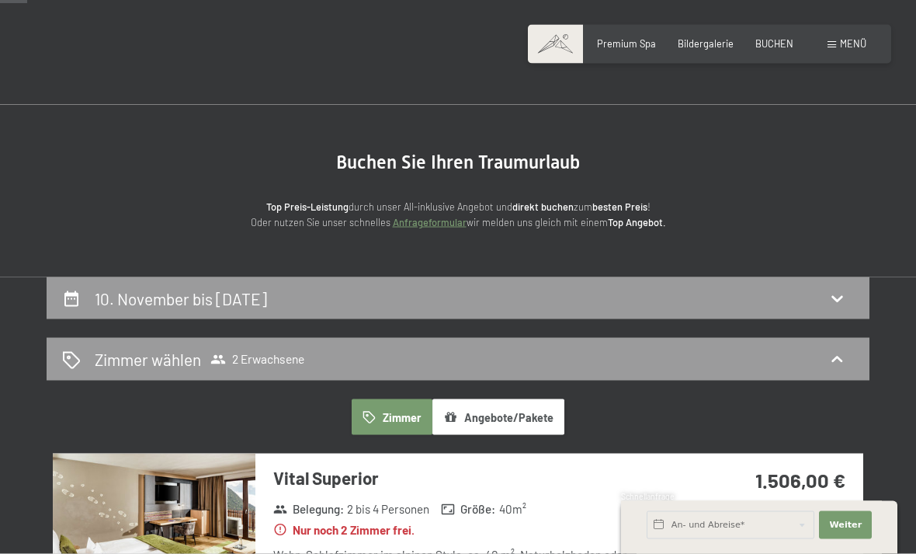
scroll to position [0, 0]
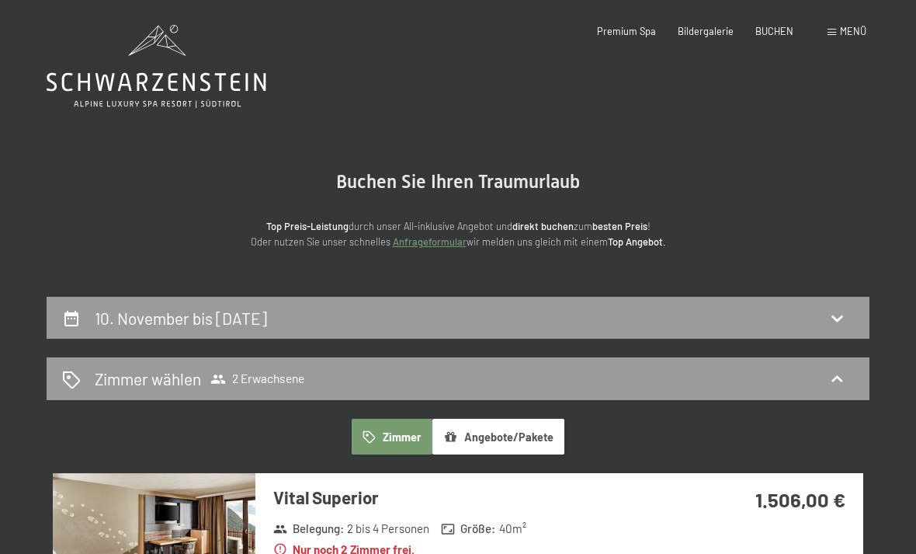
click at [174, 64] on icon at bounding box center [157, 66] width 220 height 83
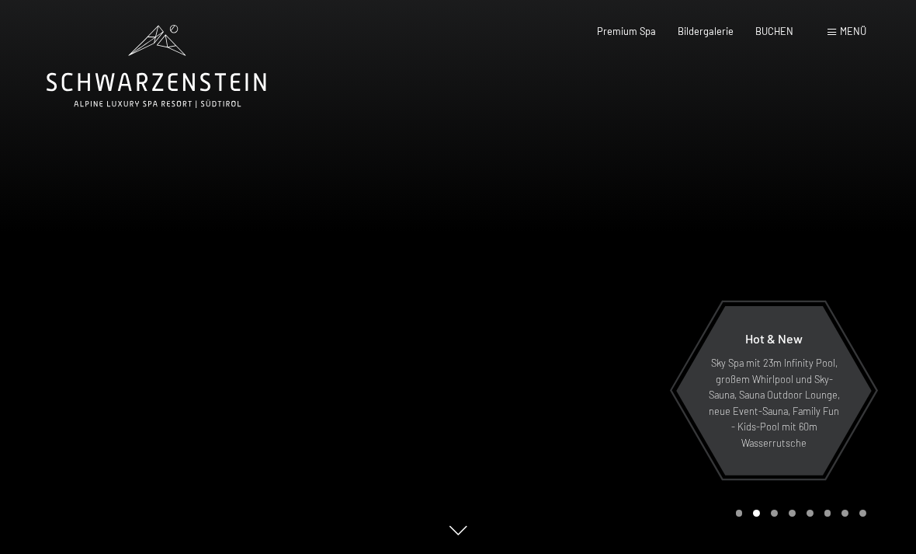
click at [641, 32] on span "Premium Spa" at bounding box center [626, 31] width 59 height 12
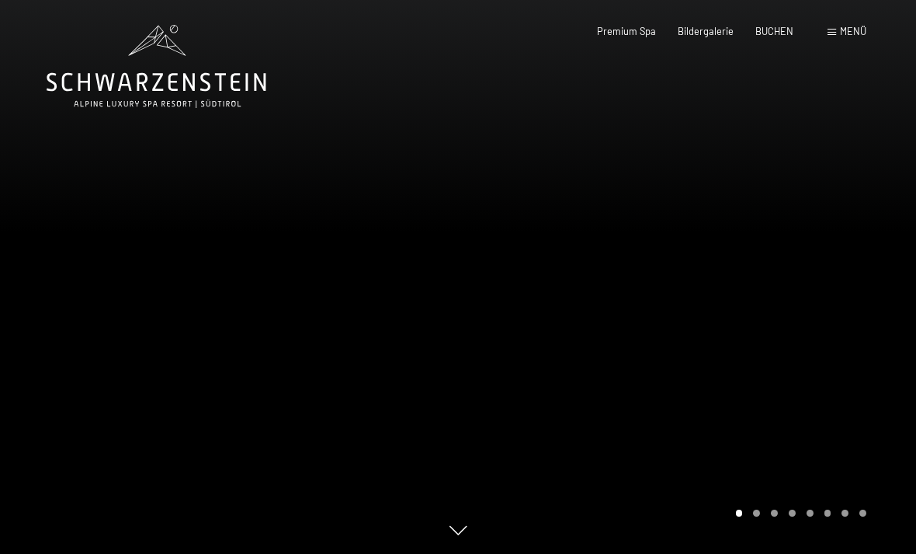
click at [783, 37] on div "Premium Spa Bildergalerie BUCHEN" at bounding box center [684, 32] width 262 height 14
click at [782, 26] on span "BUCHEN" at bounding box center [775, 31] width 38 height 12
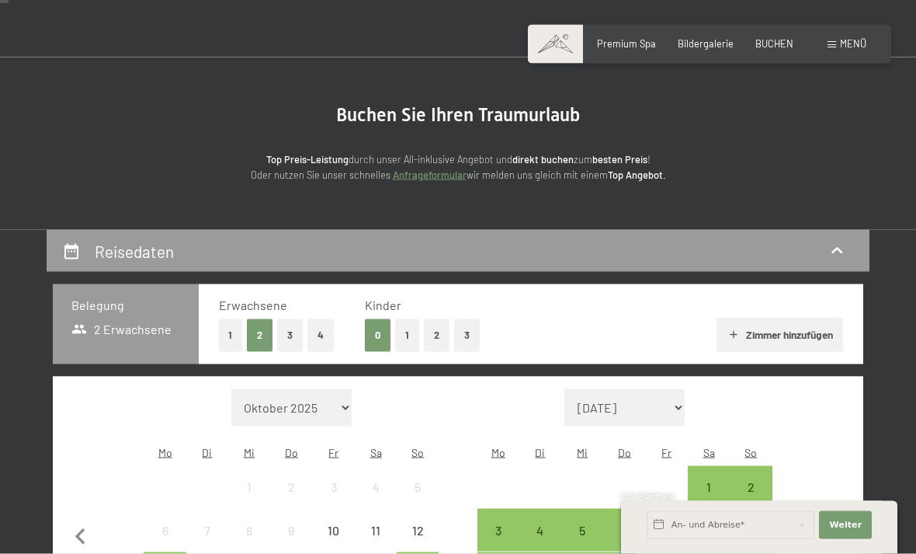
scroll to position [128, 0]
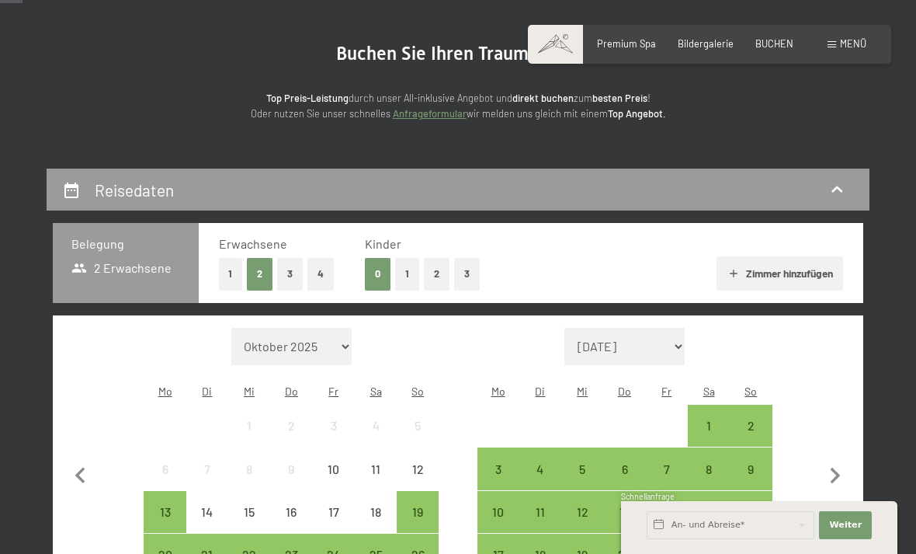
click at [501, 506] on div "10" at bounding box center [498, 525] width 39 height 39
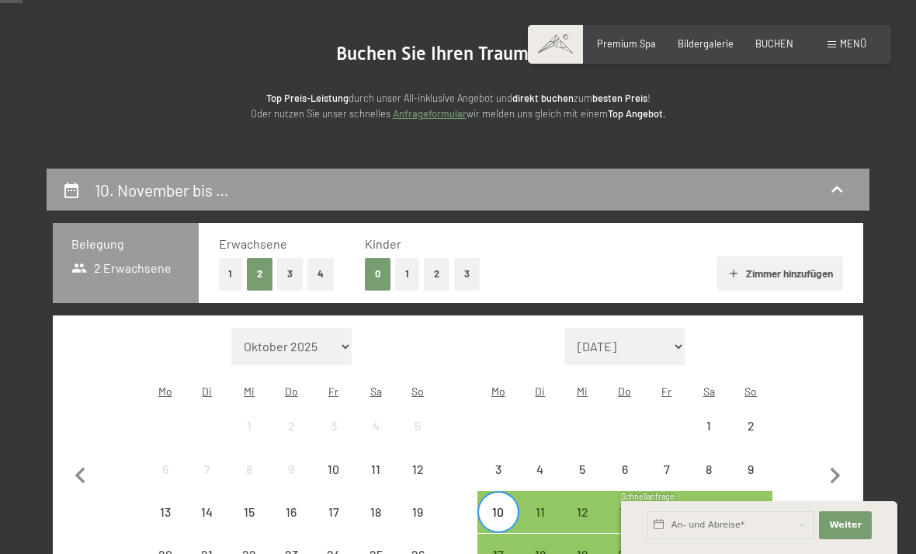
click at [669, 506] on div "14" at bounding box center [667, 525] width 39 height 39
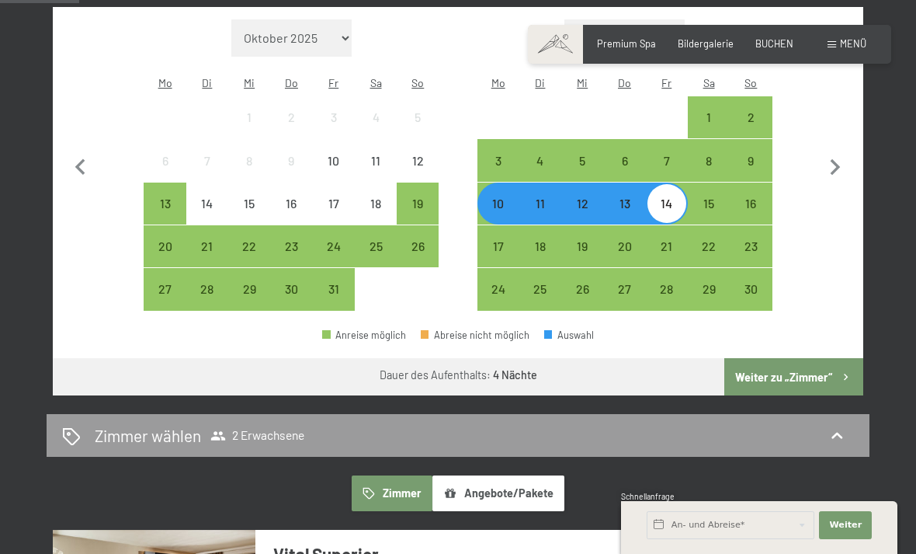
click at [797, 358] on button "Weiter zu „Zimmer“" at bounding box center [794, 376] width 139 height 37
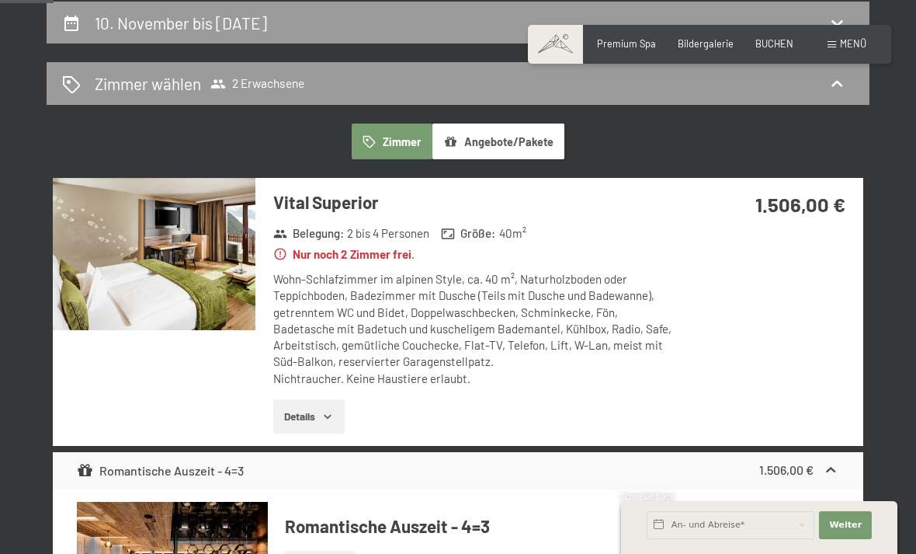
click at [499, 145] on button "Angebote/Pakete" at bounding box center [499, 141] width 132 height 36
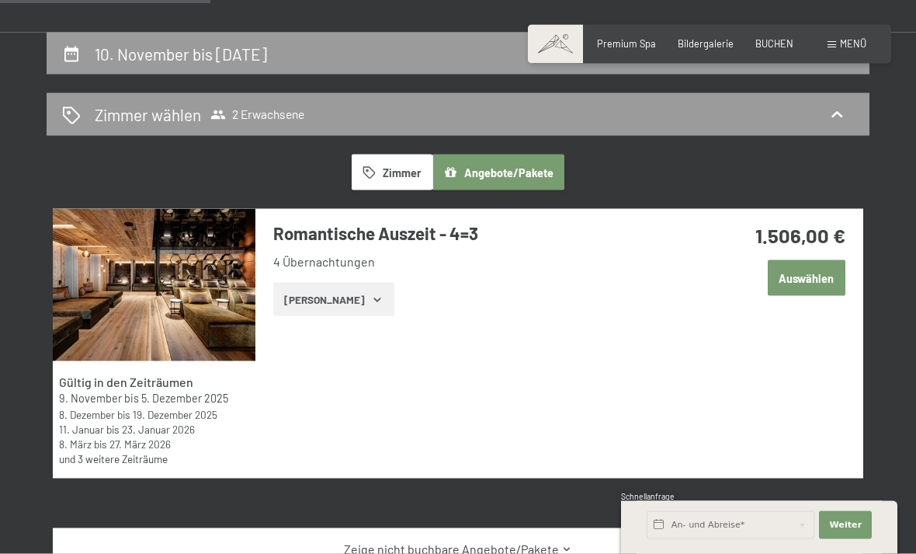
scroll to position [256, 0]
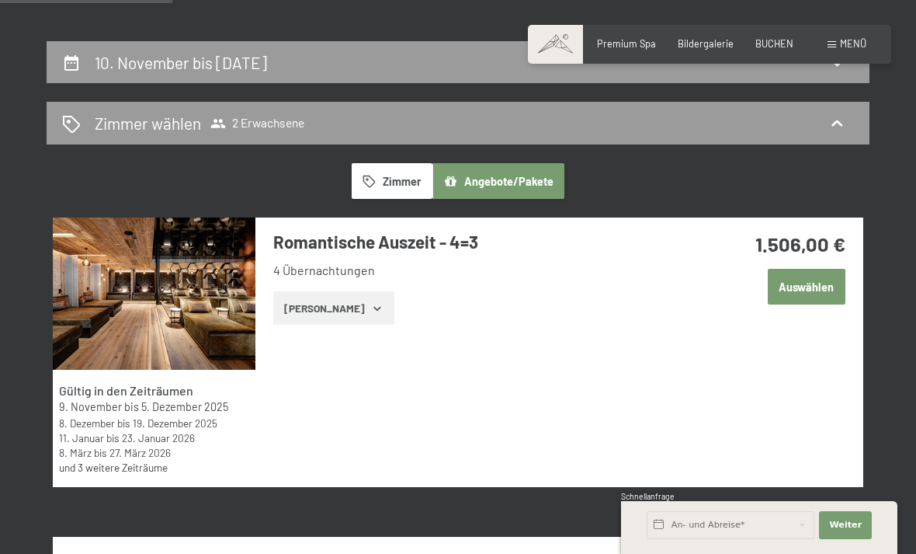
click at [386, 184] on button "Zimmer" at bounding box center [392, 181] width 81 height 36
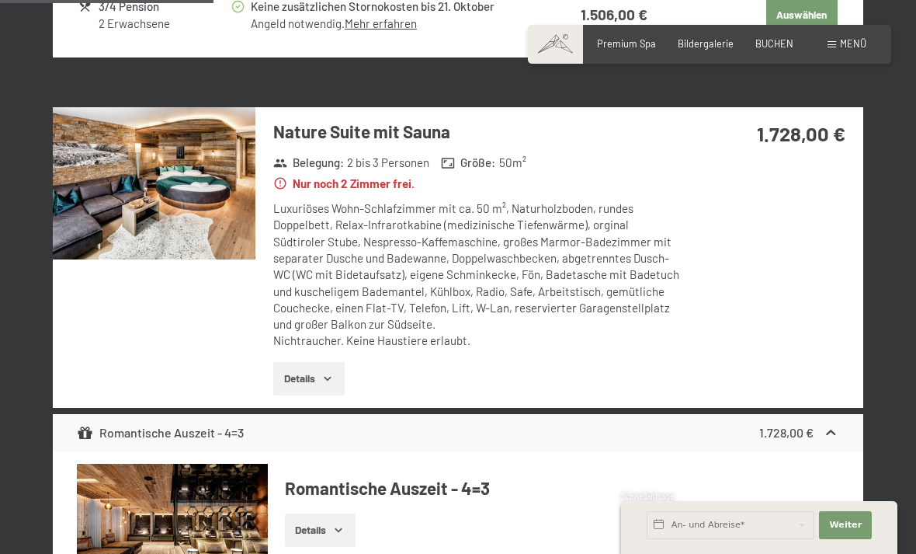
scroll to position [1070, 0]
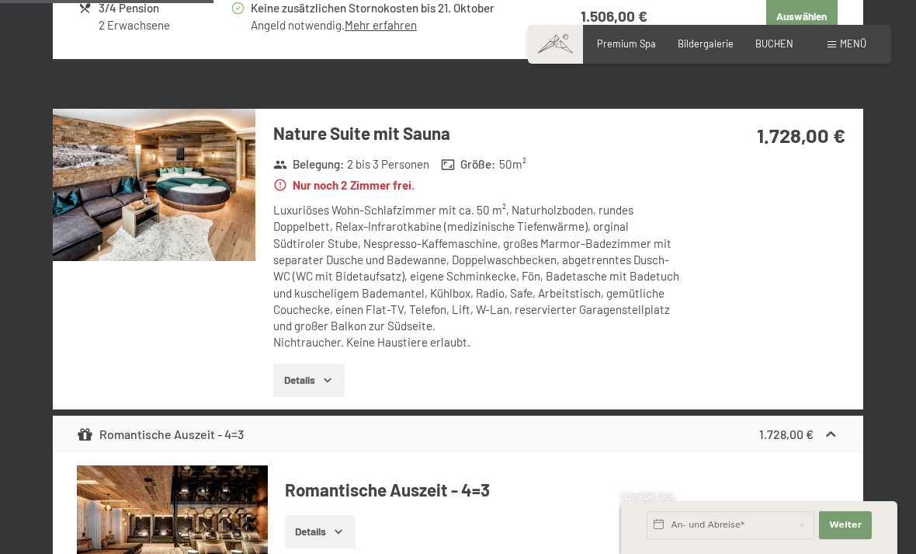
click at [161, 189] on img at bounding box center [154, 185] width 203 height 152
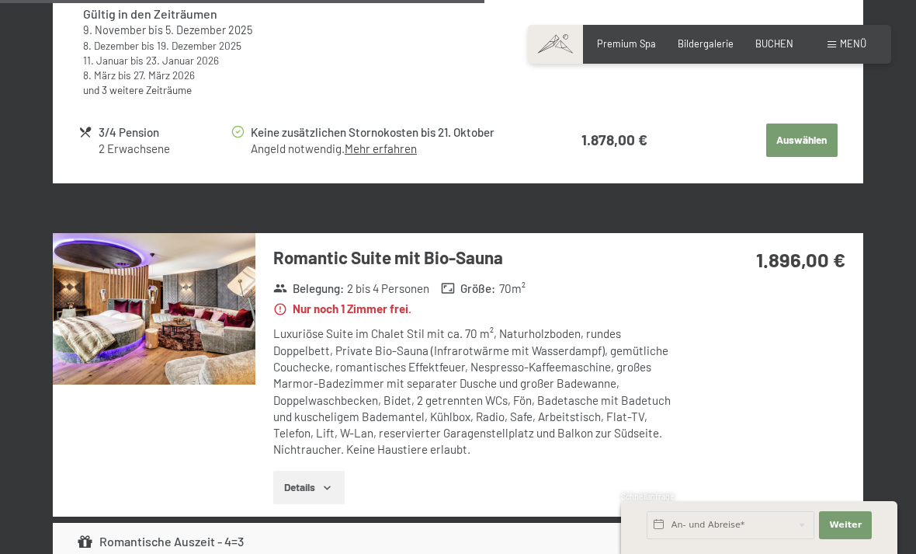
scroll to position [2424, 0]
click at [210, 308] on img at bounding box center [154, 310] width 203 height 152
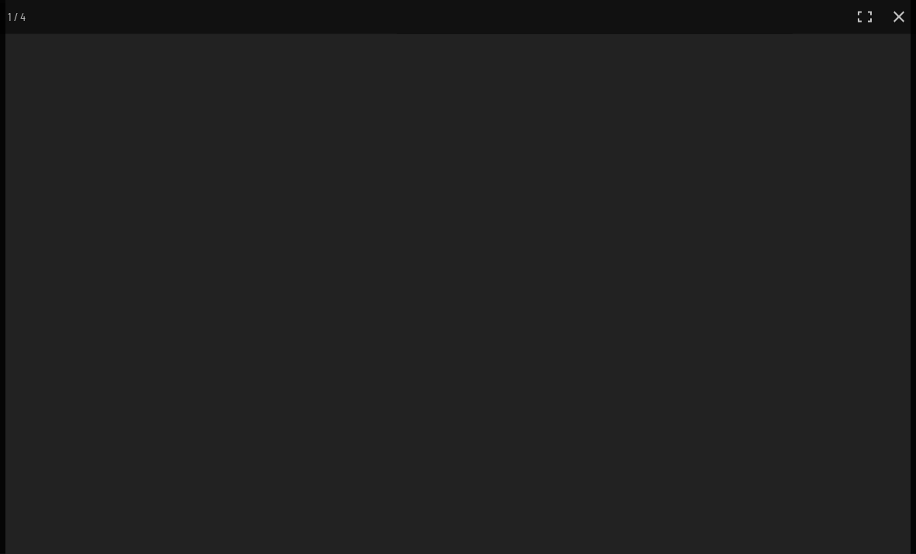
scroll to position [2425, 0]
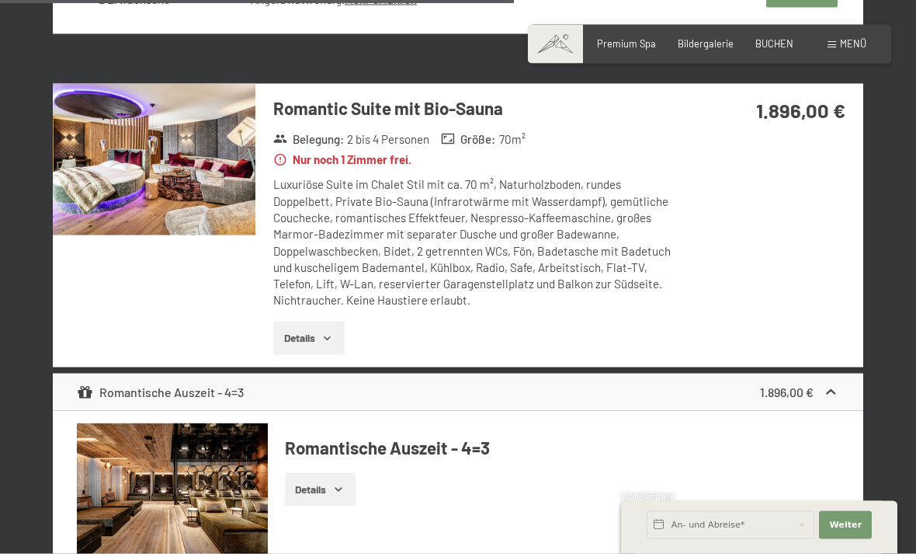
click at [229, 141] on img at bounding box center [154, 160] width 203 height 152
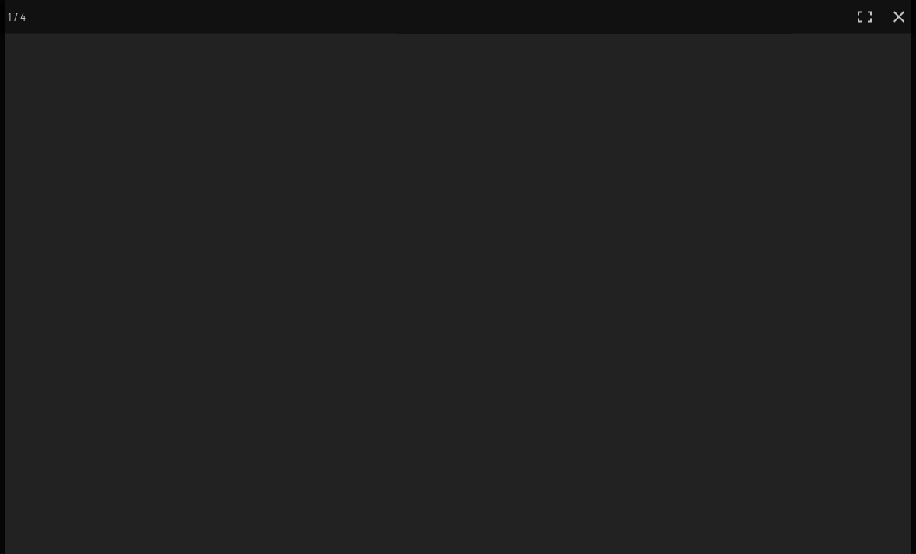
scroll to position [2575, 0]
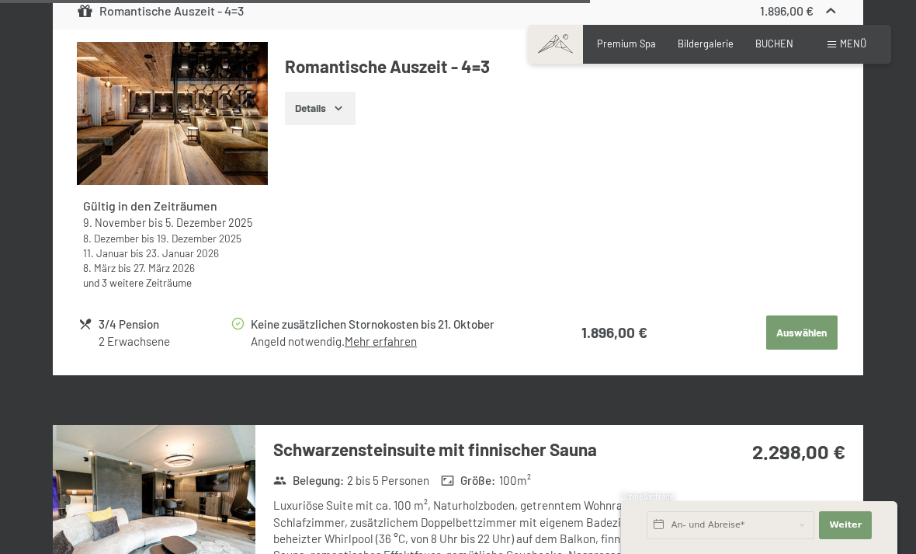
click at [806, 315] on button "Auswählen" at bounding box center [802, 332] width 71 height 34
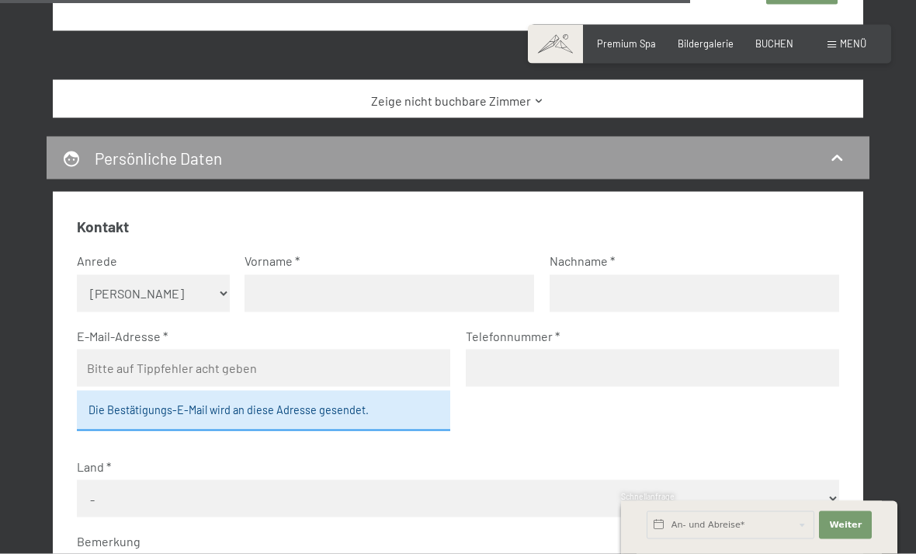
scroll to position [4063, 0]
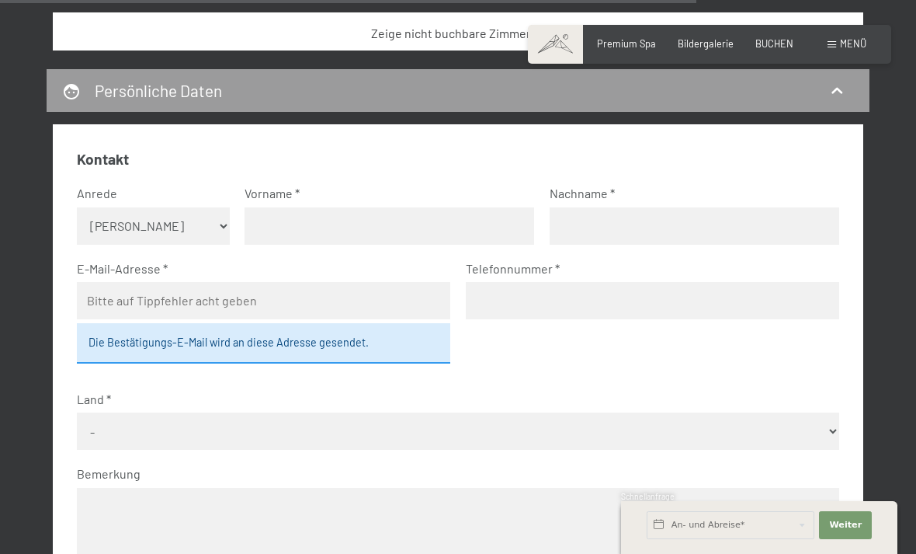
click at [190, 225] on select "Keine Angabe Frau Herr" at bounding box center [153, 225] width 152 height 37
select select "m"
click at [353, 212] on input "text" at bounding box center [390, 225] width 290 height 37
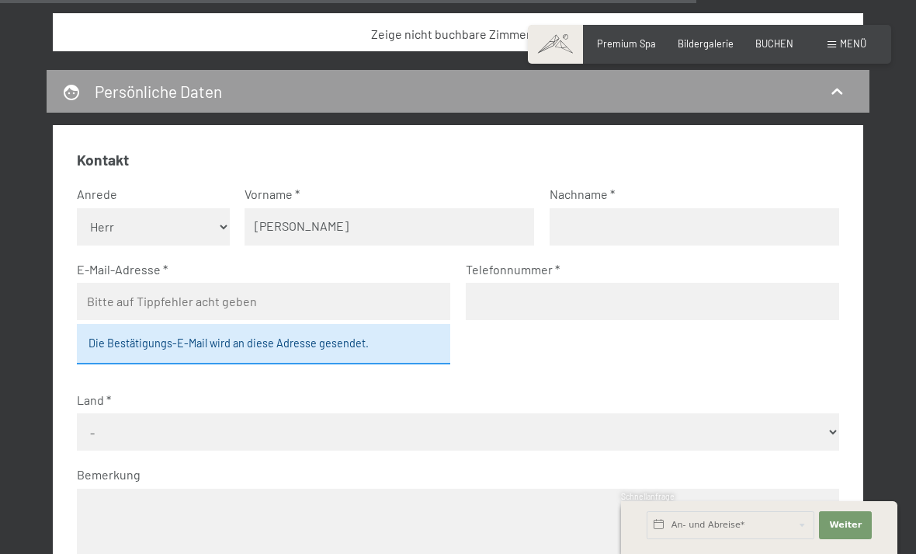
type input "Martin"
click at [600, 215] on input "text" at bounding box center [695, 226] width 290 height 37
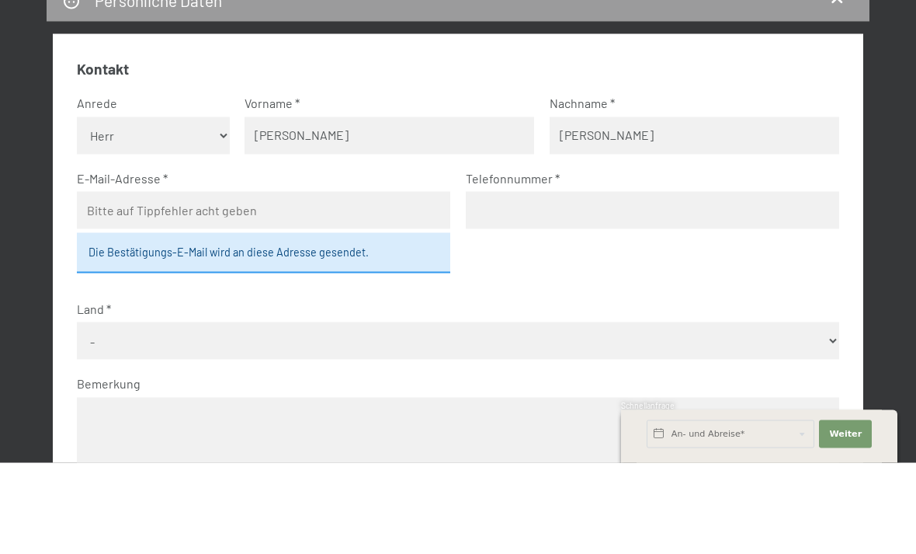
type input "Blumer"
click at [93, 283] on input "email" at bounding box center [264, 301] width 374 height 37
type input "c-m@gmx.ch"
click at [547, 283] on input "tel" at bounding box center [653, 301] width 374 height 37
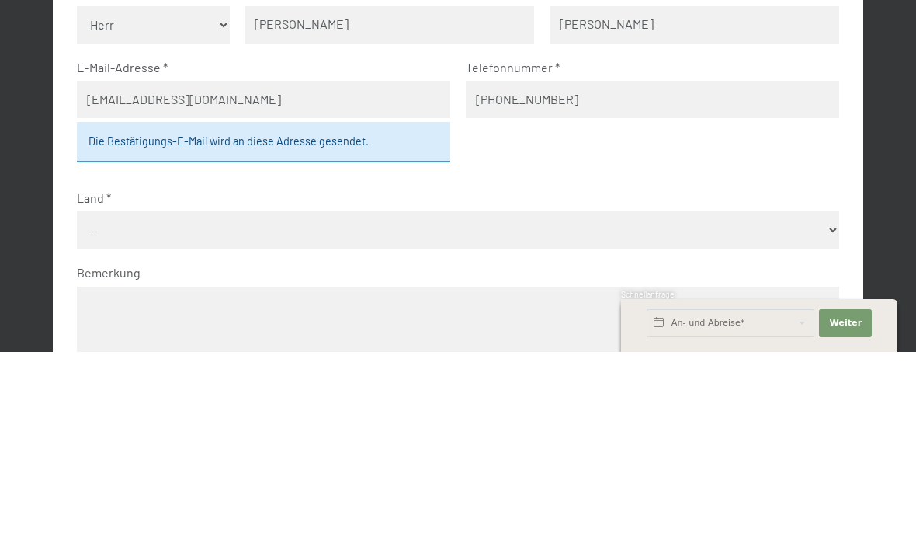
type input "+41793227272"
click at [95, 413] on select "- Deutschland Österreich Schweiz Italien Niederlande Belgien Vereinigtes Königr…" at bounding box center [458, 431] width 762 height 37
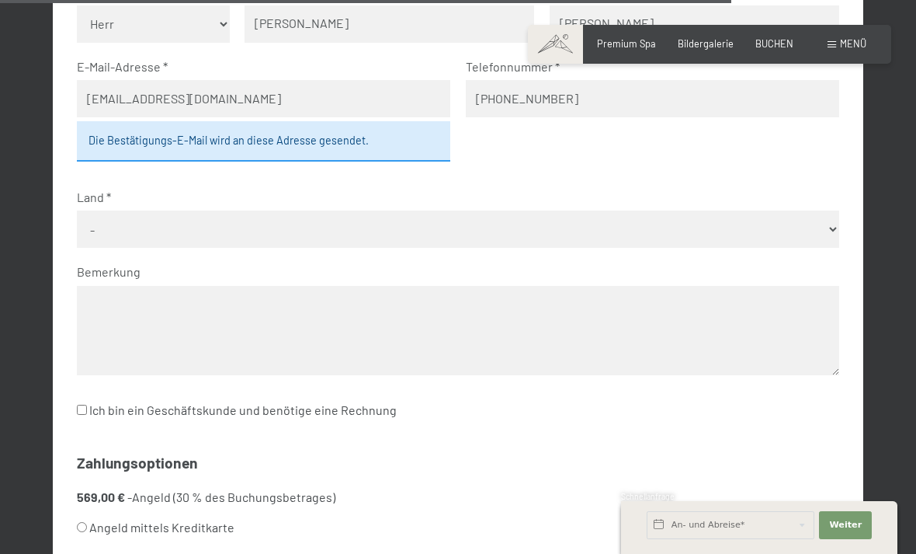
select select "CHE"
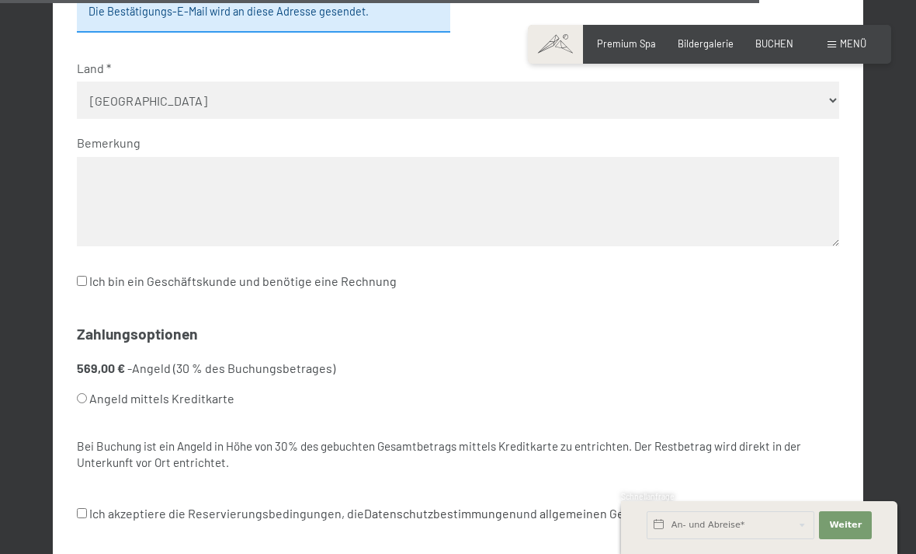
scroll to position [4442, 0]
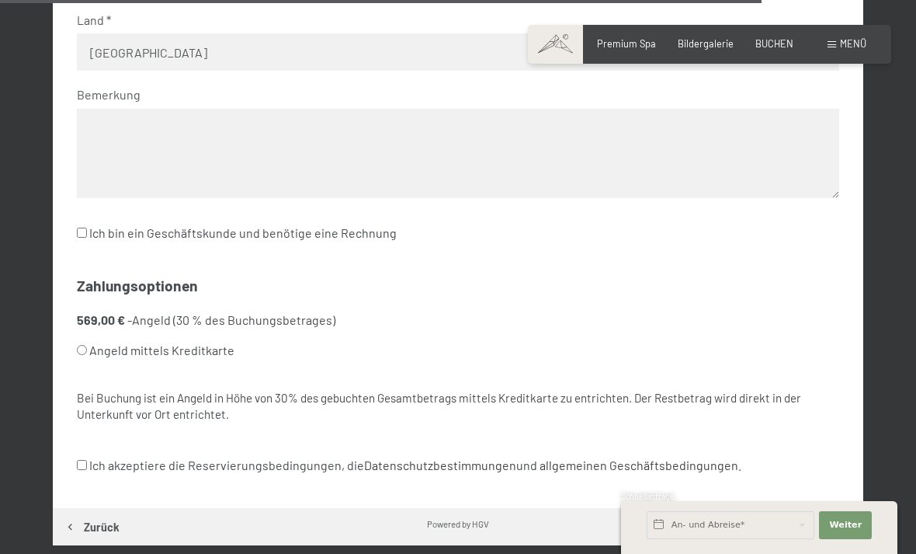
click at [83, 345] on input "Angeld mittels Kreditkarte" at bounding box center [82, 350] width 10 height 10
radio input "true"
click at [78, 460] on input "Ich akzeptiere die Reservierungsbedingungen, die Datenschutzbestimmungen und al…" at bounding box center [82, 465] width 10 height 10
checkbox input "true"
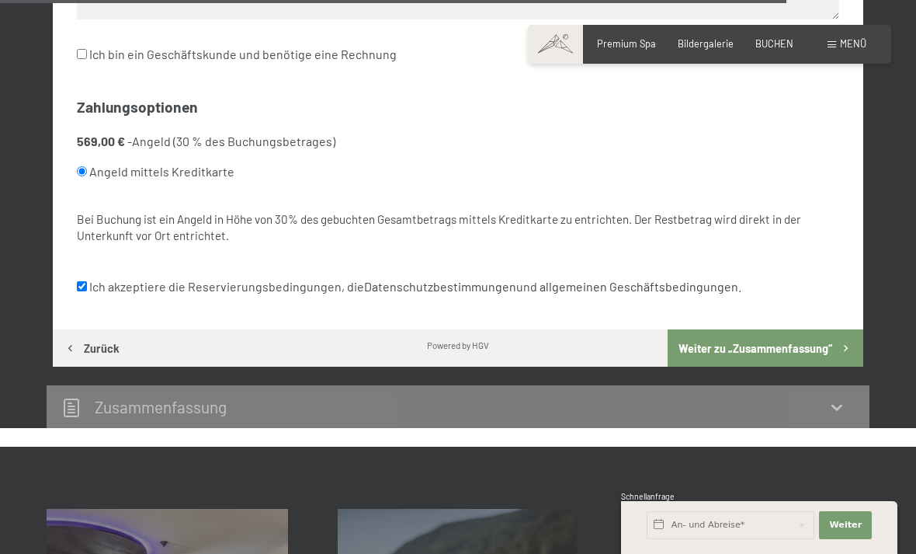
scroll to position [4623, 0]
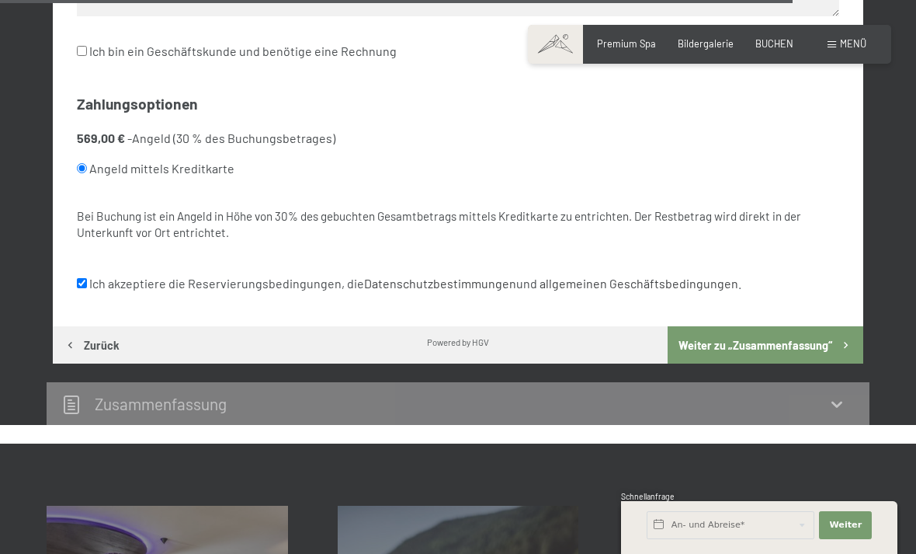
click at [837, 395] on icon at bounding box center [837, 404] width 19 height 19
click at [847, 395] on icon at bounding box center [837, 404] width 19 height 19
click at [843, 402] on icon at bounding box center [837, 405] width 11 height 6
click at [798, 326] on button "Weiter zu „Zusammen­fassung“" at bounding box center [766, 344] width 196 height 37
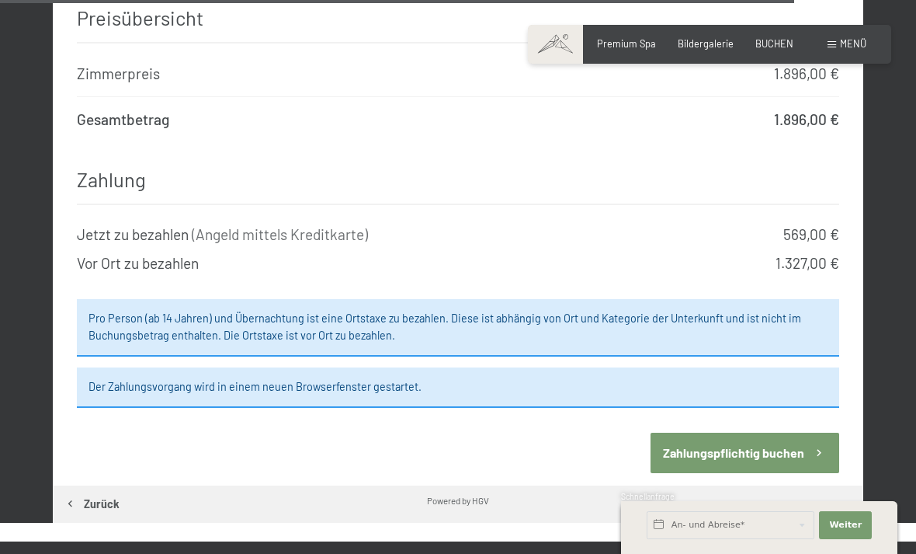
scroll to position [5336, 0]
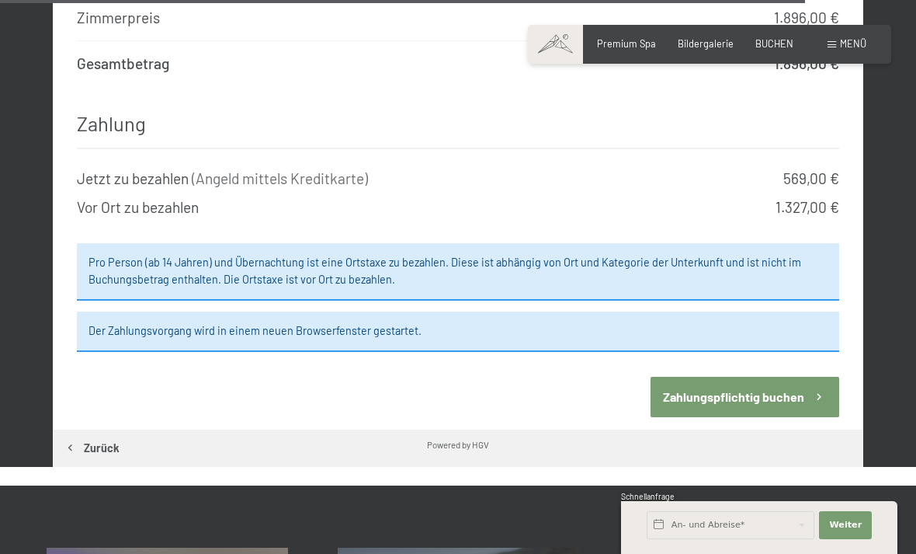
click at [762, 377] on button "Zahlungspflichtig buchen" at bounding box center [745, 397] width 188 height 40
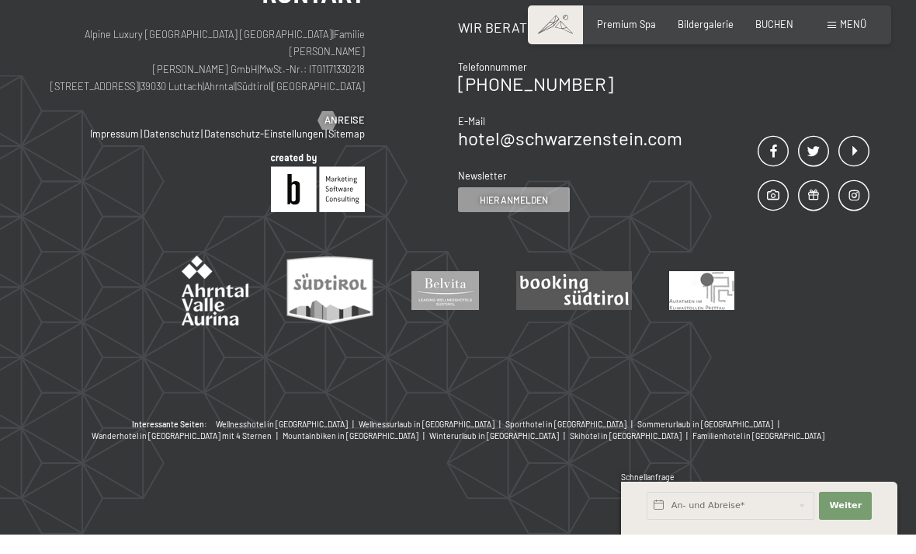
scroll to position [5012, 0]
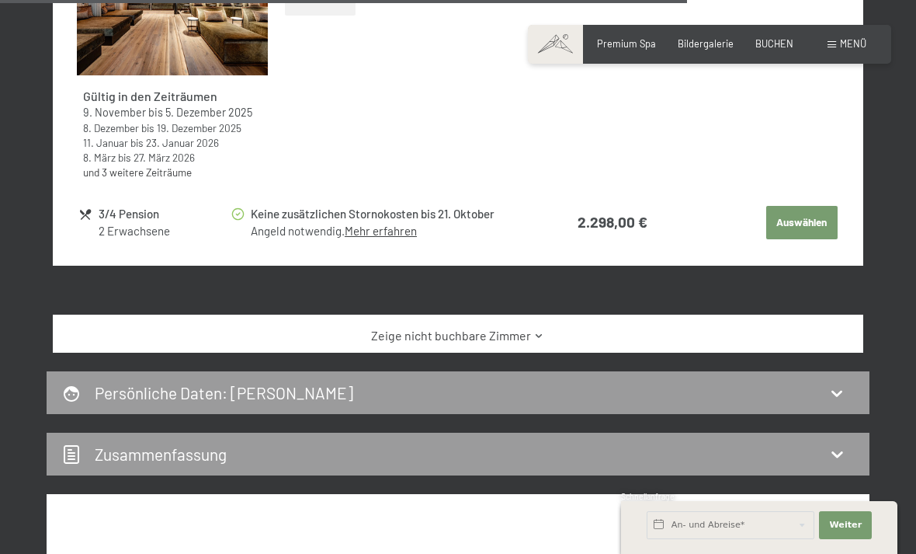
click at [840, 386] on icon at bounding box center [837, 393] width 19 height 19
select select "m"
select select "CHE"
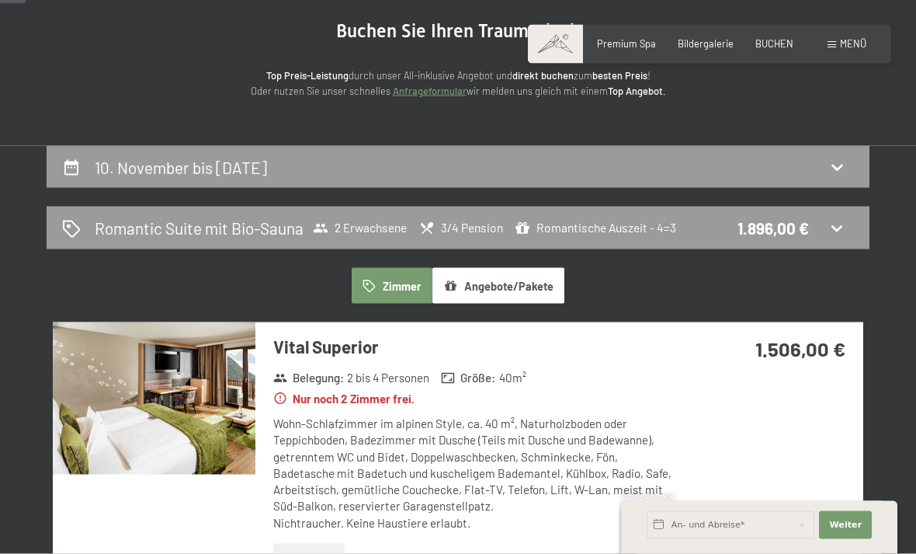
scroll to position [0, 0]
